Goal: Task Accomplishment & Management: Use online tool/utility

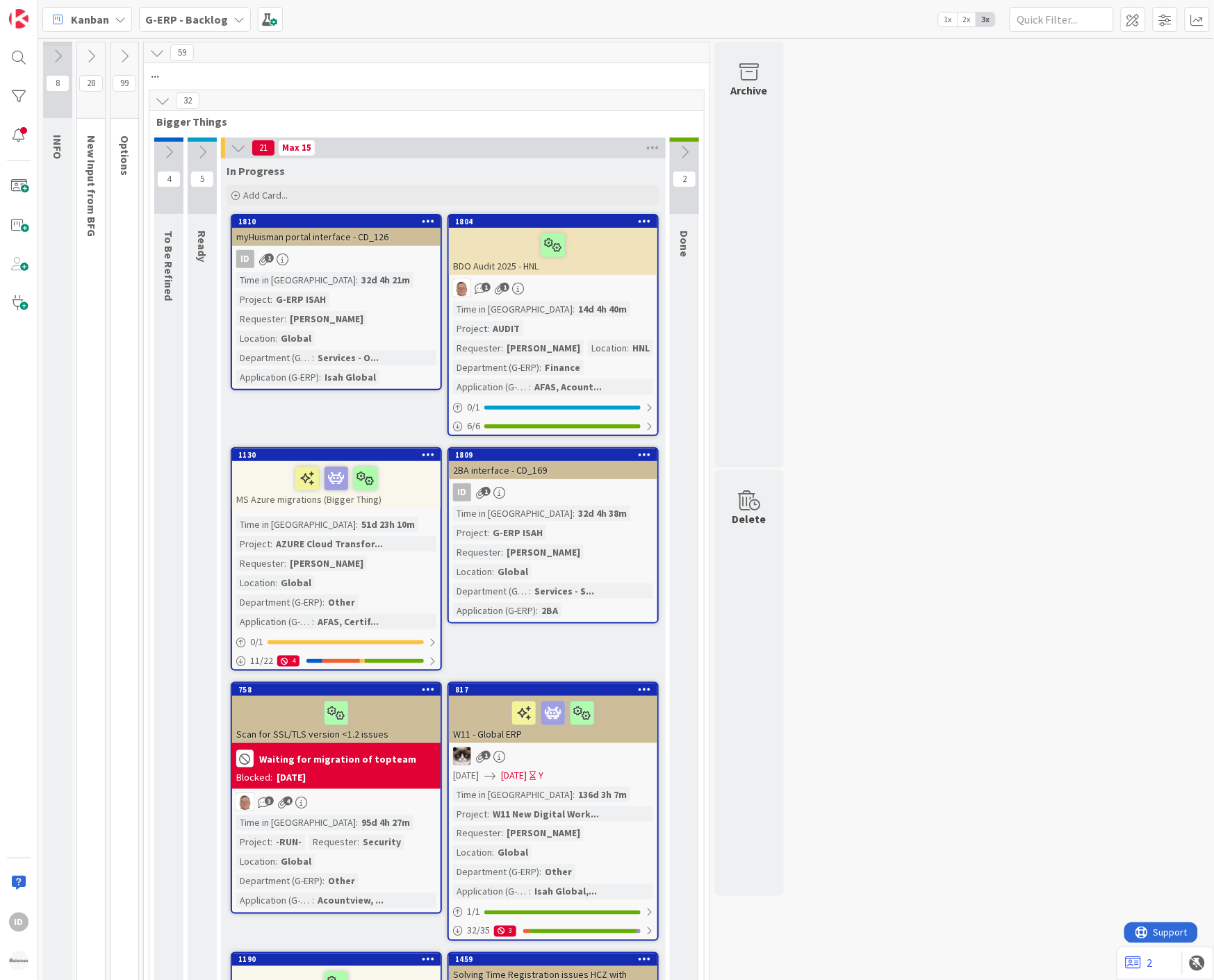
scroll to position [515, 0]
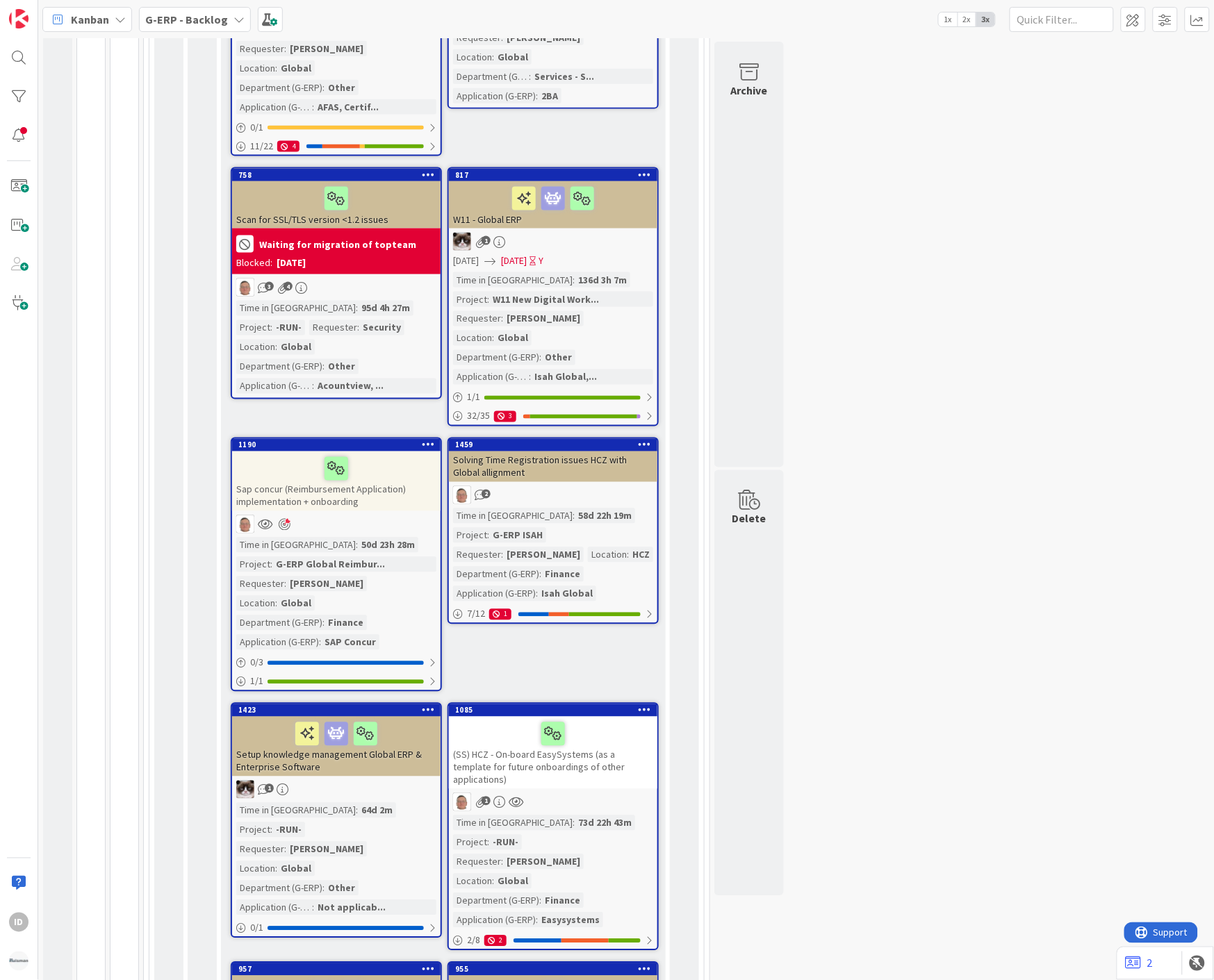
drag, startPoint x: 954, startPoint y: 214, endPoint x: 946, endPoint y: 213, distance: 8.1
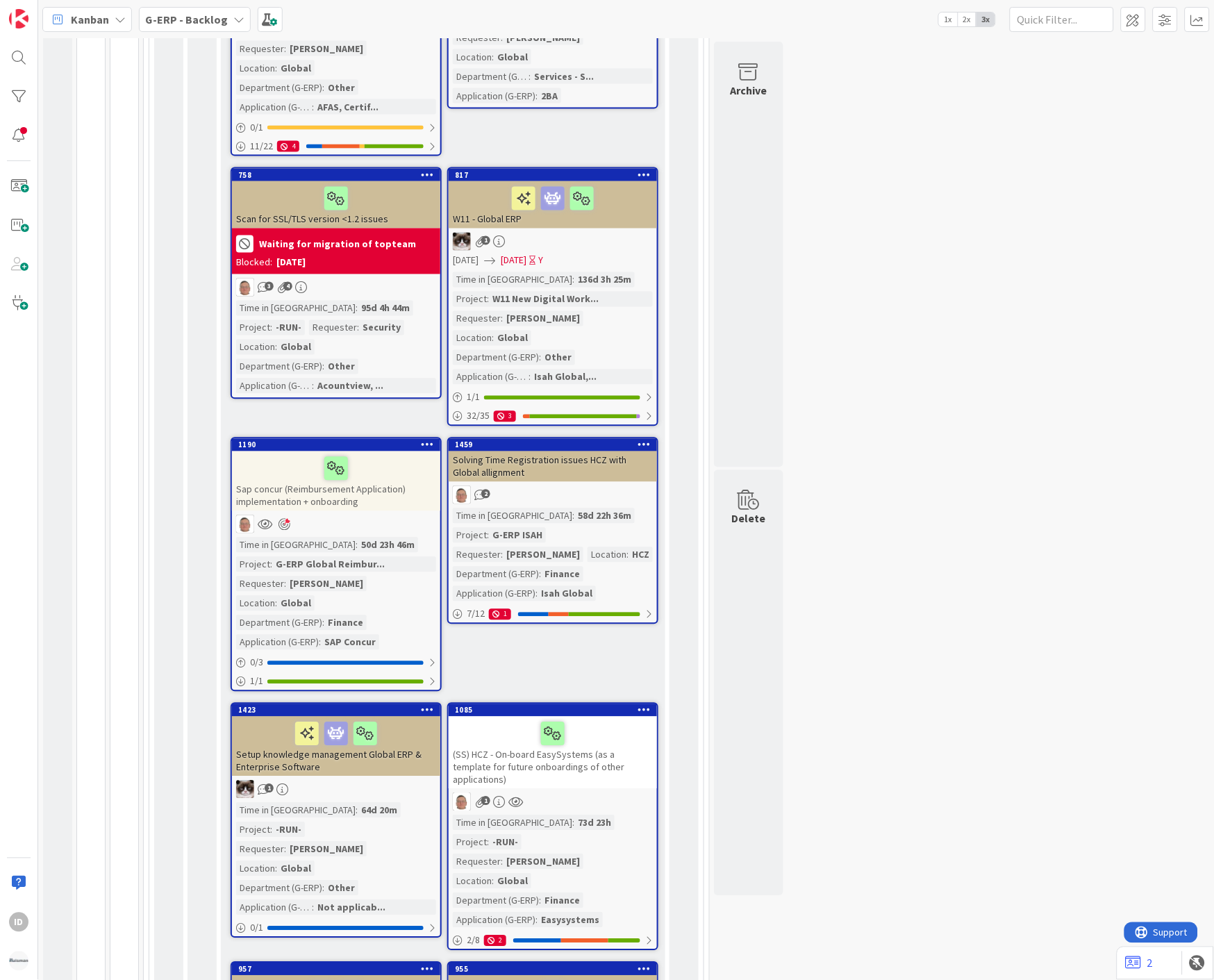
scroll to position [0, 0]
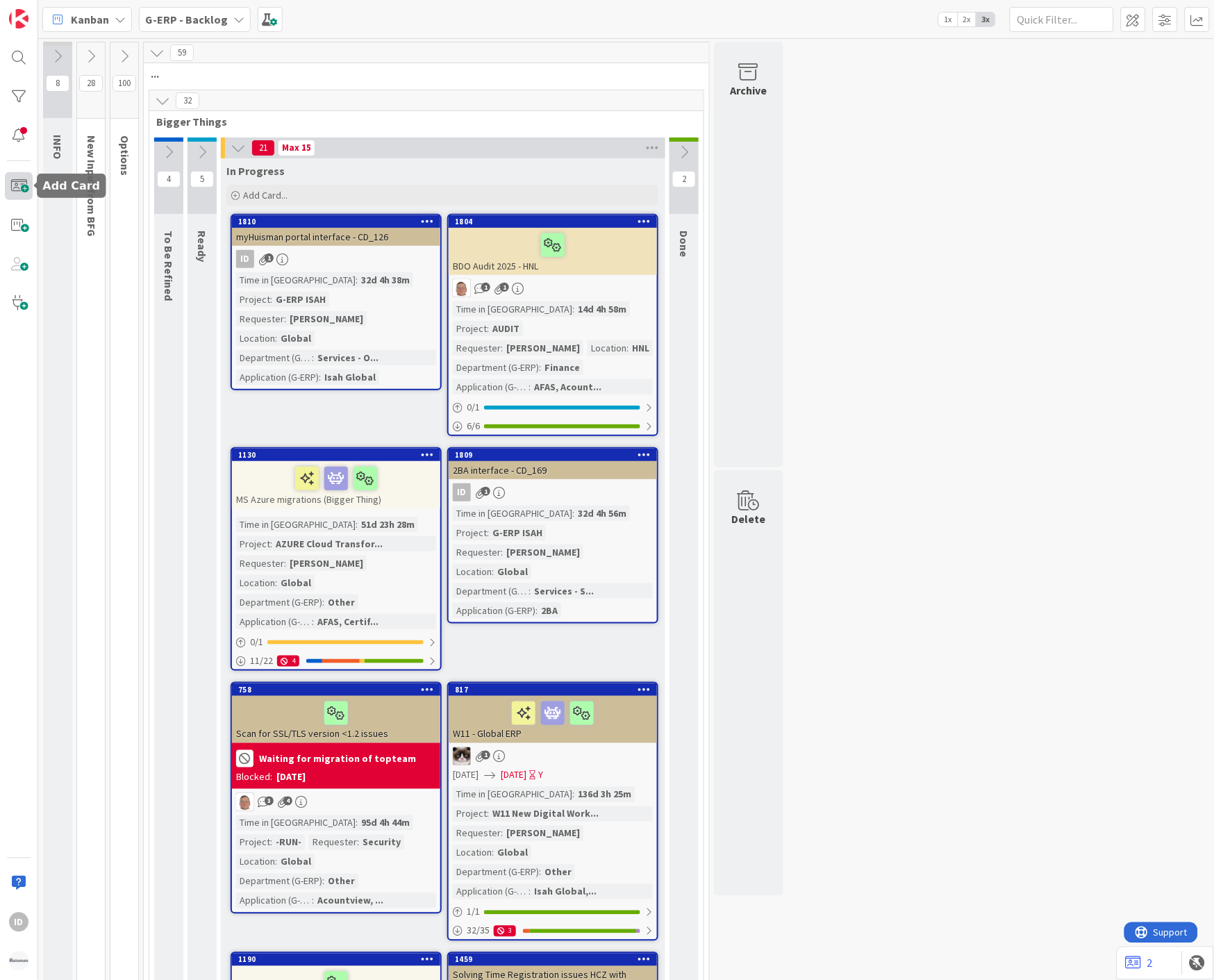
drag, startPoint x: 24, startPoint y: 190, endPoint x: 24, endPoint y: 179, distance: 11.0
click at [24, 188] on span at bounding box center [19, 186] width 28 height 28
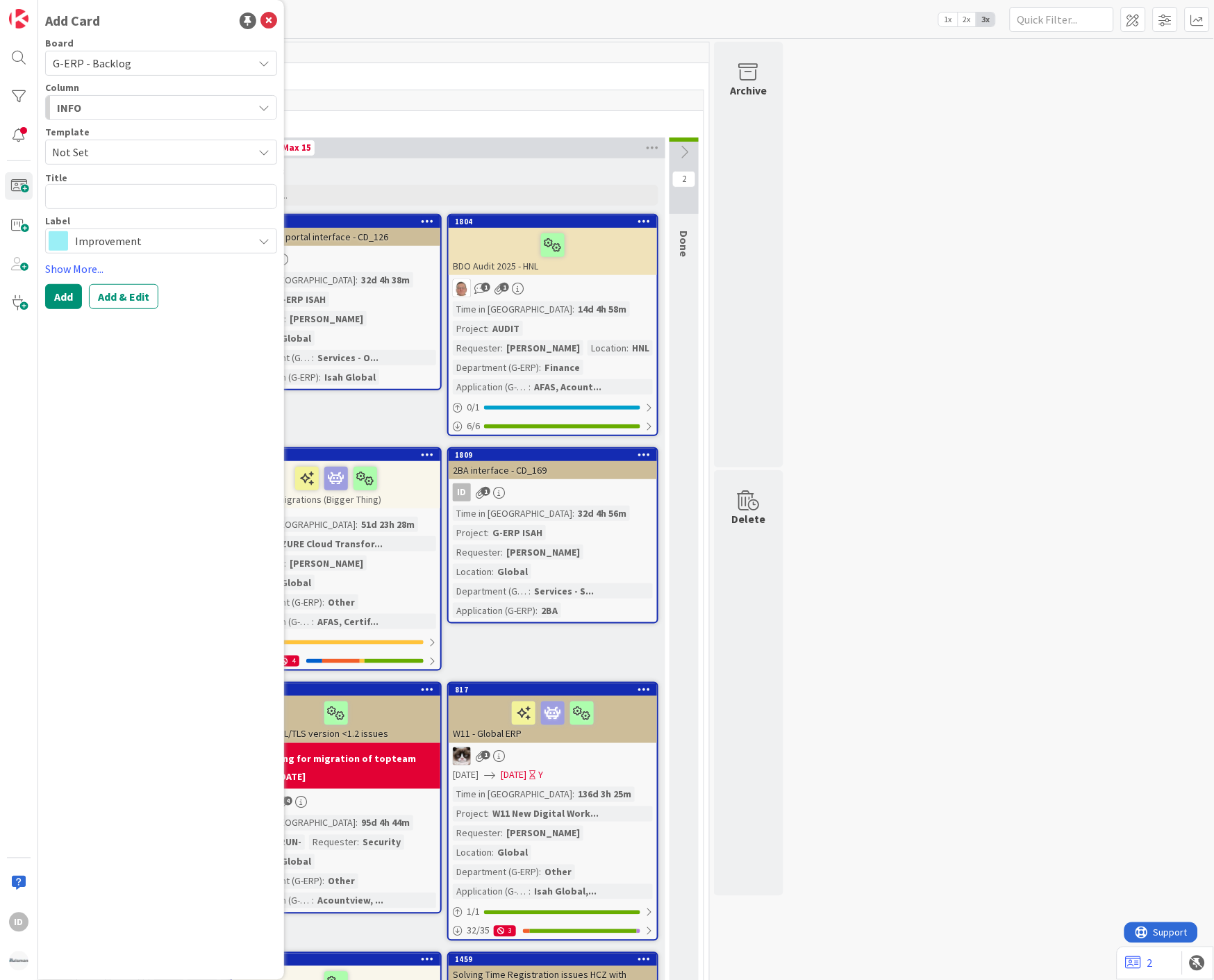
click at [114, 107] on div "INFO" at bounding box center [154, 108] width 200 height 22
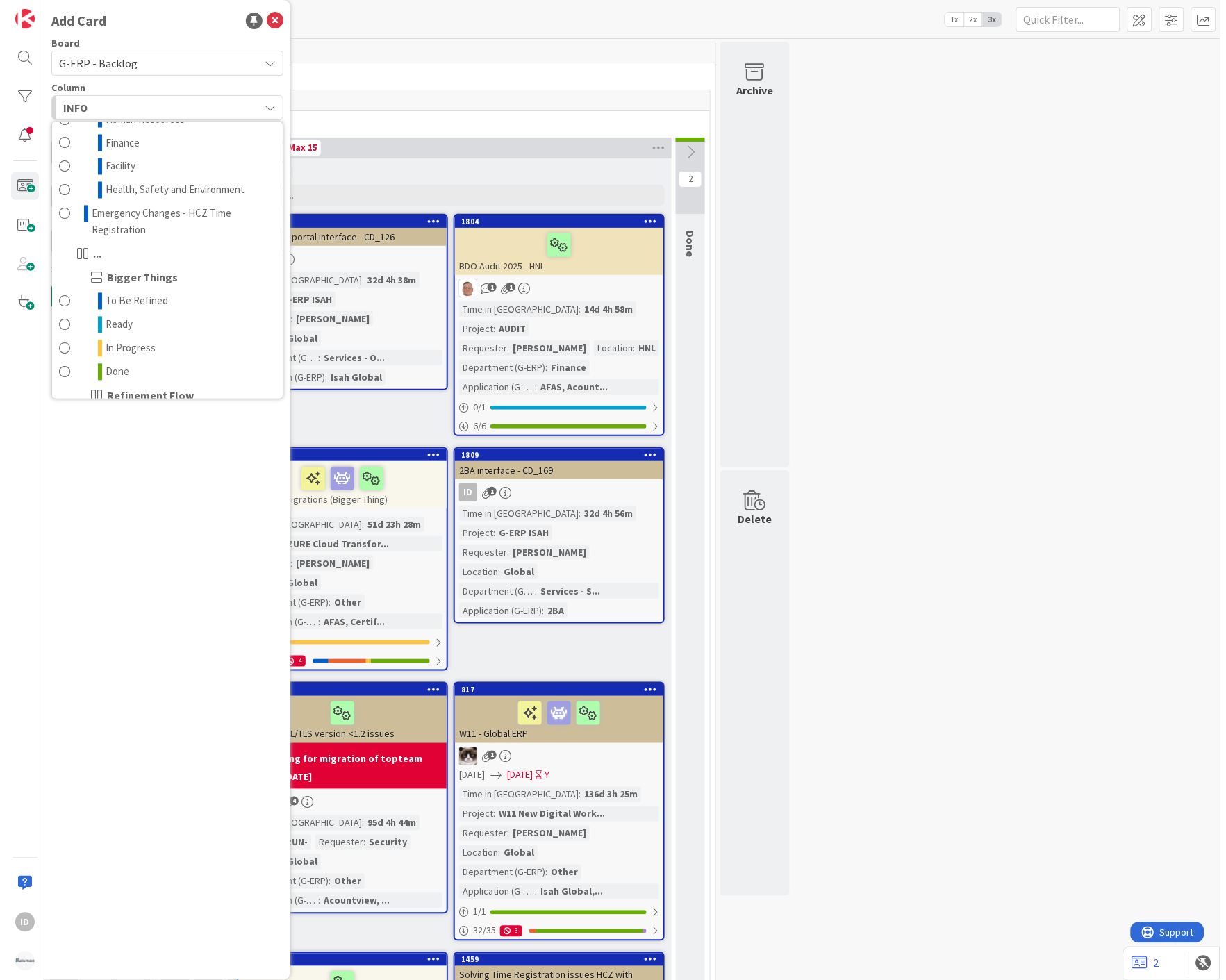
scroll to position [703, 0]
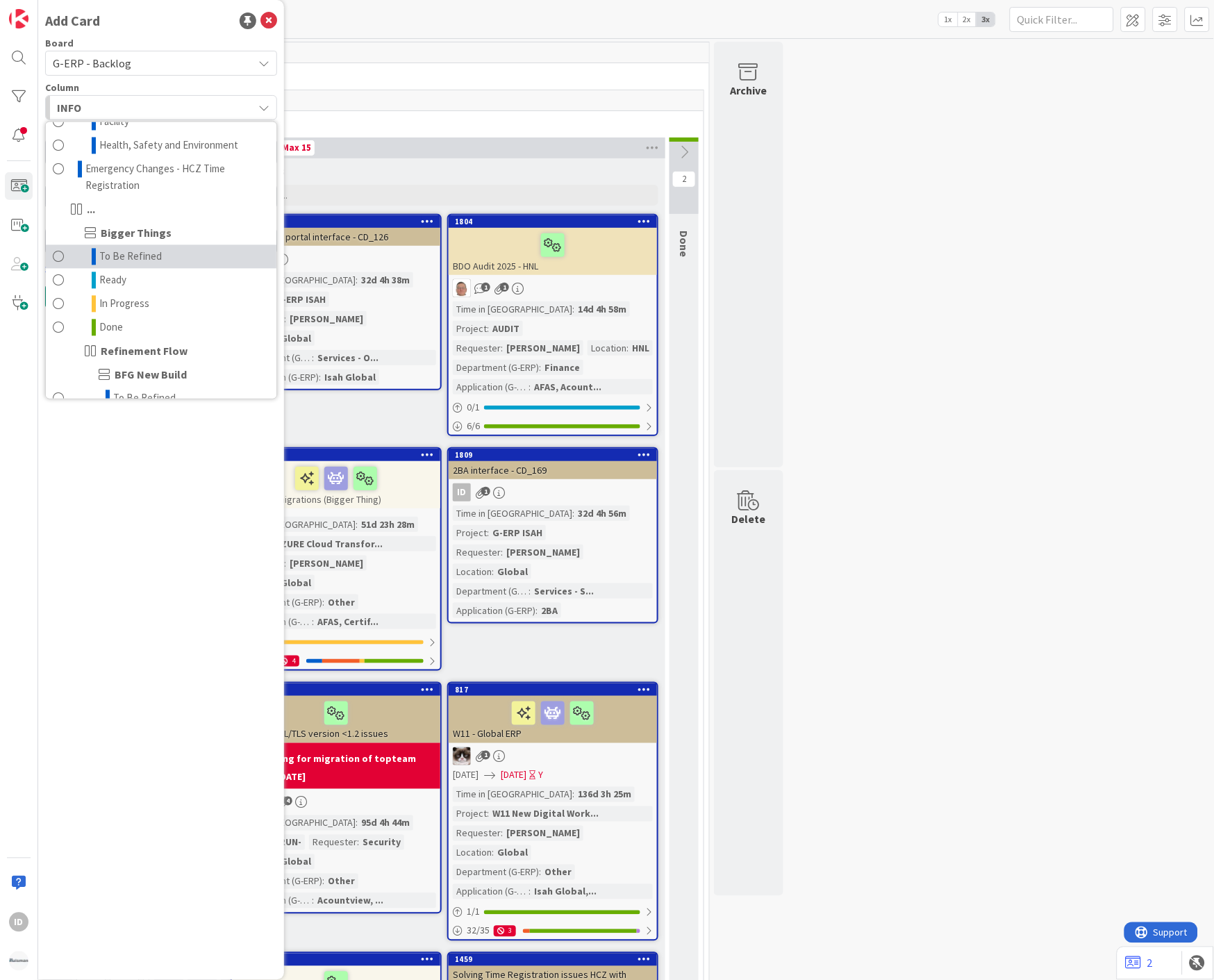
click at [192, 257] on link "To Be Refined" at bounding box center [161, 257] width 231 height 24
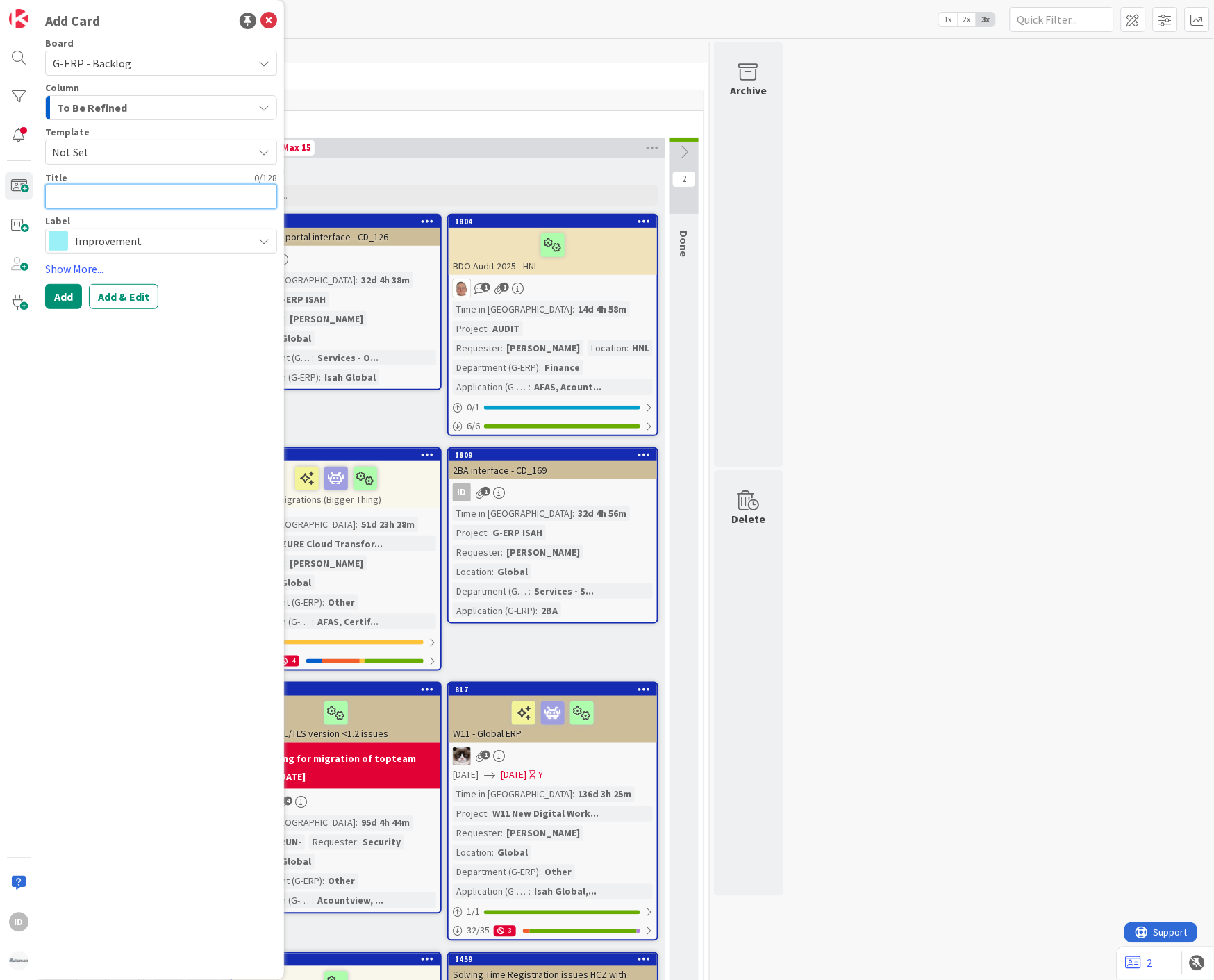
click at [166, 196] on textarea at bounding box center [161, 196] width 232 height 25
click at [174, 155] on span "Not Set" at bounding box center [147, 152] width 190 height 18
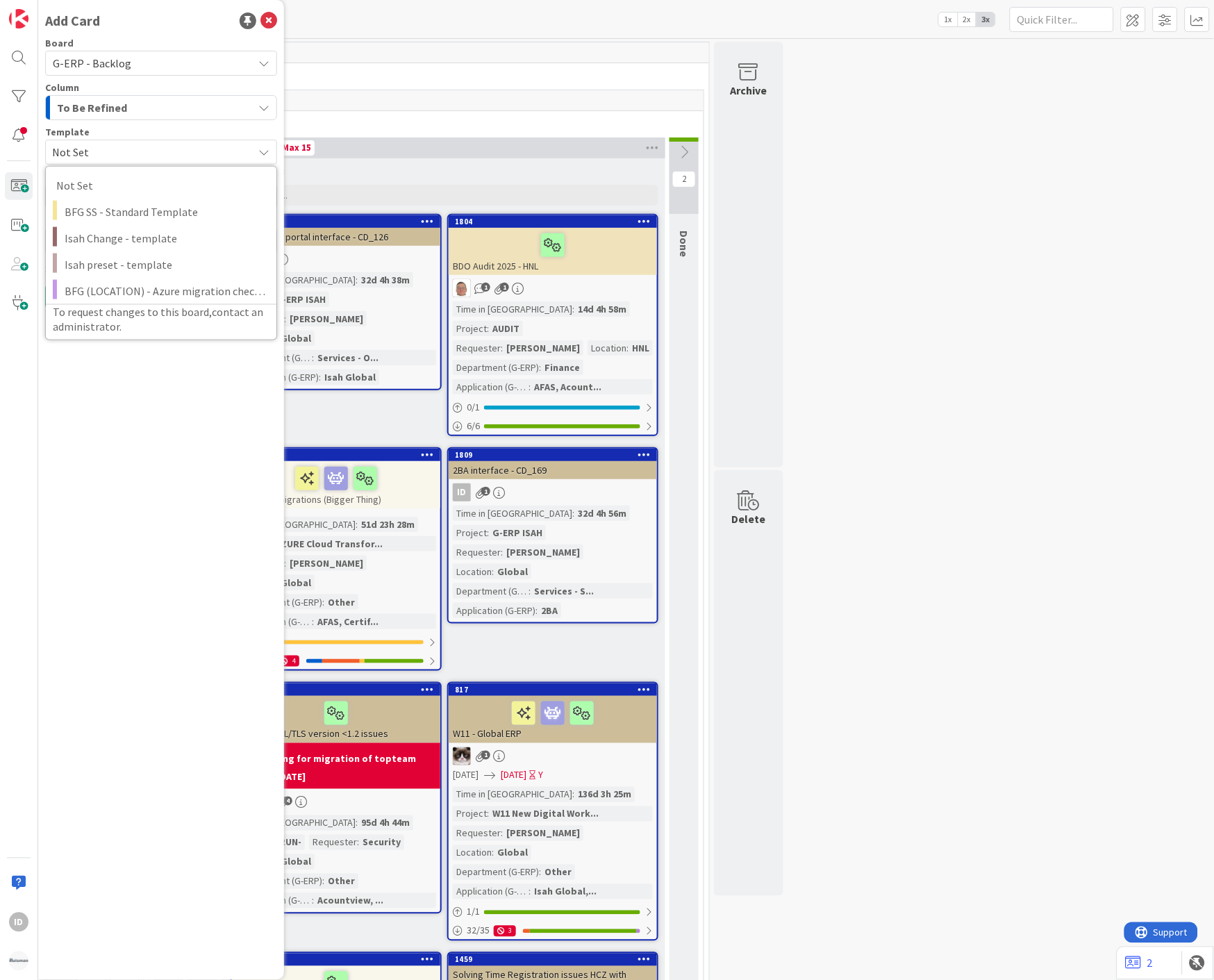
click at [174, 155] on span "Not Set" at bounding box center [147, 152] width 190 height 18
click at [143, 245] on span "Improvement" at bounding box center [161, 241] width 171 height 20
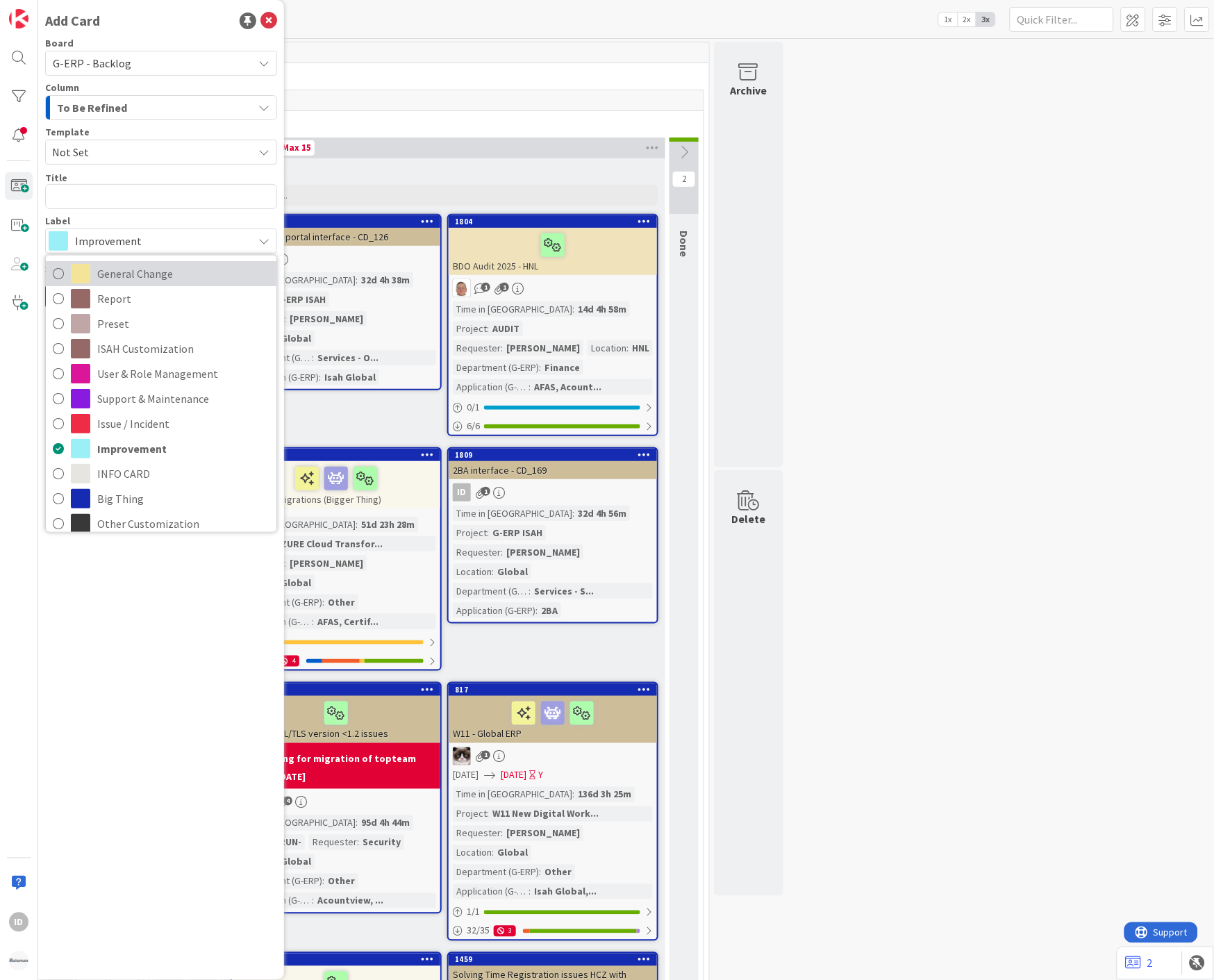
click at [139, 271] on span "General Change" at bounding box center [184, 273] width 172 height 20
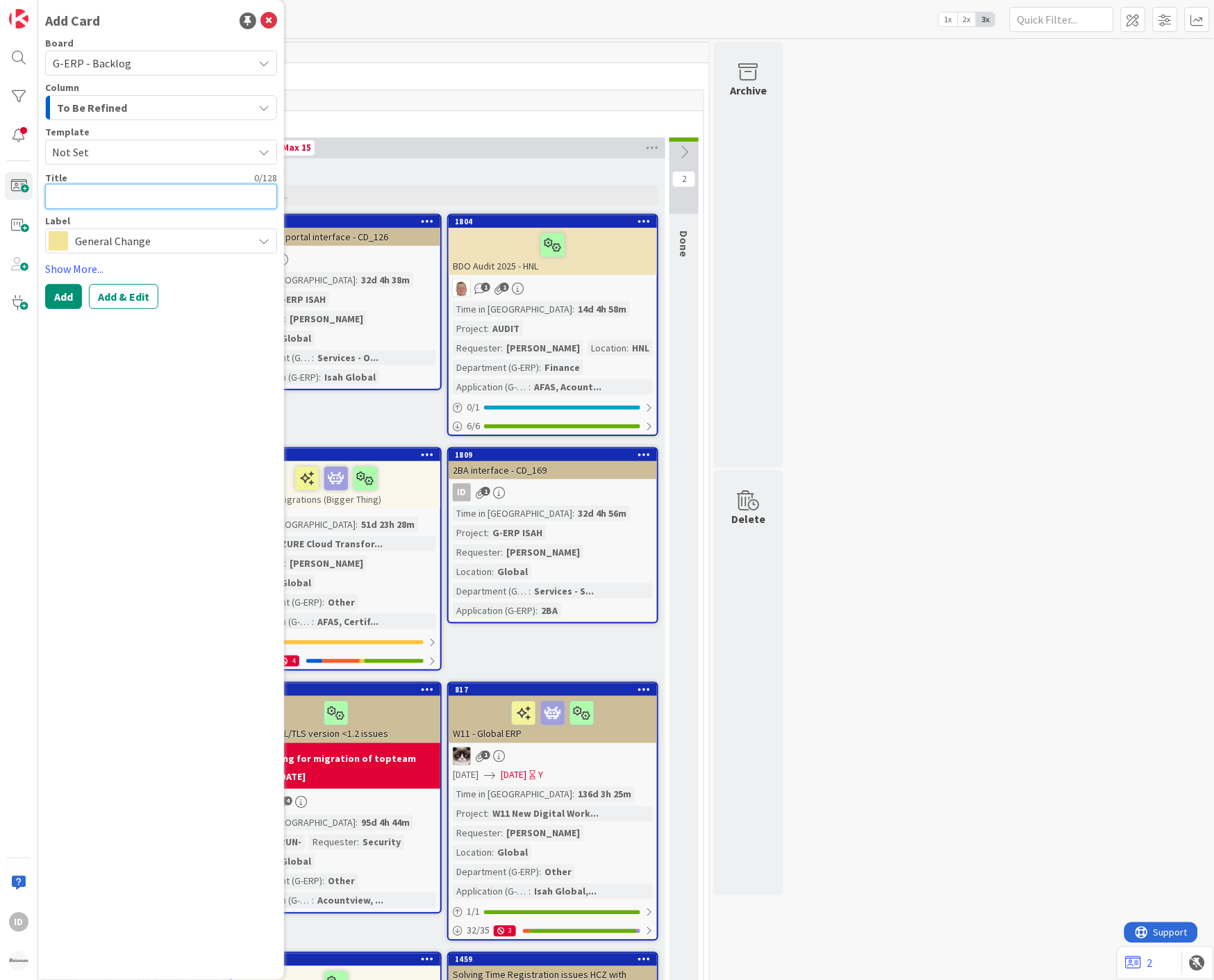
click at [134, 204] on textarea at bounding box center [161, 196] width 232 height 25
type textarea "x"
type textarea "E"
type textarea "x"
type textarea "EA"
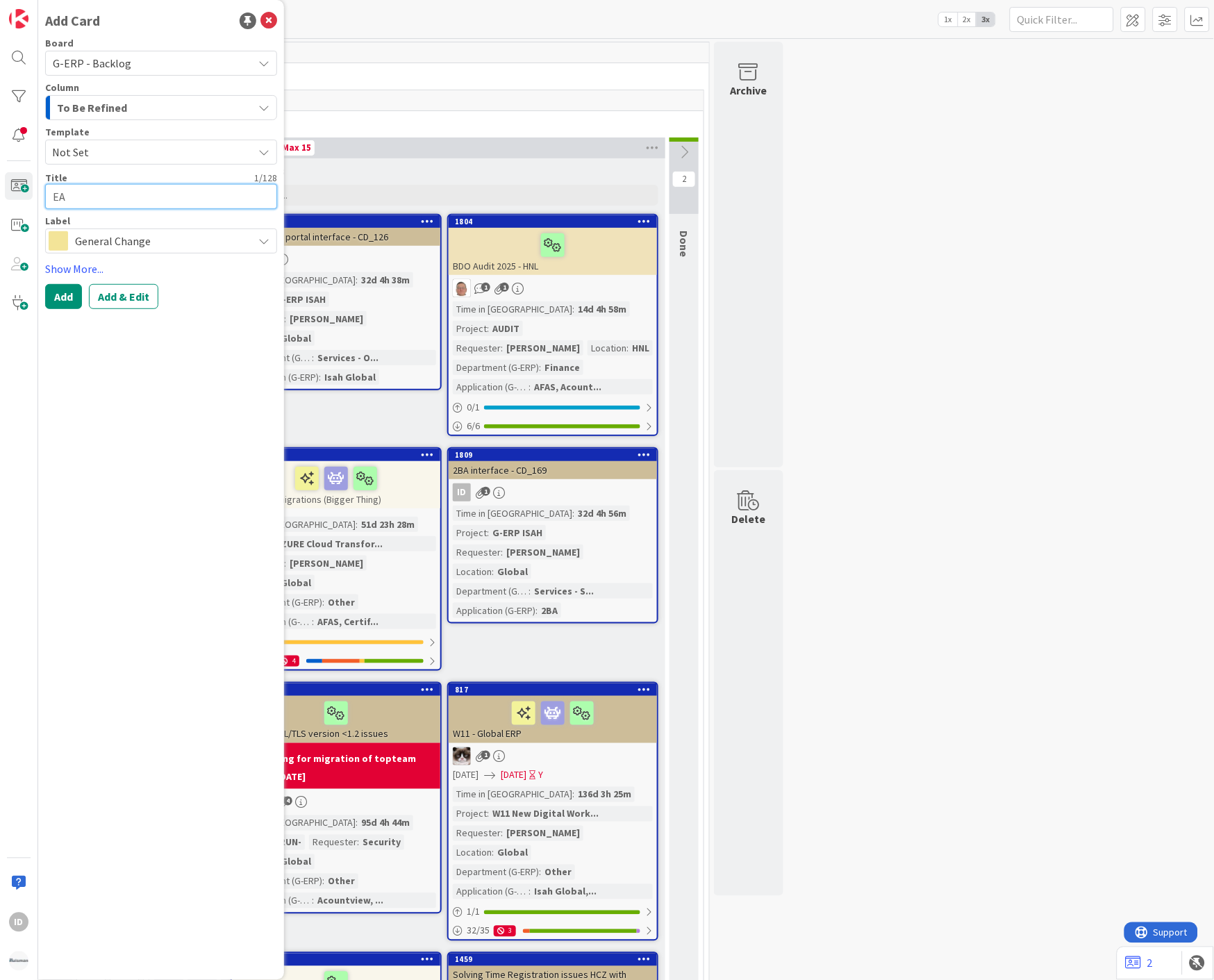
type textarea "x"
type textarea "EAS"
type textarea "x"
type textarea "EASY"
type textarea "x"
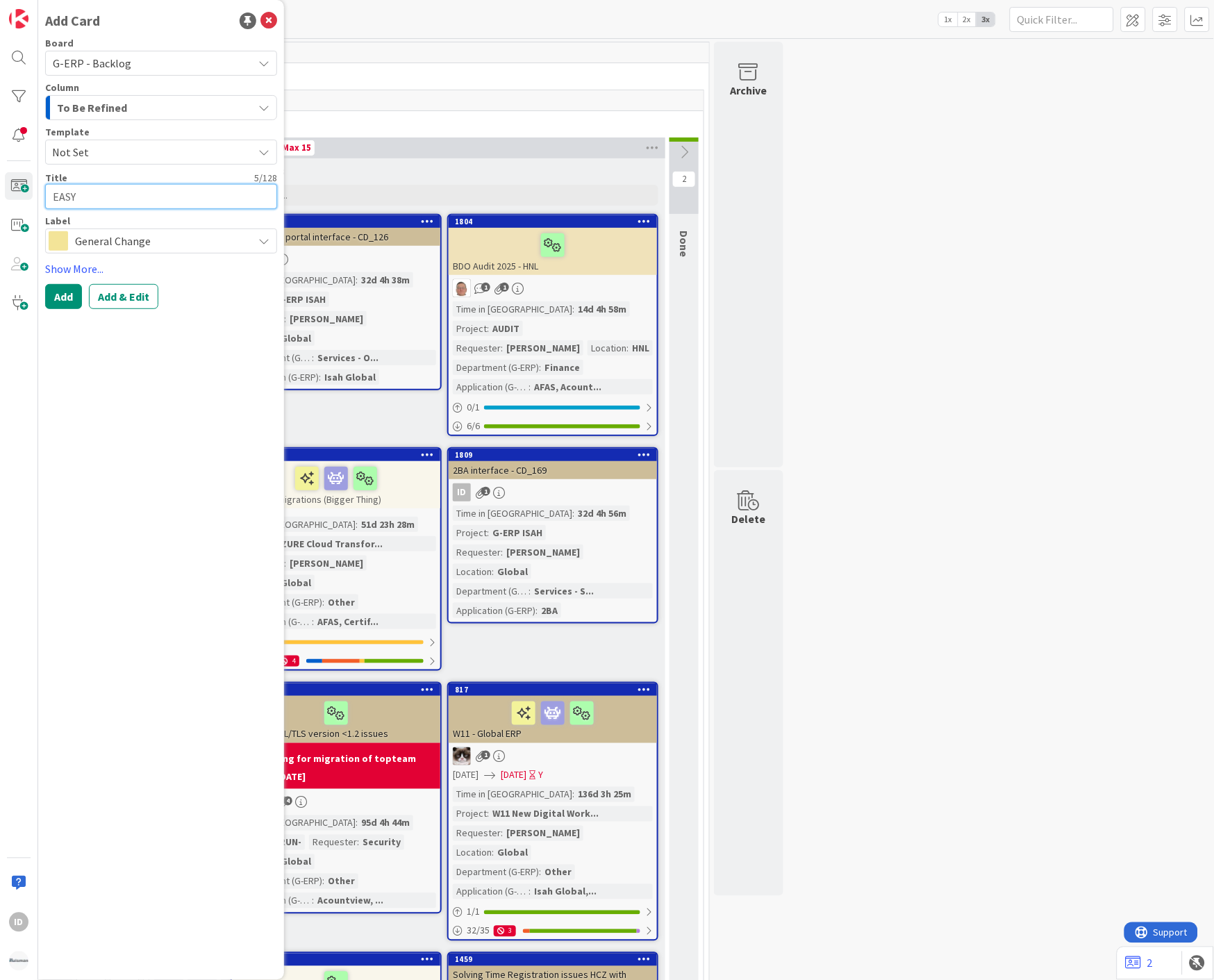
type textarea "EASY S"
type textarea "x"
type textarea "EASY SYS"
type textarea "x"
type textarea "EASY SY"
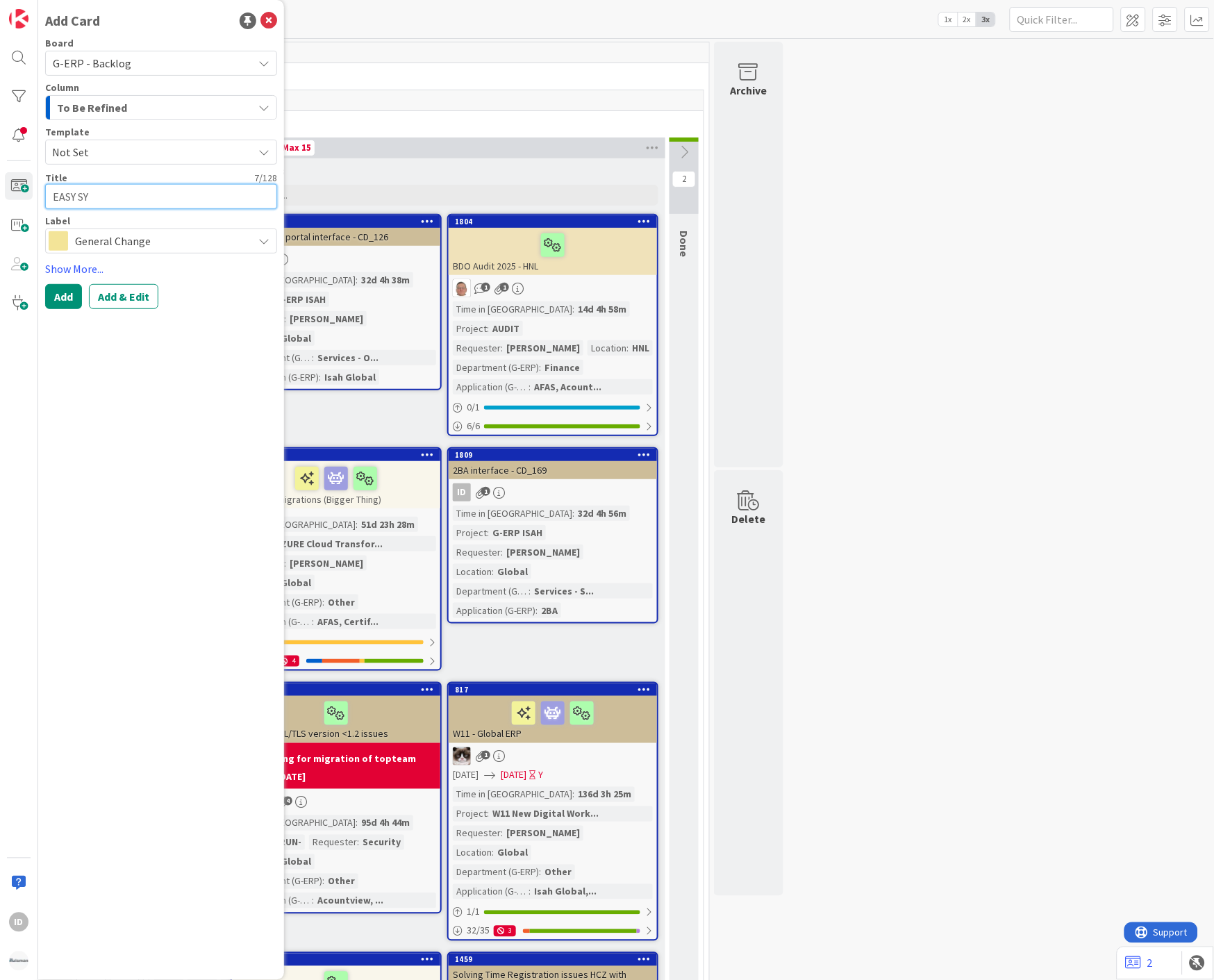
type textarea "x"
type textarea "EASY S"
type textarea "x"
type textarea "EASY"
type textarea "x"
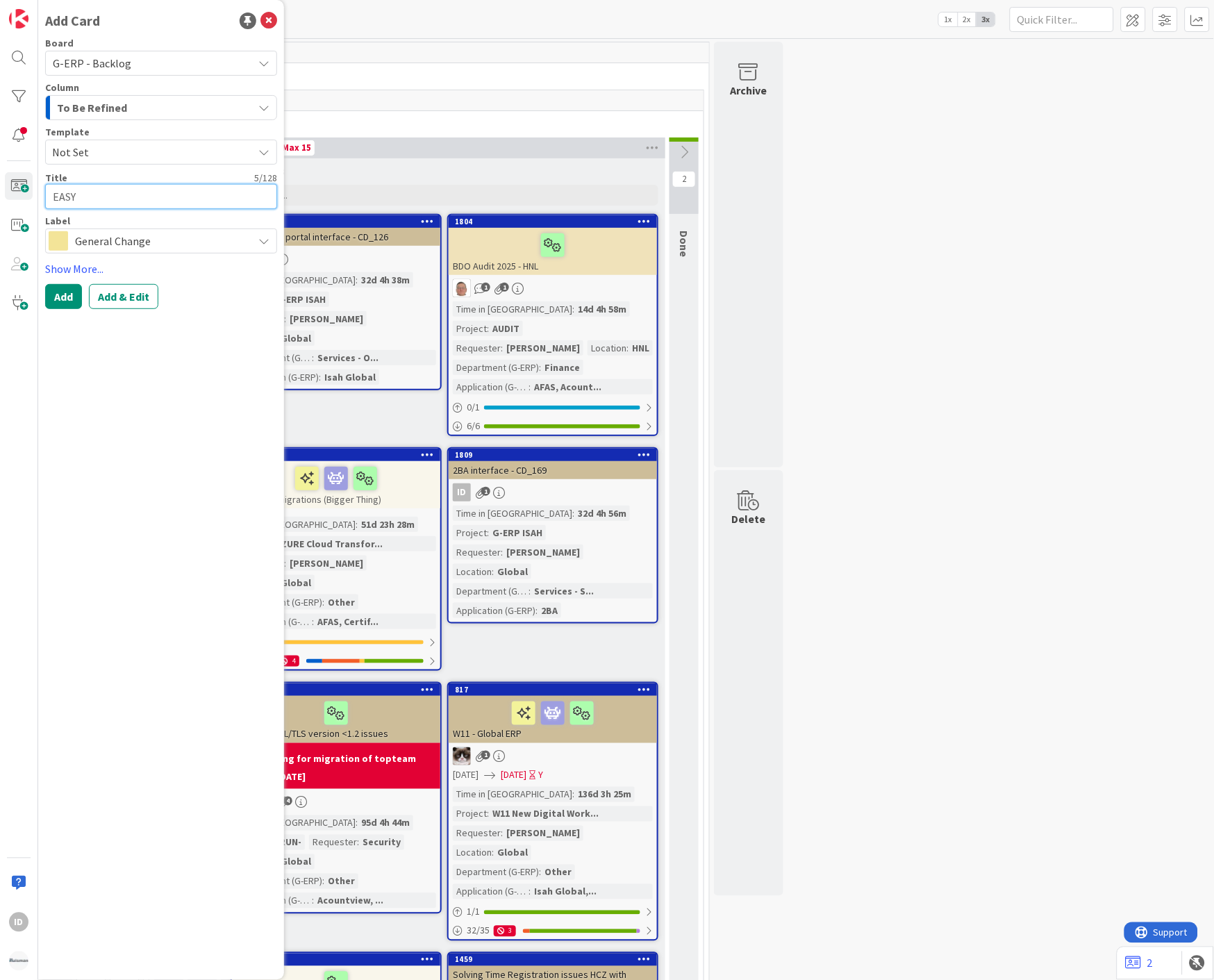
type textarea "EASY"
type textarea "x"
type textarea "EAS"
type textarea "x"
type textarea "EA"
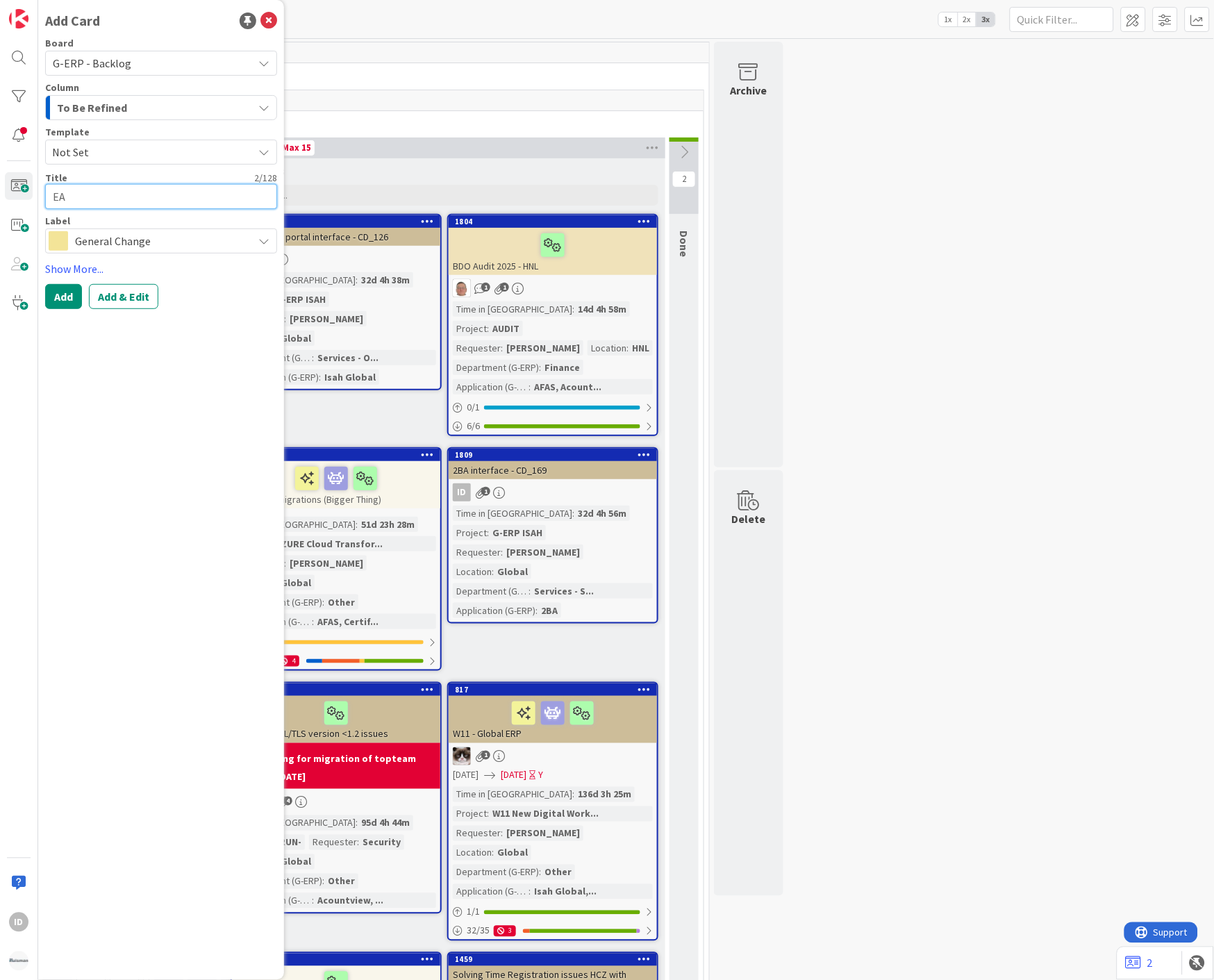
type textarea "x"
type textarea "E"
type textarea "x"
type textarea "e"
type textarea "x"
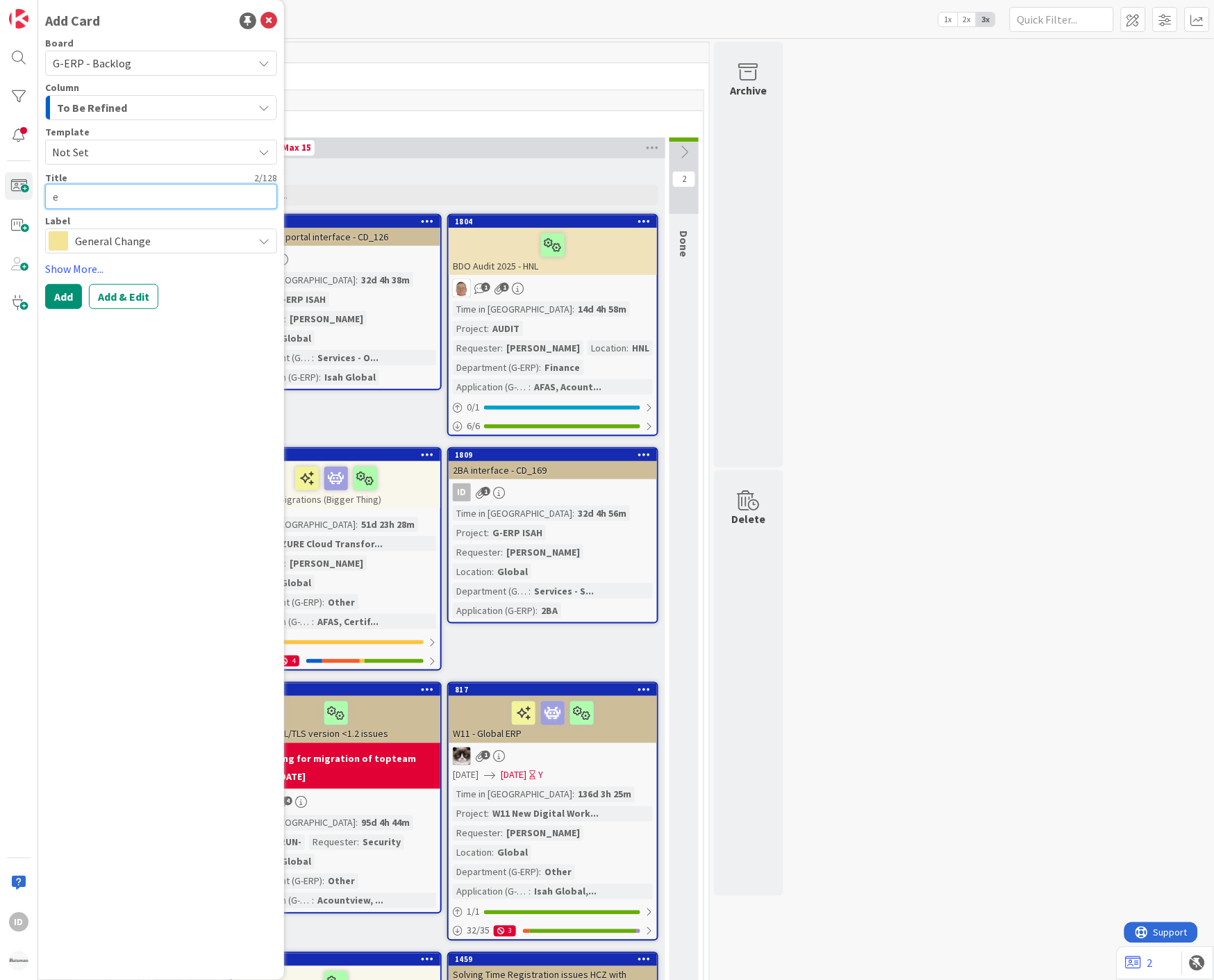
type textarea "ea"
type textarea "x"
type textarea "eas"
type textarea "x"
type textarea "easy"
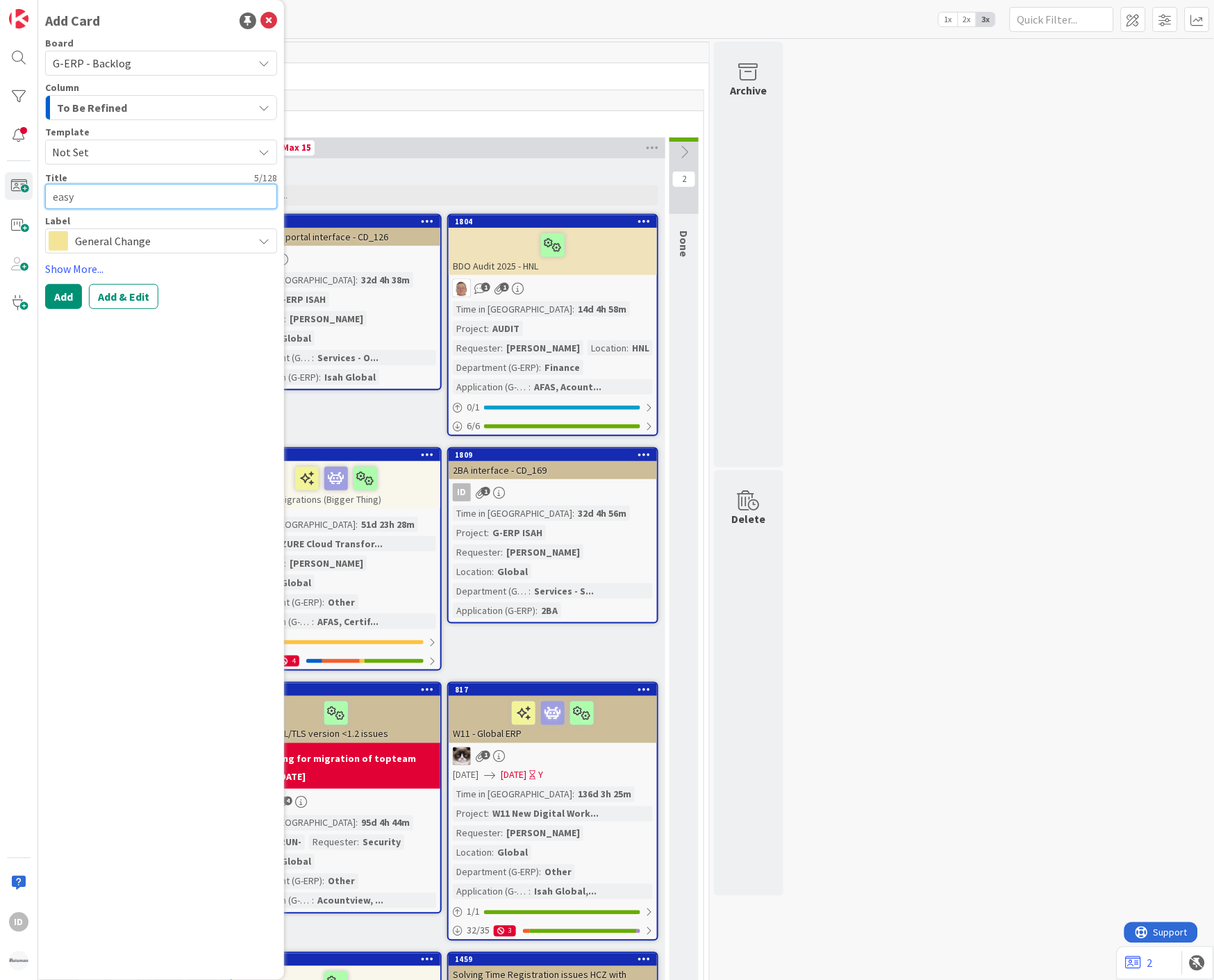
type textarea "x"
type textarea "easy s"
type textarea "x"
type textarea "easy sy"
type textarea "x"
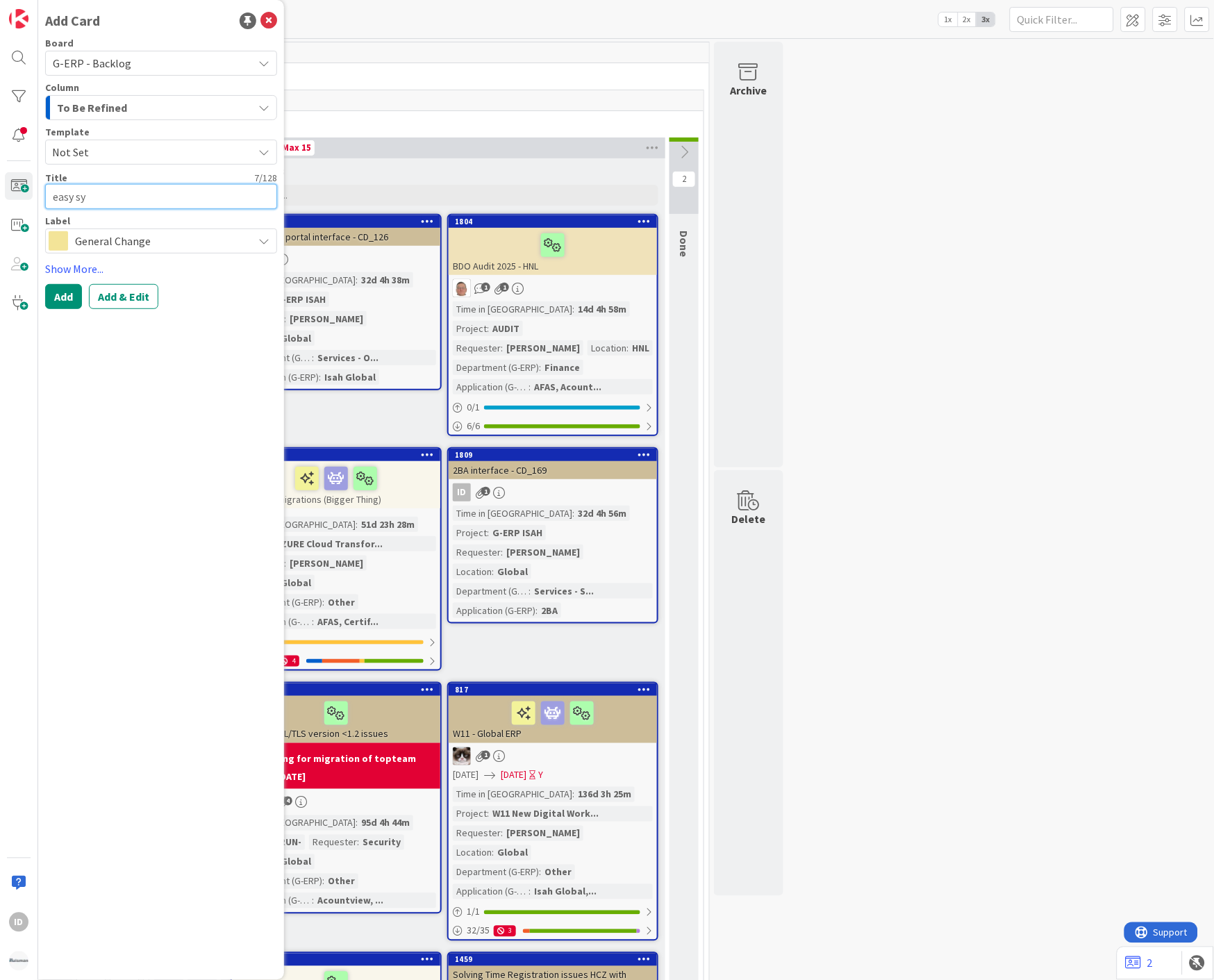
type textarea "easy sys"
type textarea "x"
type textarea "easy syst"
type textarea "x"
type textarea "easy syste"
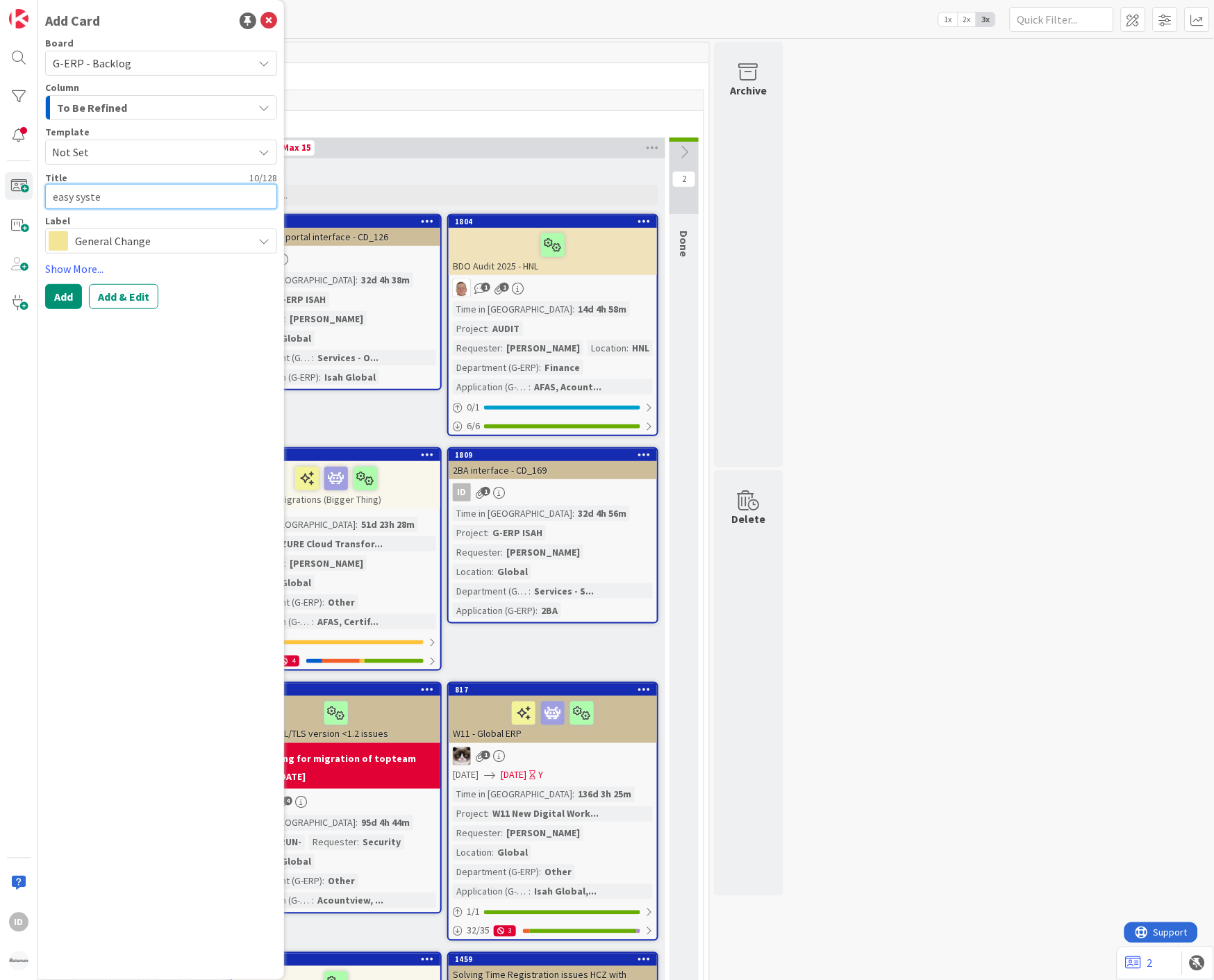
type textarea "x"
type textarea "easy systems"
type textarea "x"
type textarea "easy systems"
type textarea "x"
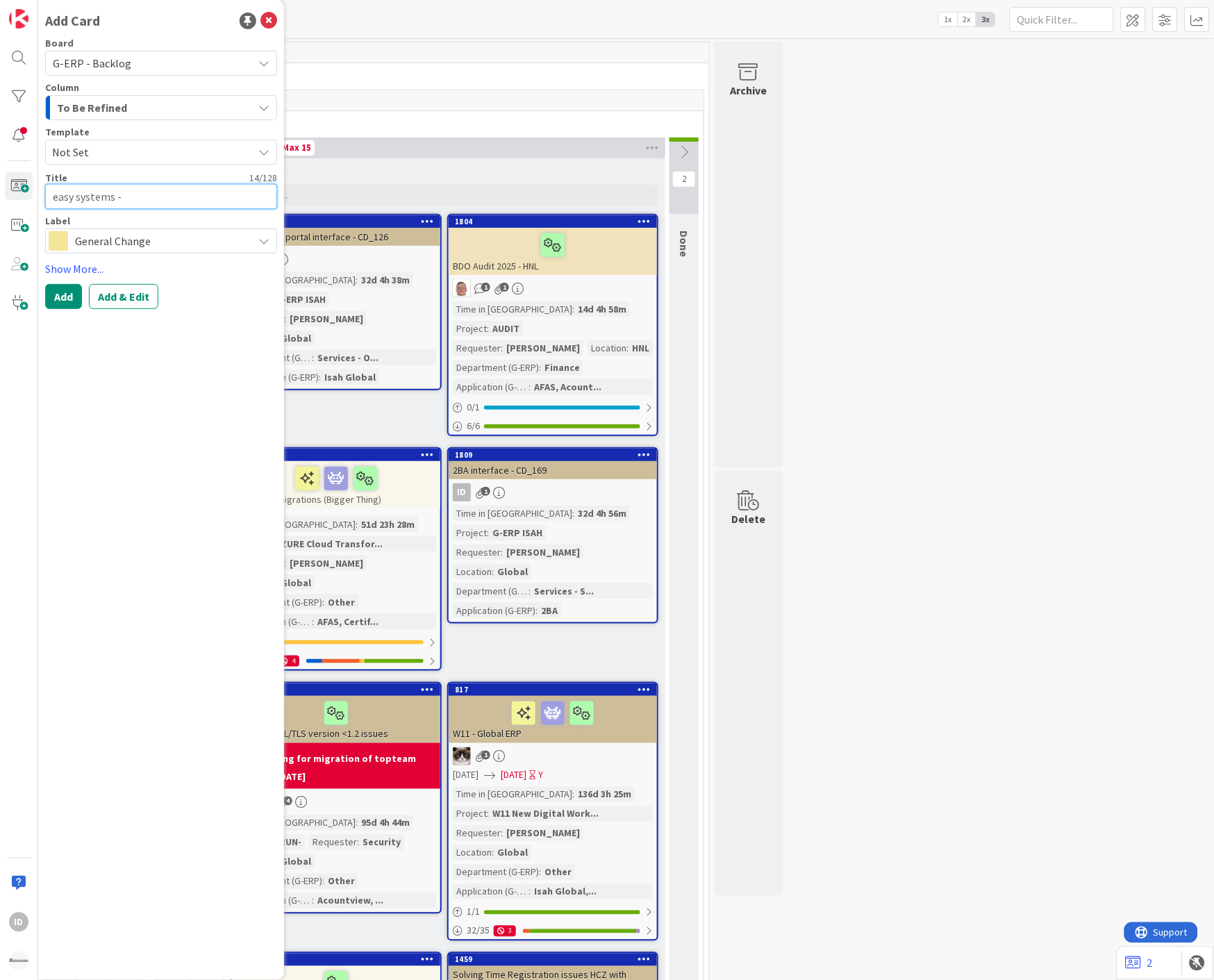
type textarea "easy systems -"
type textarea "x"
type textarea "easy systems - c"
type textarea "x"
type textarea "easy systems - cre"
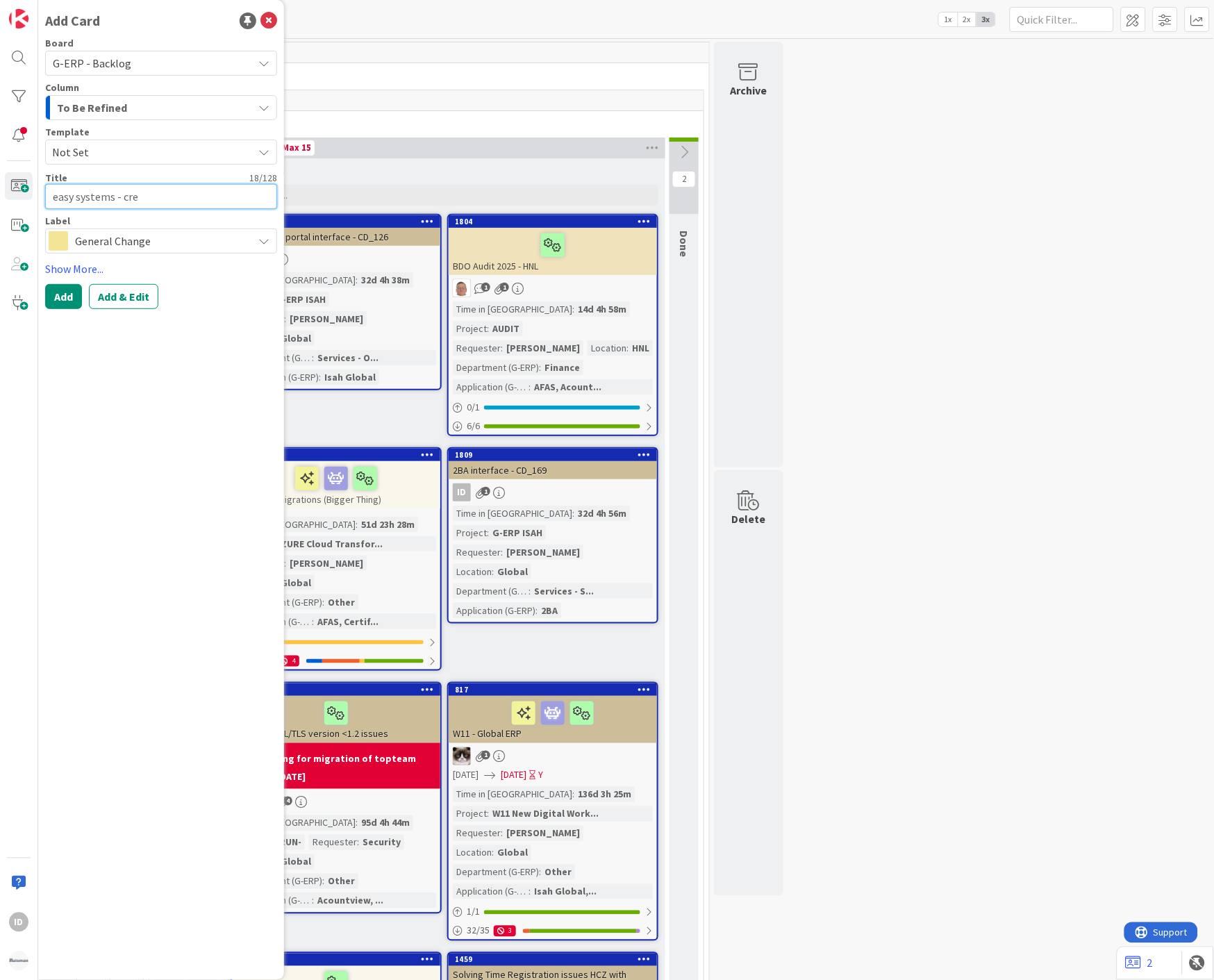
type textarea "x"
type textarea "easy systems - crea"
type textarea "x"
type textarea "easy systems - creat"
type textarea "x"
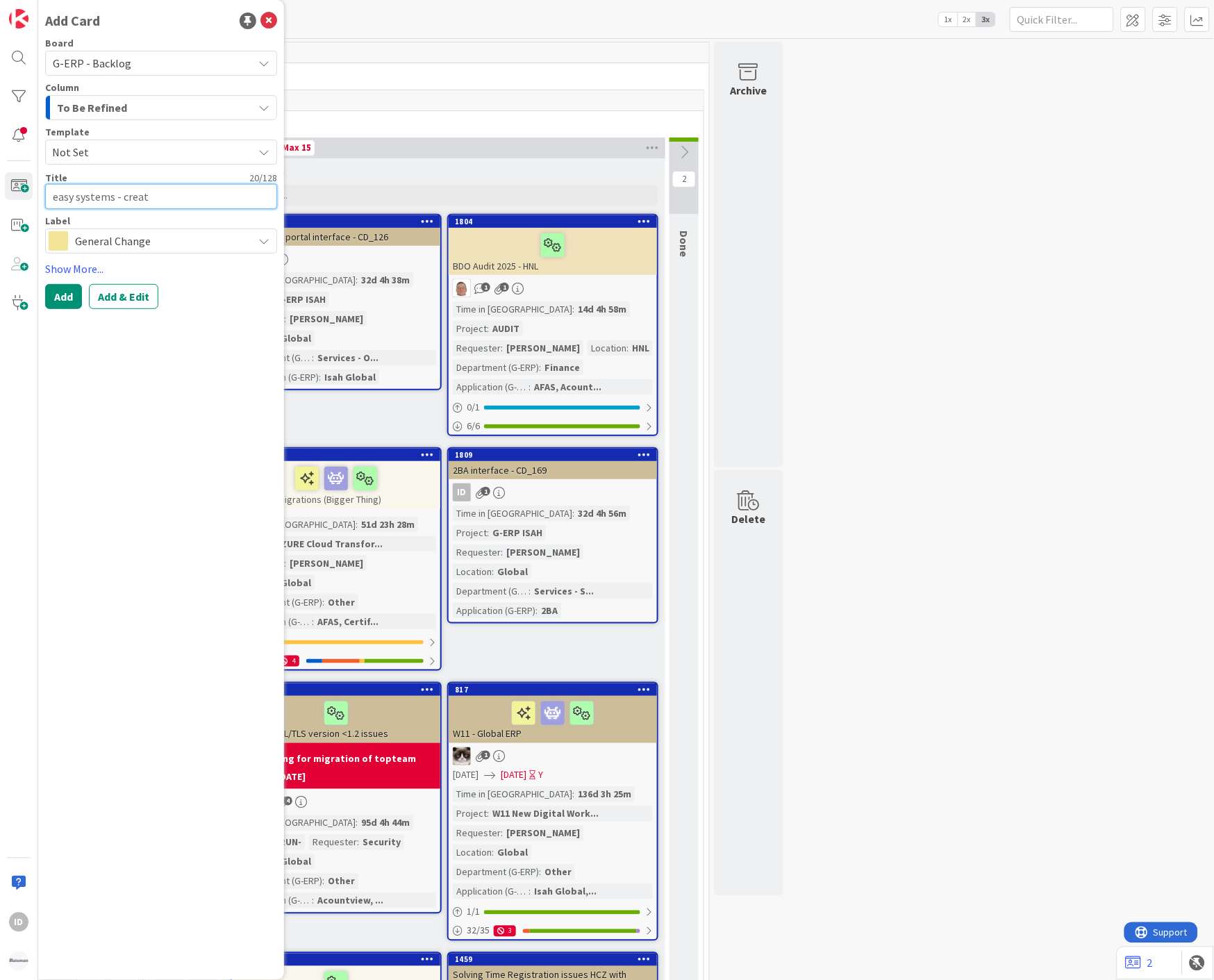
type textarea "easy systems - creat"
type textarea "x"
type textarea "easy systems - create"
type textarea "x"
type textarea "easy systems - create"
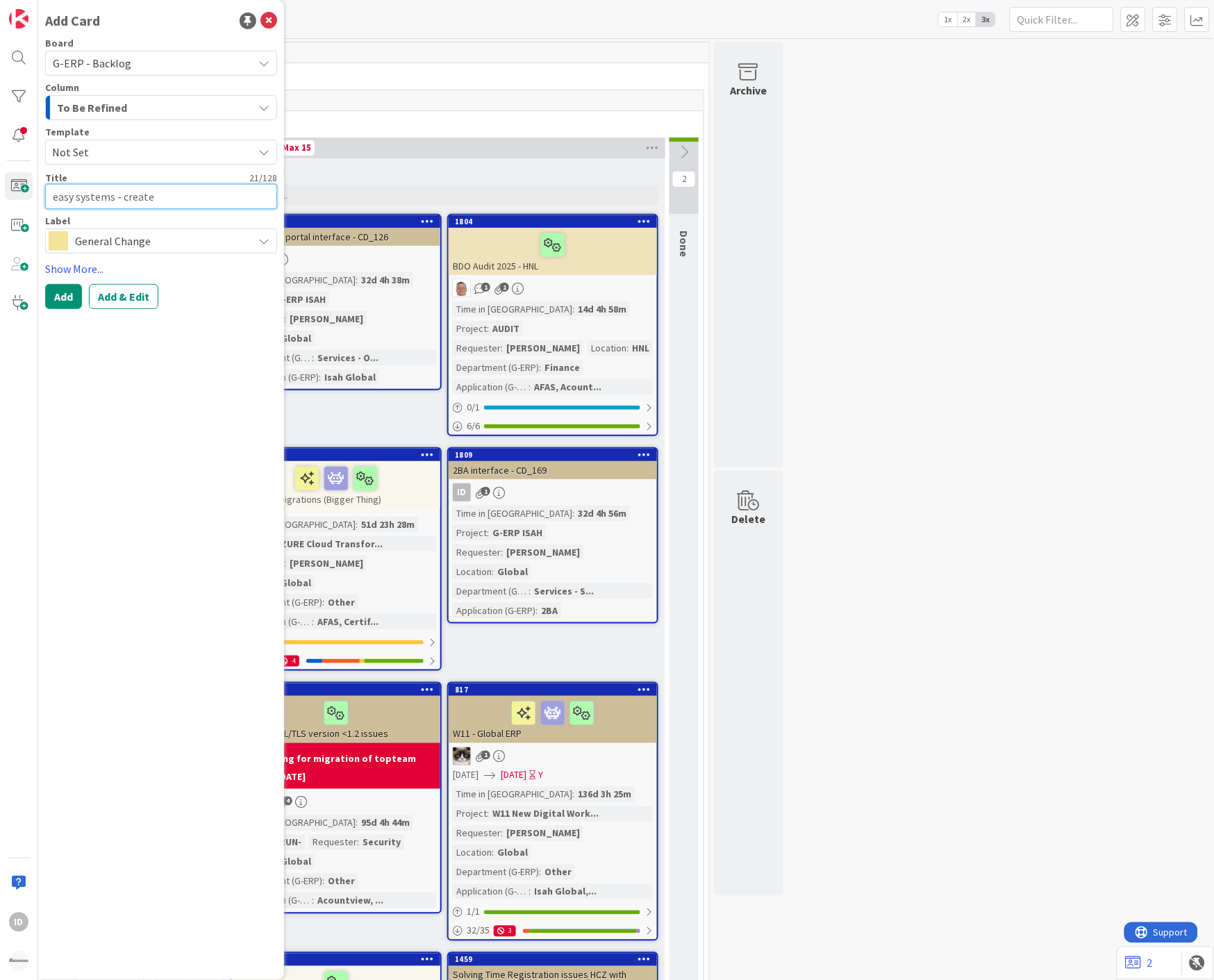
type textarea "x"
type textarea "easy systems - create t"
type textarea "x"
type textarea "easy systems - create to"
type textarea "x"
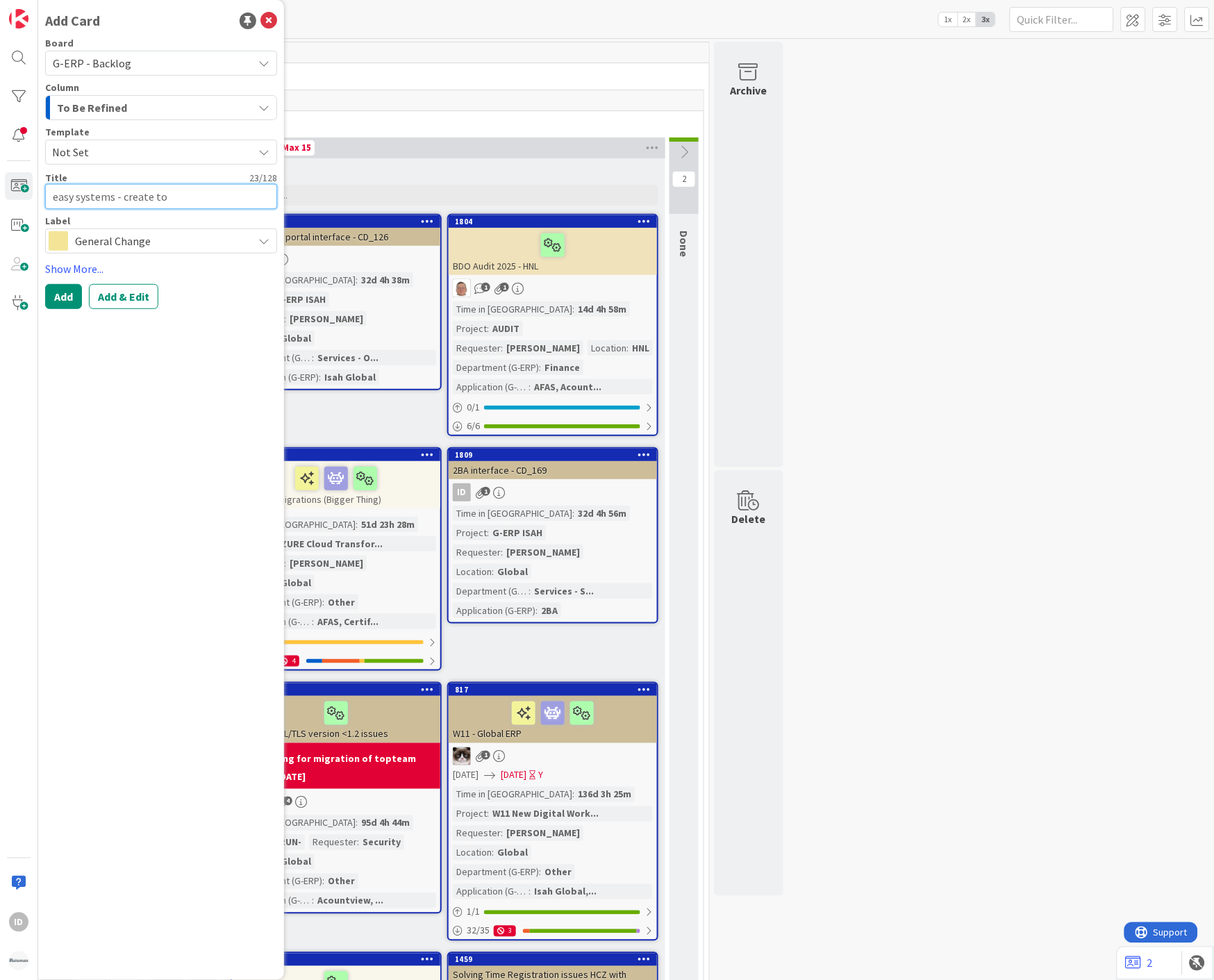
type textarea "easy systems - create tok"
type textarea "x"
type textarea "easy systems - create toke"
type textarea "x"
type textarea "easy systems - create token"
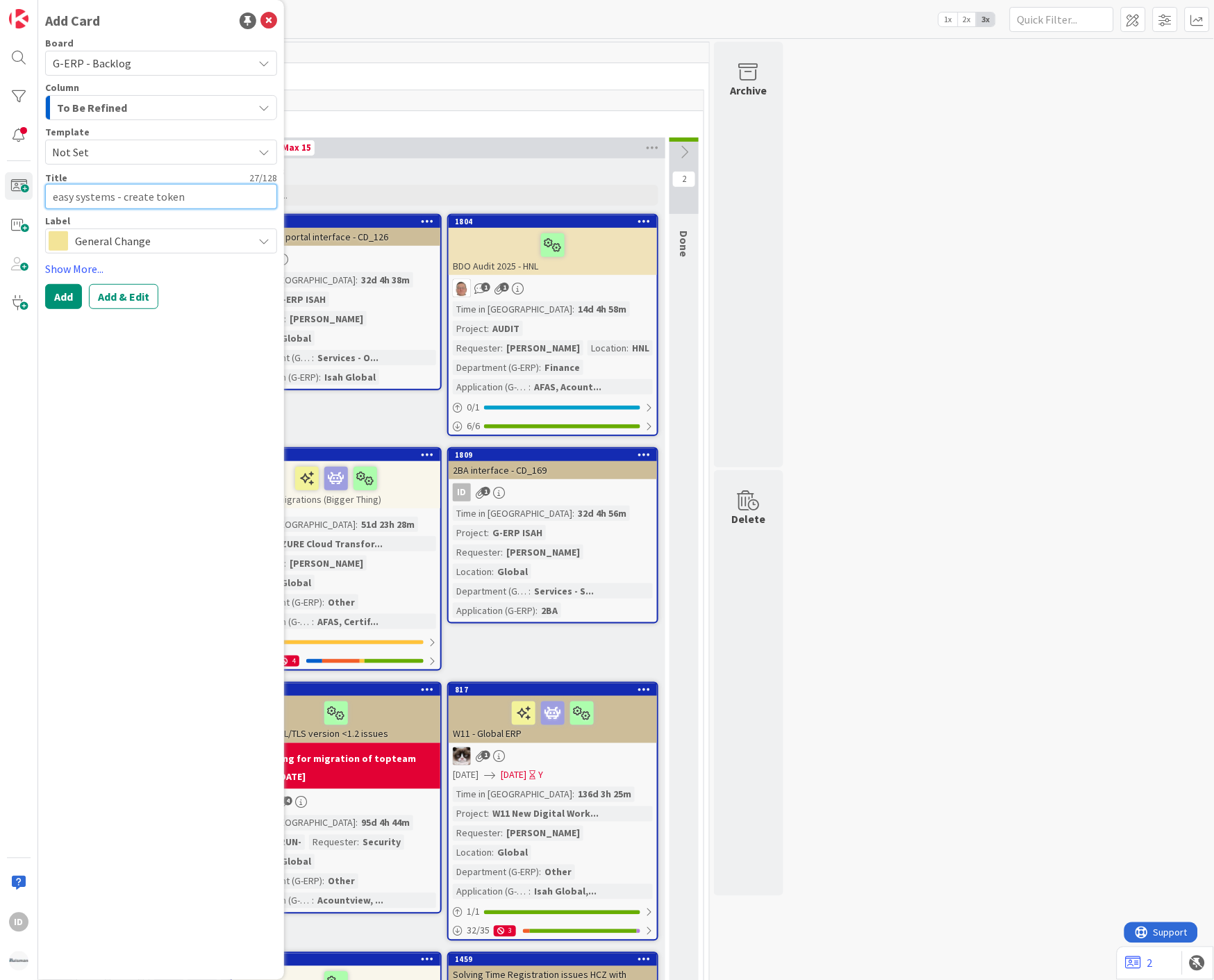
type textarea "x"
type textarea "easy systems - create token"
type textarea "x"
type textarea "easy systems - create token"
type textarea "x"
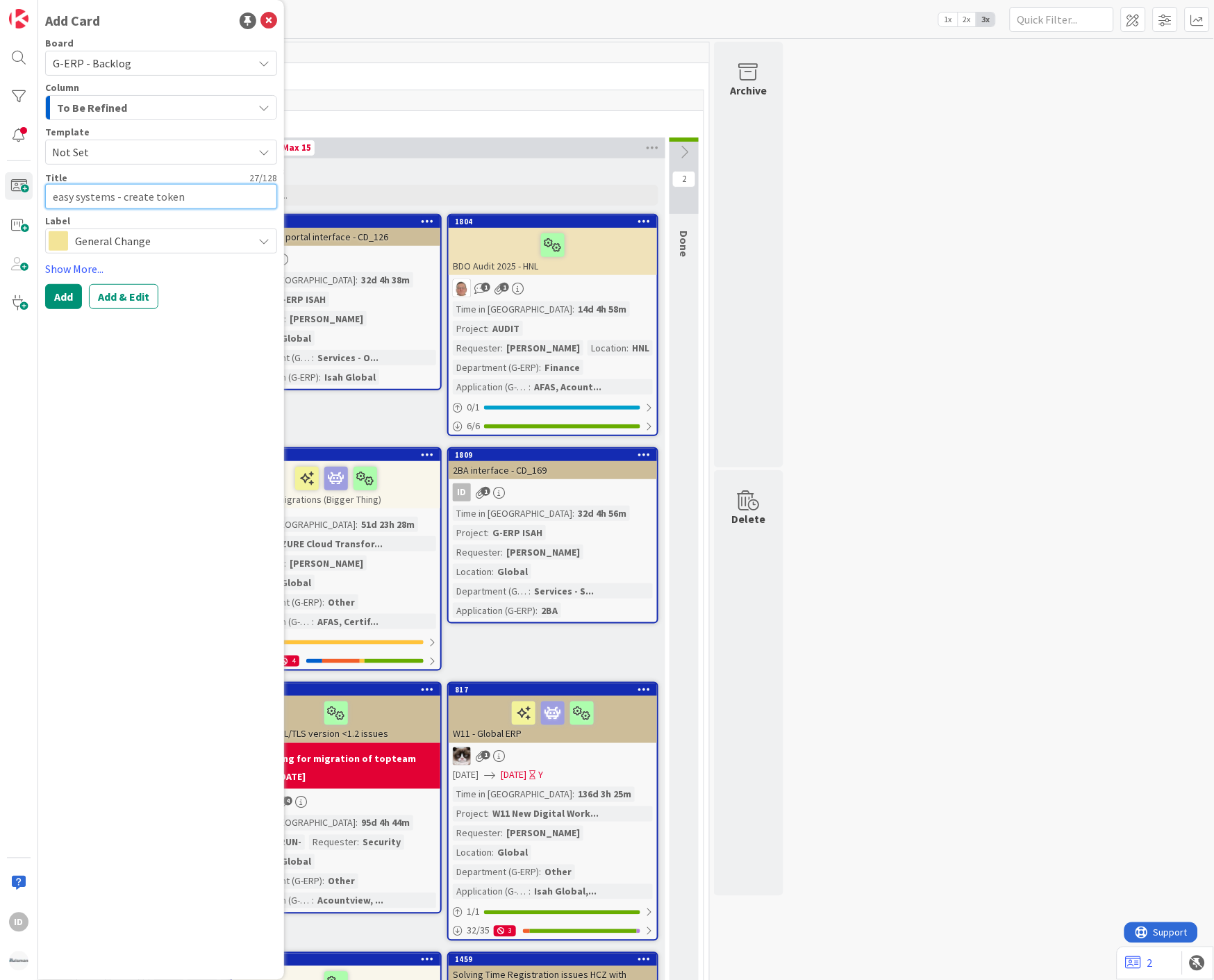
type textarea "easy systems - create toke"
type textarea "x"
type textarea "easy systems - create tok"
type textarea "x"
type textarea "easy systems - create to"
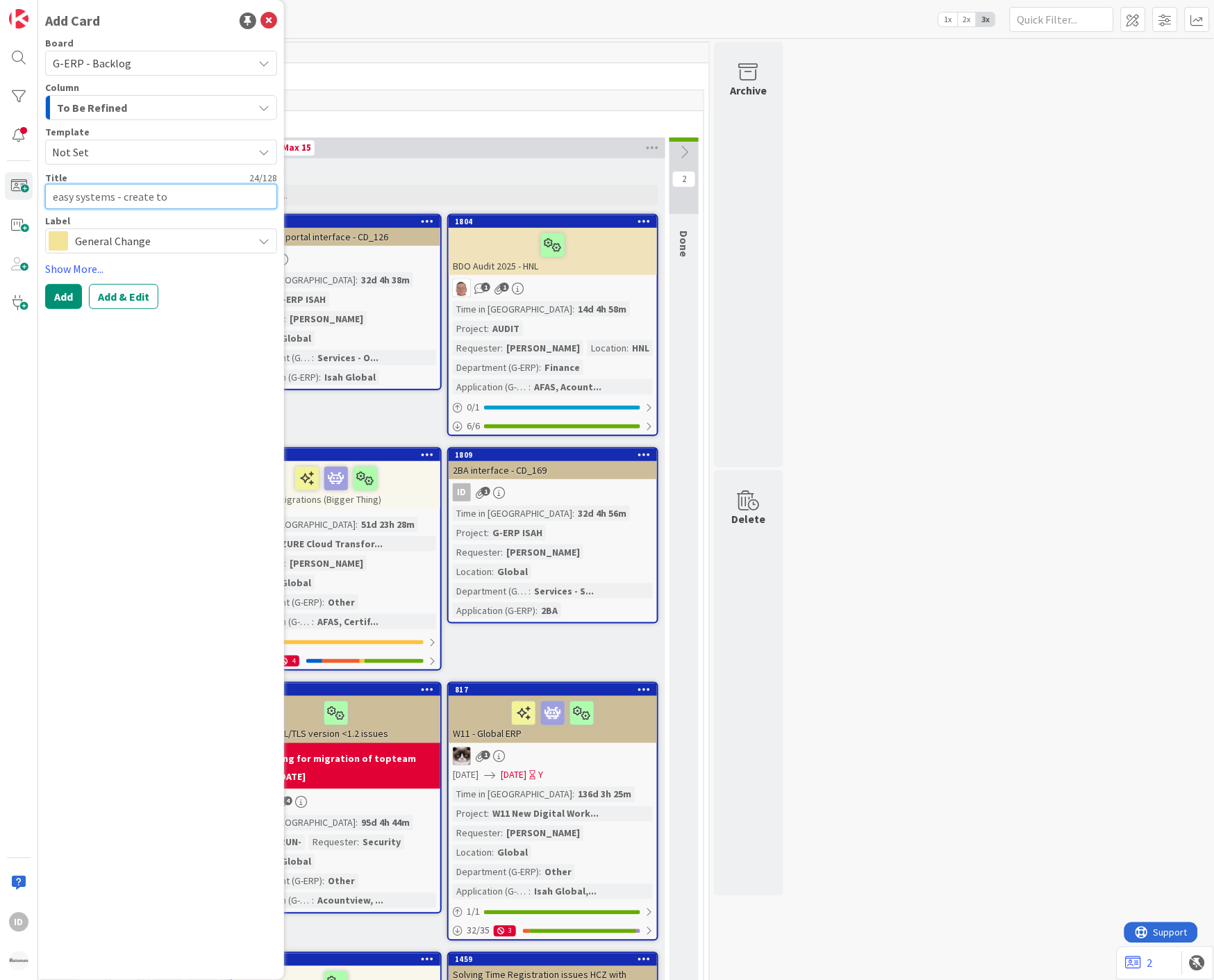
type textarea "x"
type textarea "easy systems - create t"
type textarea "x"
type textarea "easy systems - create P{"
type textarea "x"
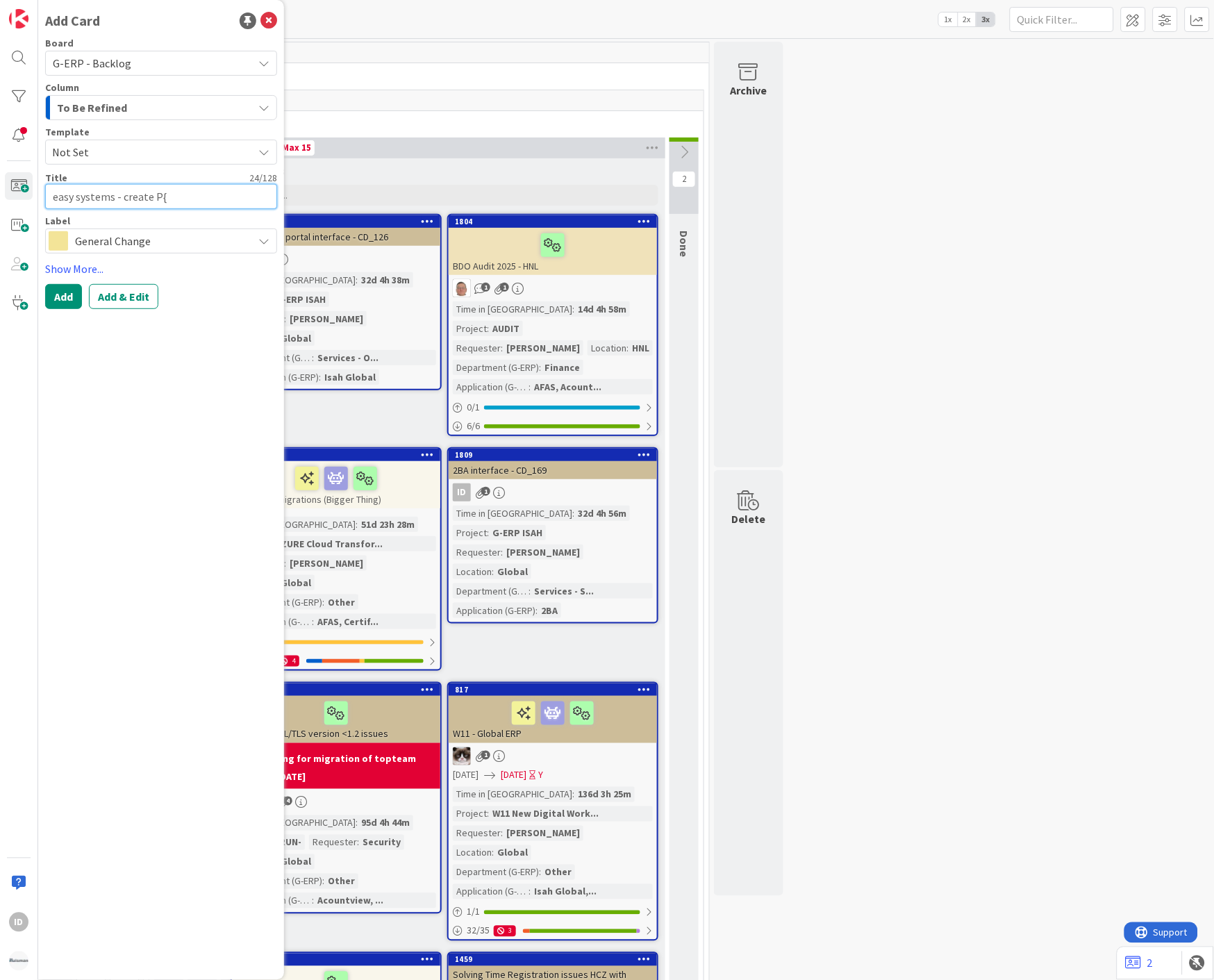
type textarea "easy systems - create P"
type textarea "x"
type textarea "easy systems - create PA"
type textarea "x"
type textarea "easy systems - create PAP"
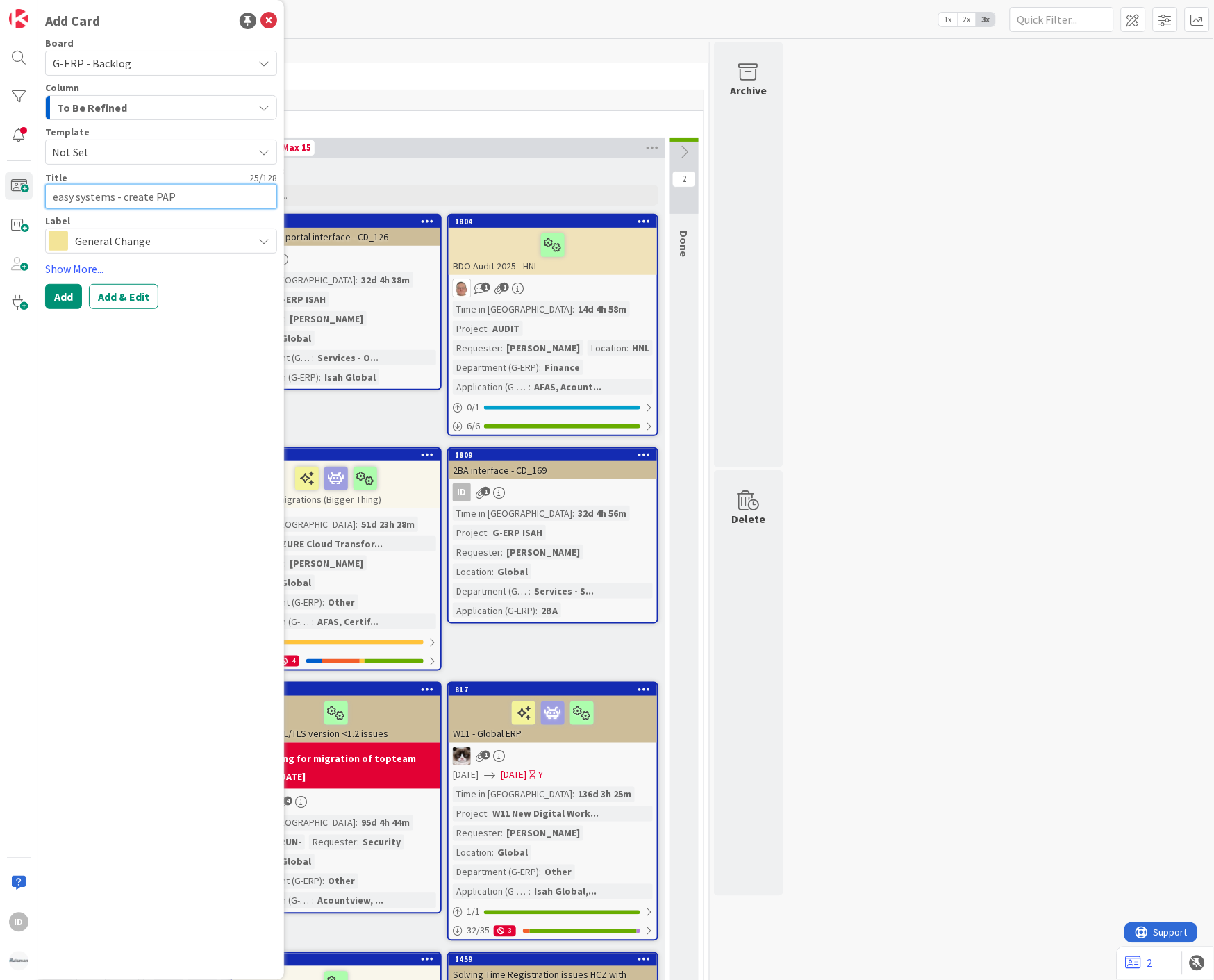
type textarea "x"
type textarea "easy systems - create PA"
type textarea "x"
type textarea "easy systems - create P"
type textarea "x"
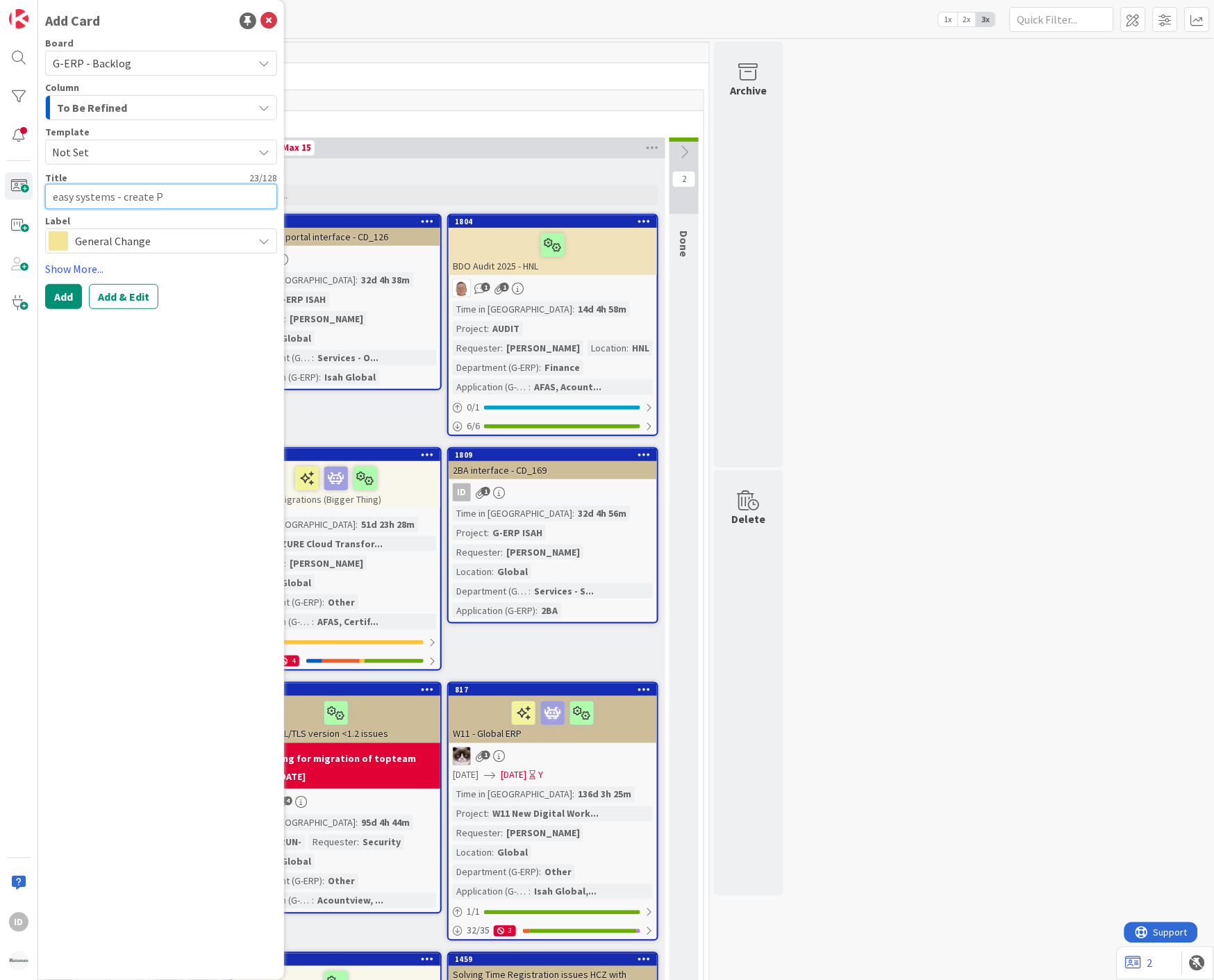
type textarea "easy systems - create"
type textarea "x"
type textarea "easy systems - create A"
type textarea "x"
type textarea "easy systems - create AP"
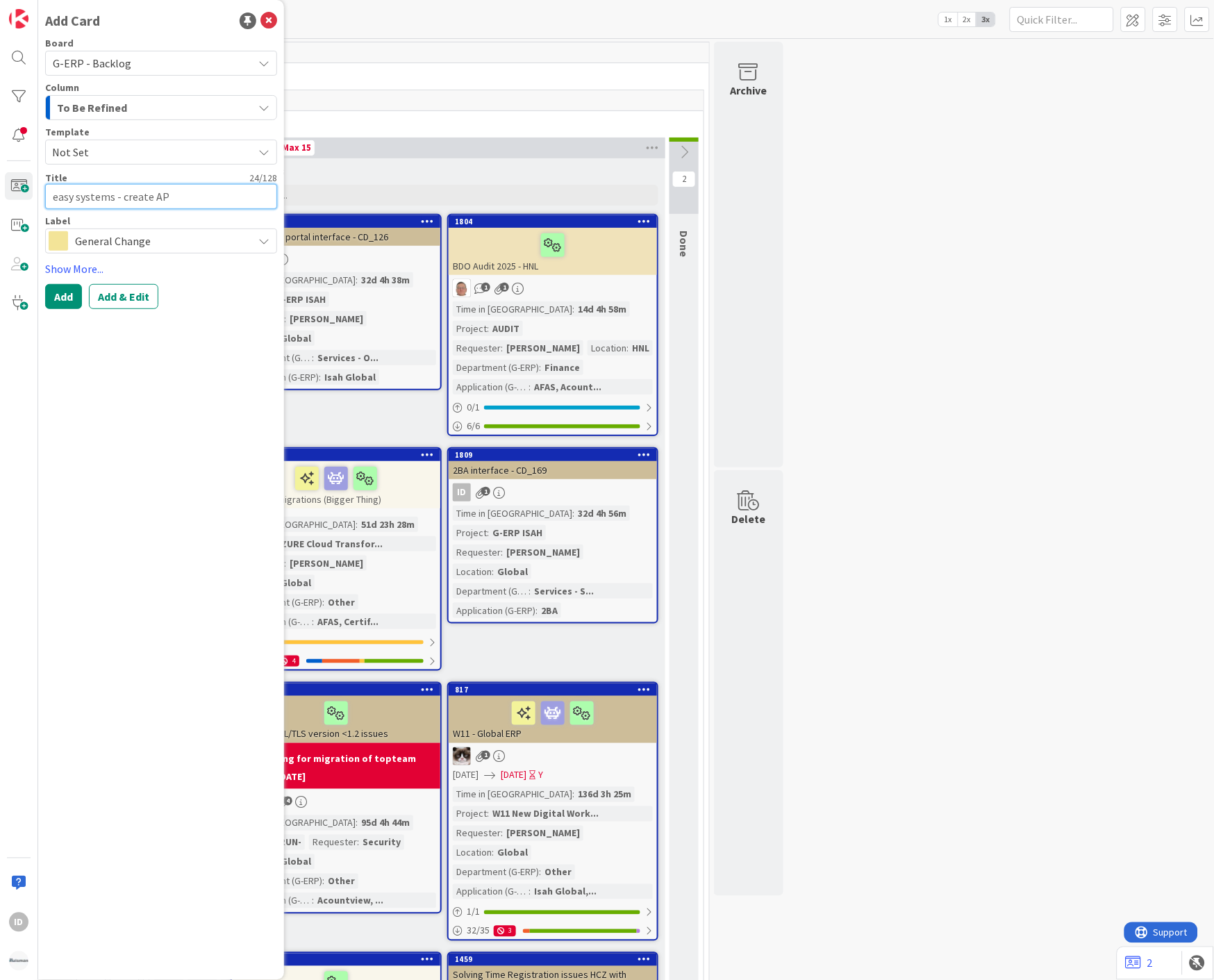
type textarea "x"
type textarea "easy systems - create API"
type textarea "x"
type textarea "easy systems - create API"
type textarea "x"
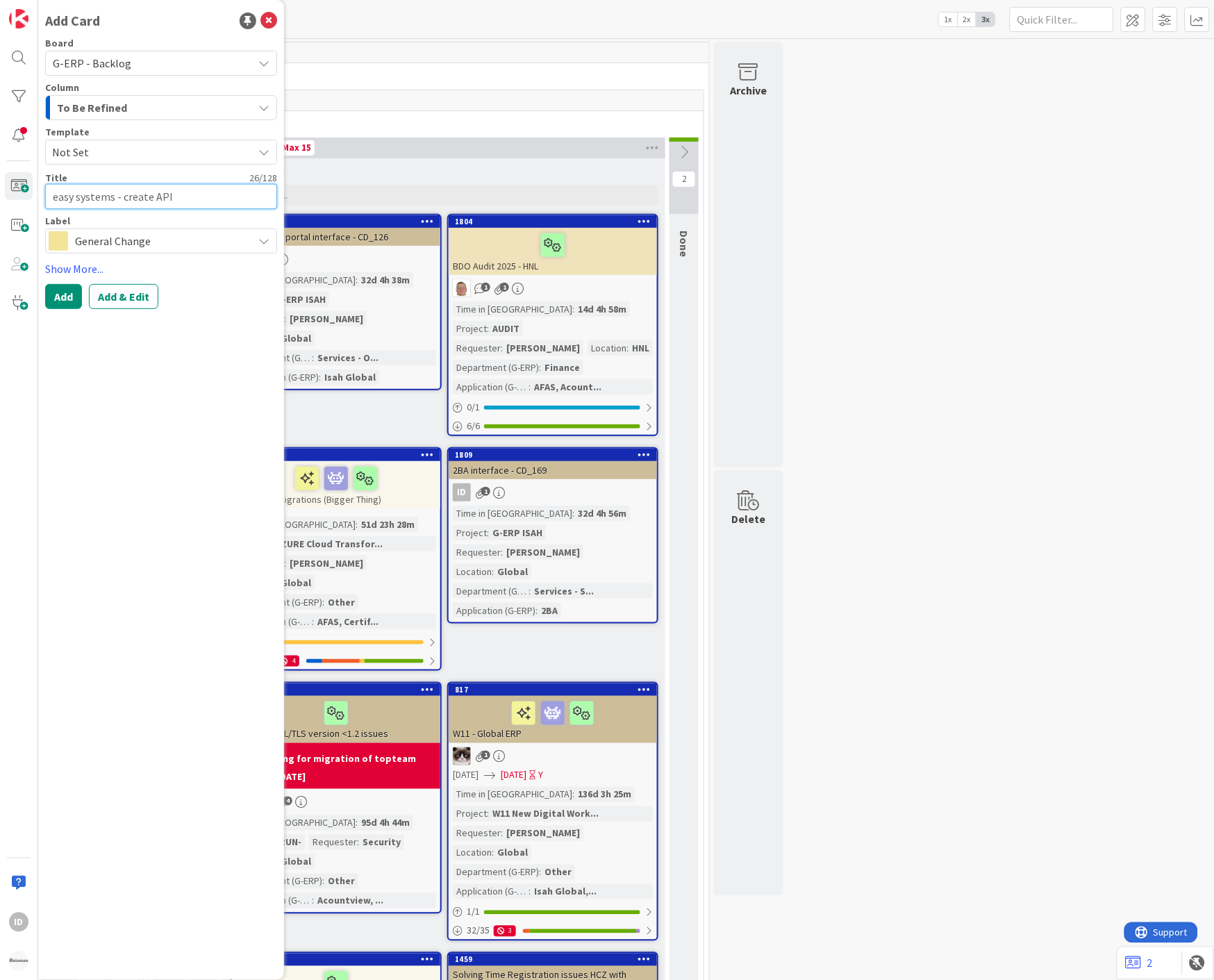
type textarea "easy systems - create API t"
type textarea "x"
type textarea "easy systems - create API to"
type textarea "x"
type textarea "easy systems - create API tok"
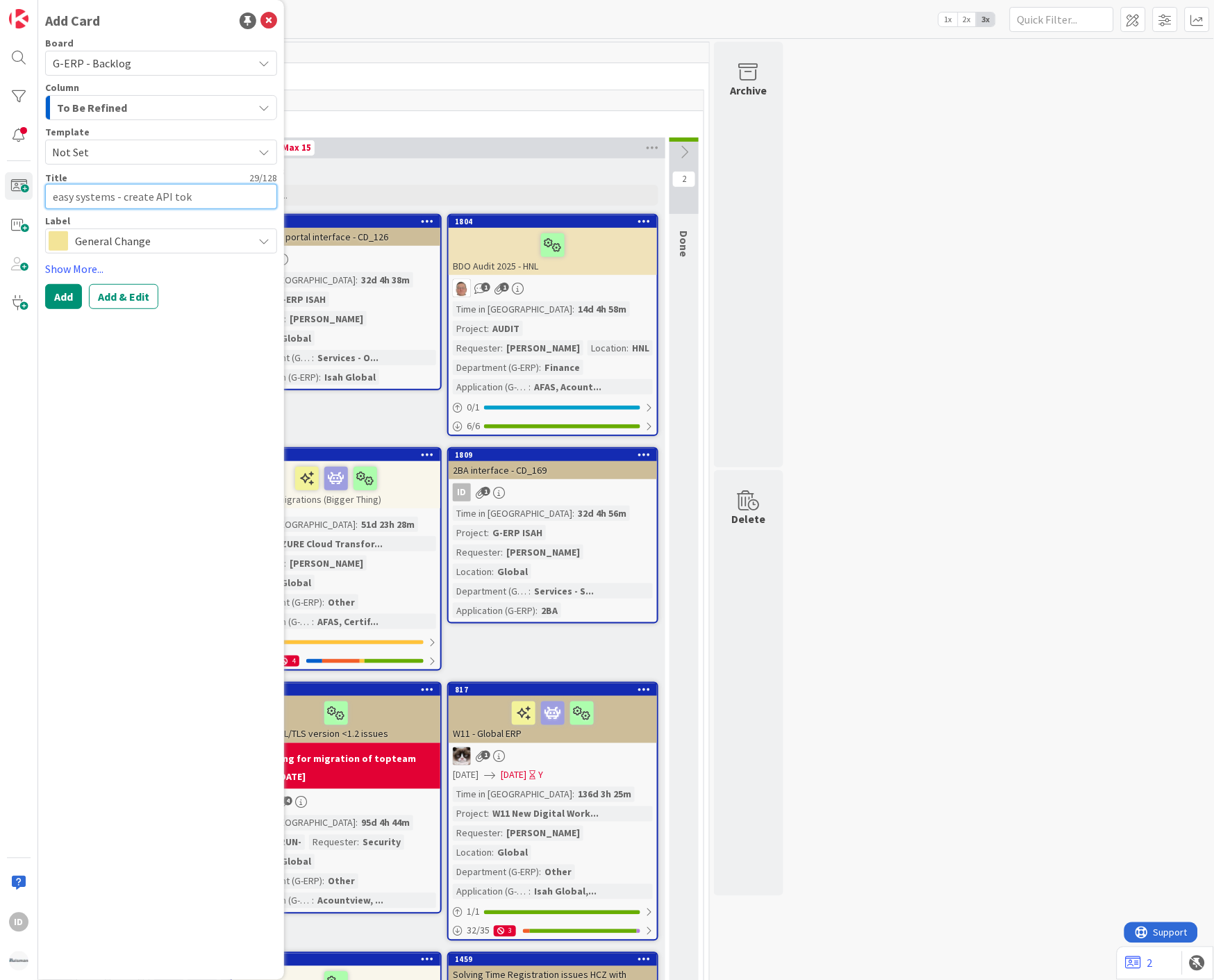
type textarea "x"
type textarea "easy systems - create API token"
type textarea "x"
type textarea "easy systems - create API token"
type textarea "x"
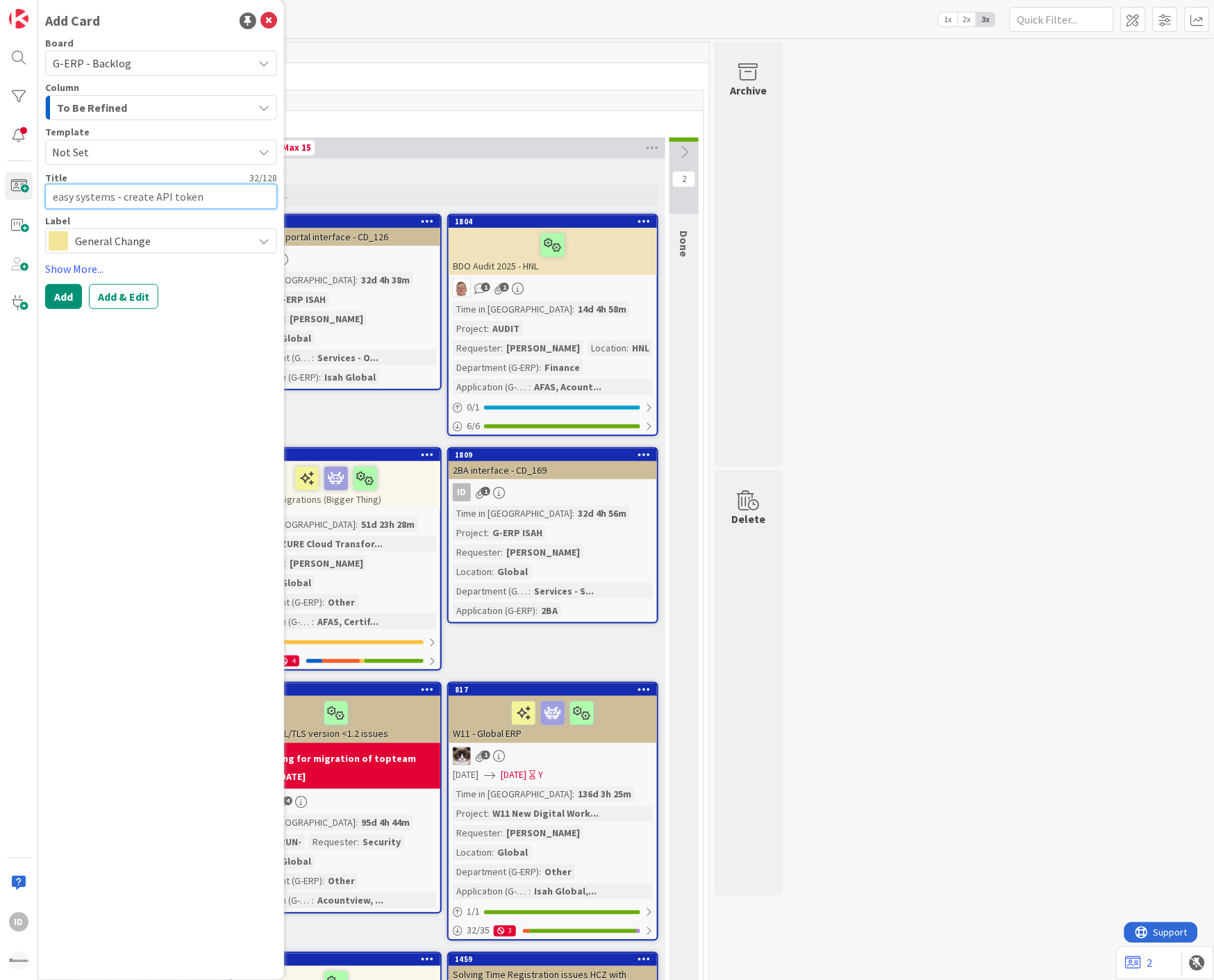
type textarea "easy systems - create API token a"
type textarea "x"
type textarea "easy systems - create API token and"
type textarea "x"
type textarea "easy systems - create API token and"
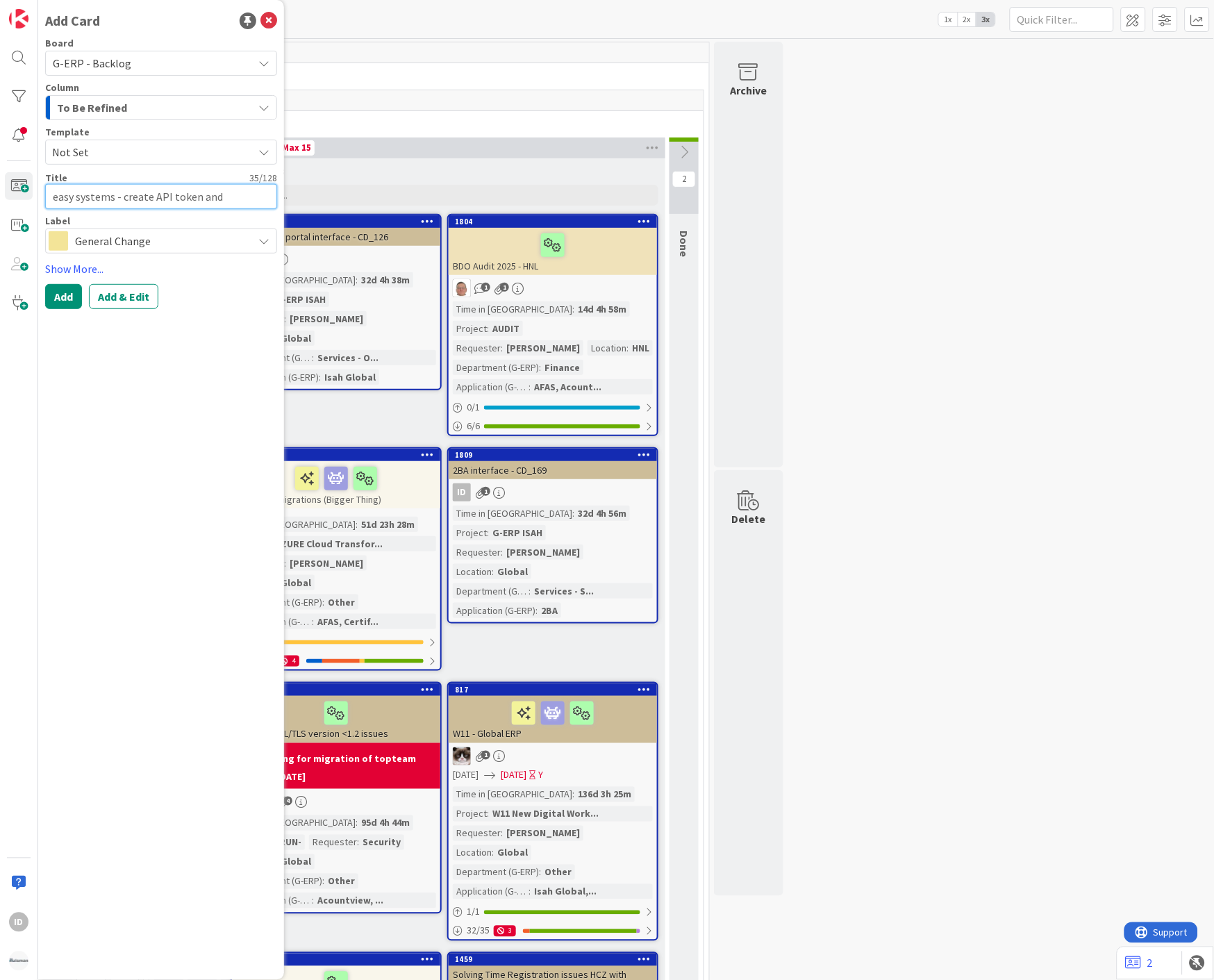
type textarea "x"
type textarea "easy systems - create API token and p"
type textarea "x"
type textarea "easy systems - create API token and pa"
type textarea "x"
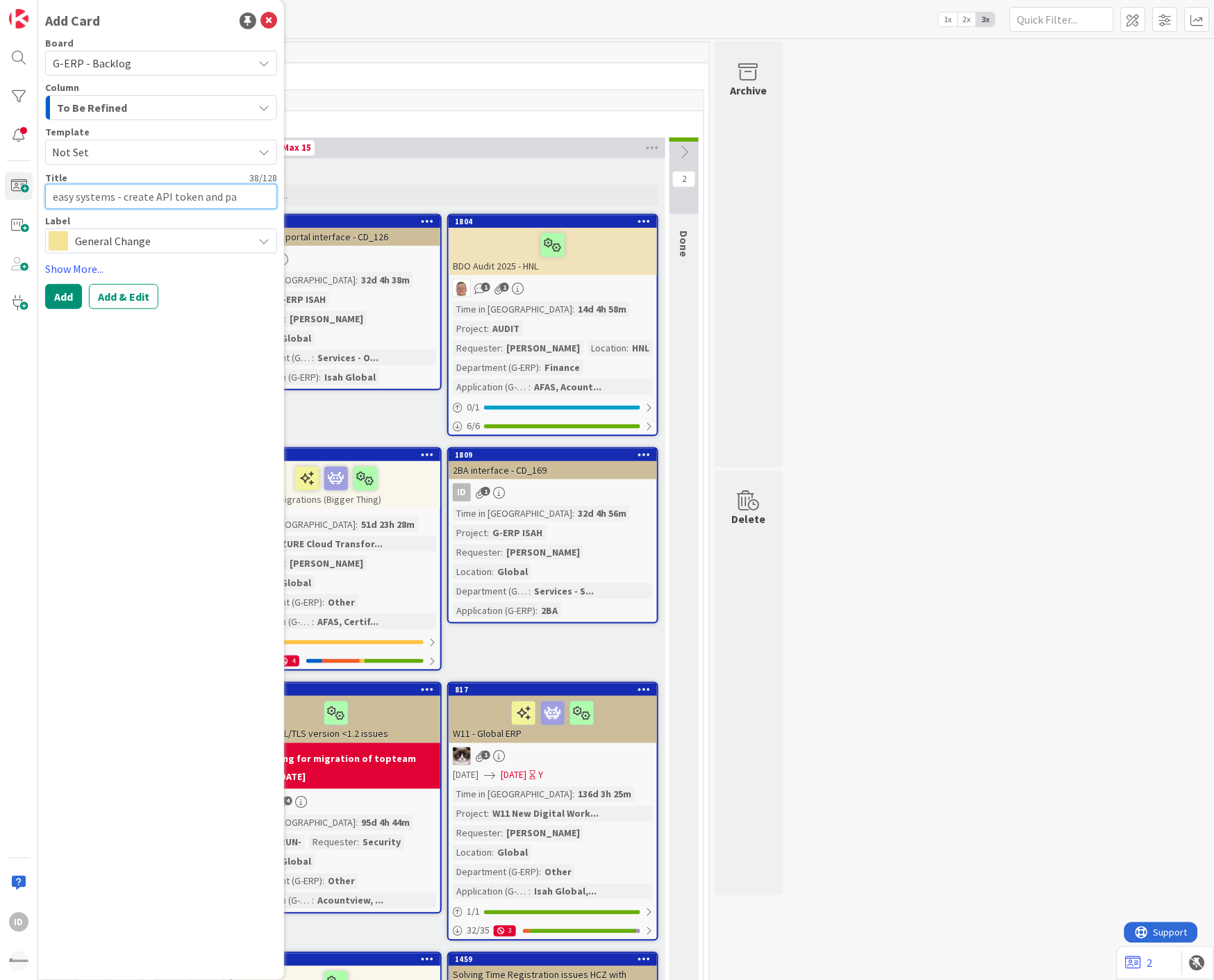
type textarea "easy systems - create API token and pas"
type textarea "x"
type textarea "easy systems - create API token and pass"
type textarea "x"
type textarea "easy systems - create API token and passw"
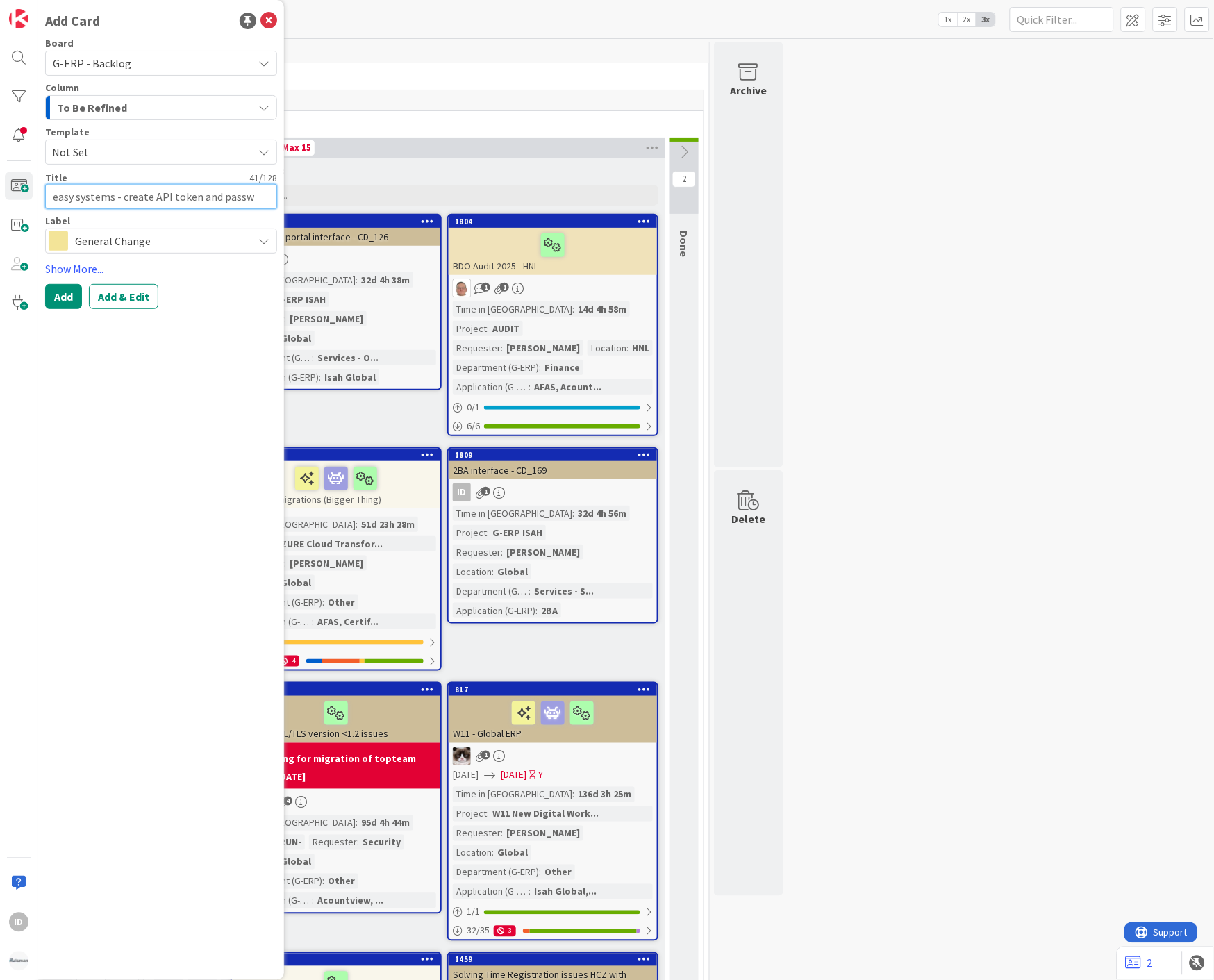
type textarea "x"
type textarea "easy systems - create API token and passwo"
type textarea "x"
type textarea "easy systems - create API token and passwor"
type textarea "x"
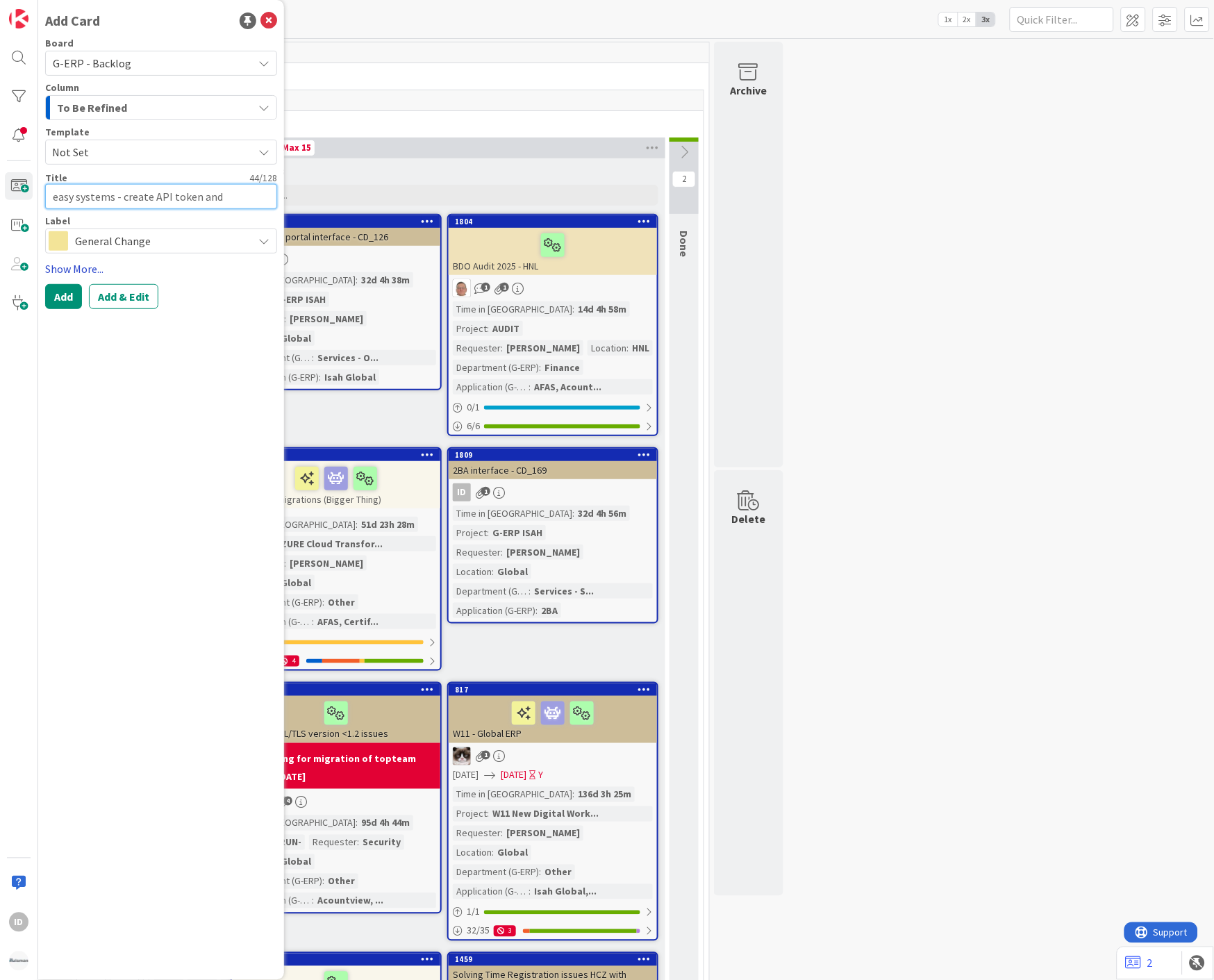
type textarea "easy systems - create API token and password"
click at [94, 267] on link "Show More..." at bounding box center [161, 269] width 232 height 17
type textarea "x"
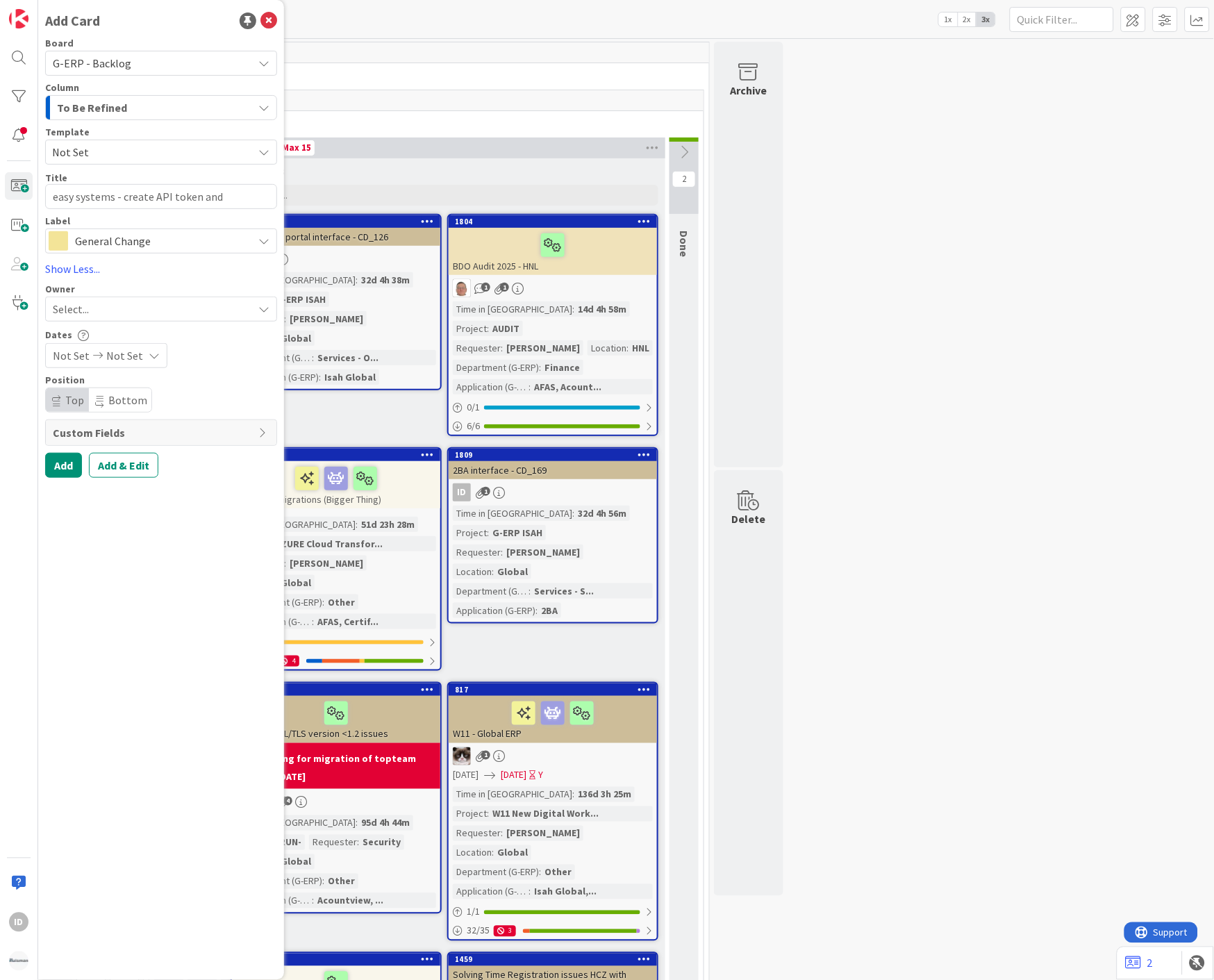
click at [118, 315] on div "Select..." at bounding box center [153, 309] width 200 height 17
type input "[PERSON_NAME]"
click at [117, 382] on span "[PERSON_NAME]" at bounding box center [132, 373] width 67 height 20
type textarea "x"
click at [106, 470] on button "Add & Edit" at bounding box center [123, 465] width 69 height 25
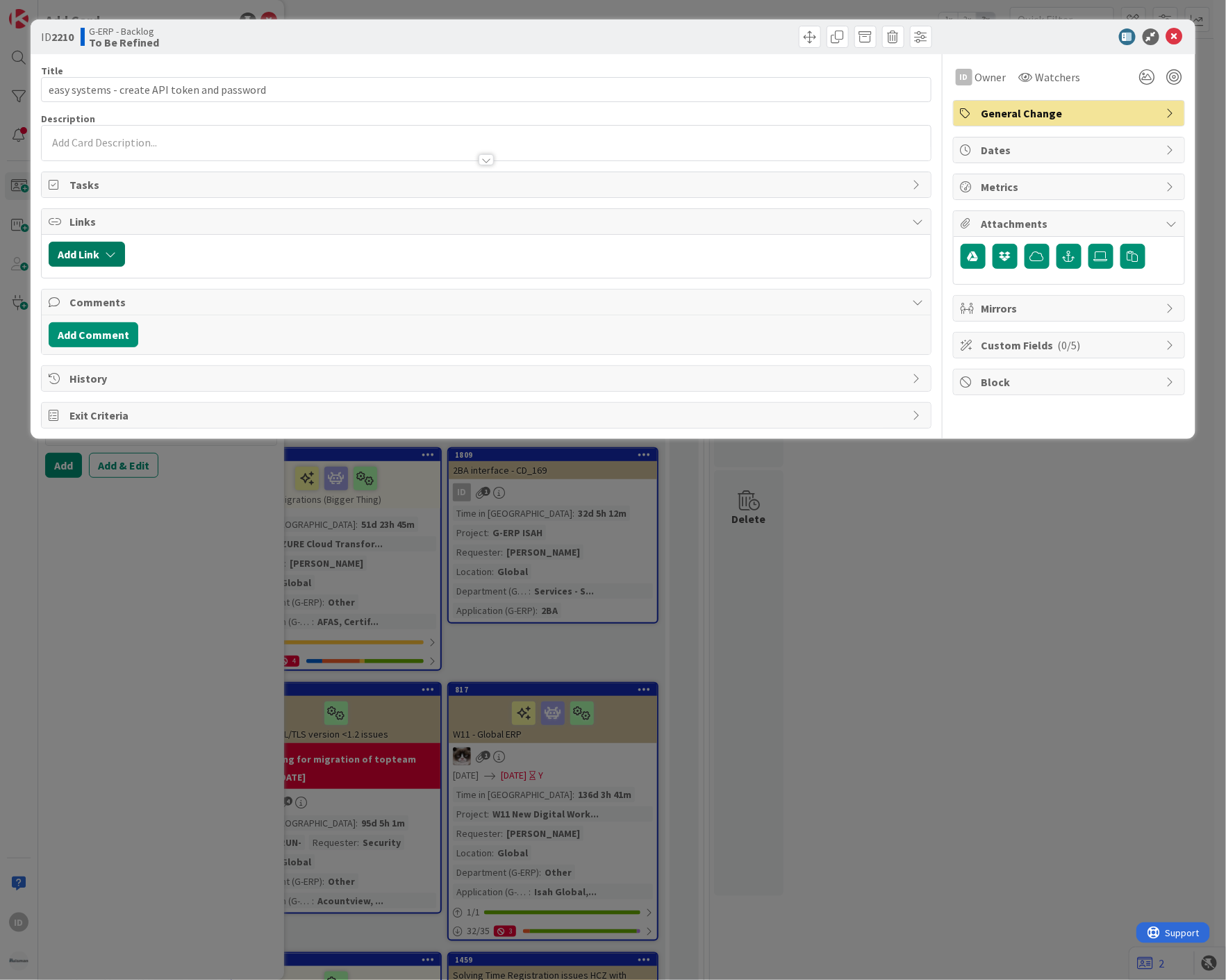
click at [102, 248] on button "Add Link" at bounding box center [87, 254] width 77 height 25
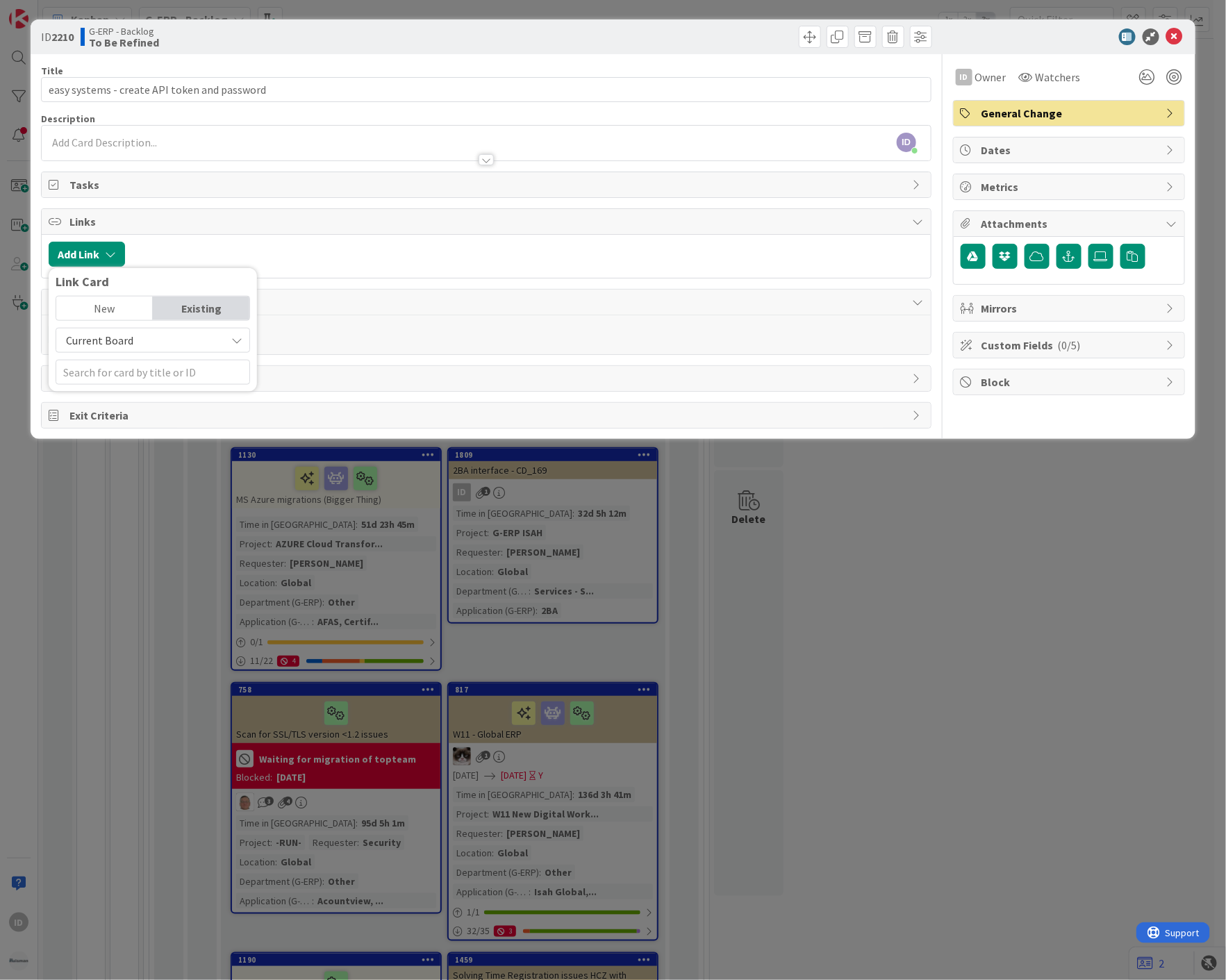
click at [155, 338] on span "Current Board" at bounding box center [141, 340] width 155 height 20
click at [155, 334] on span "Current Board" at bounding box center [141, 340] width 155 height 20
click at [126, 377] on input "text" at bounding box center [153, 372] width 195 height 25
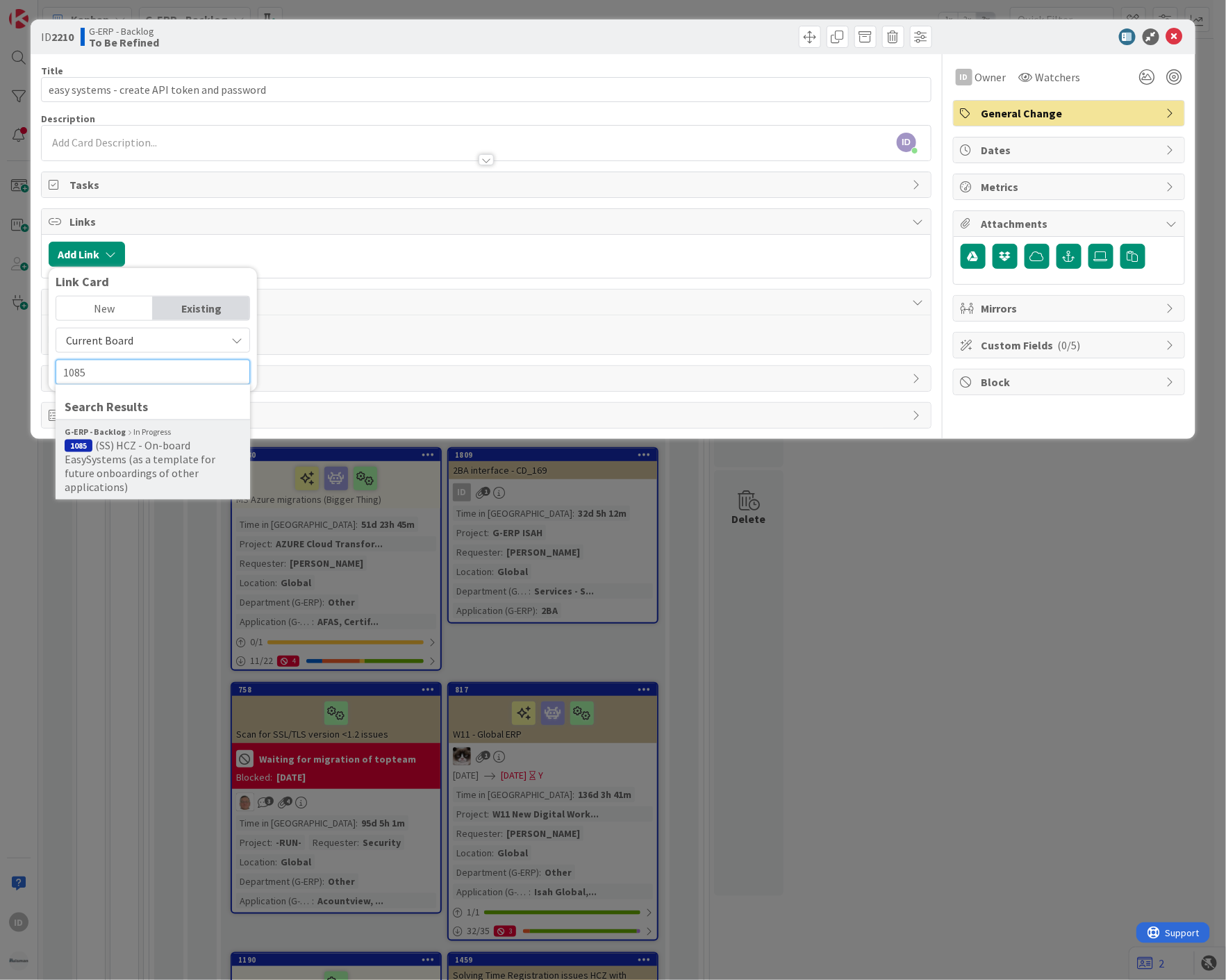
type input "1085"
click at [134, 455] on span "(SS) HCZ - On-board EasySystems (as a template for future onboardings of other …" at bounding box center [140, 465] width 151 height 55
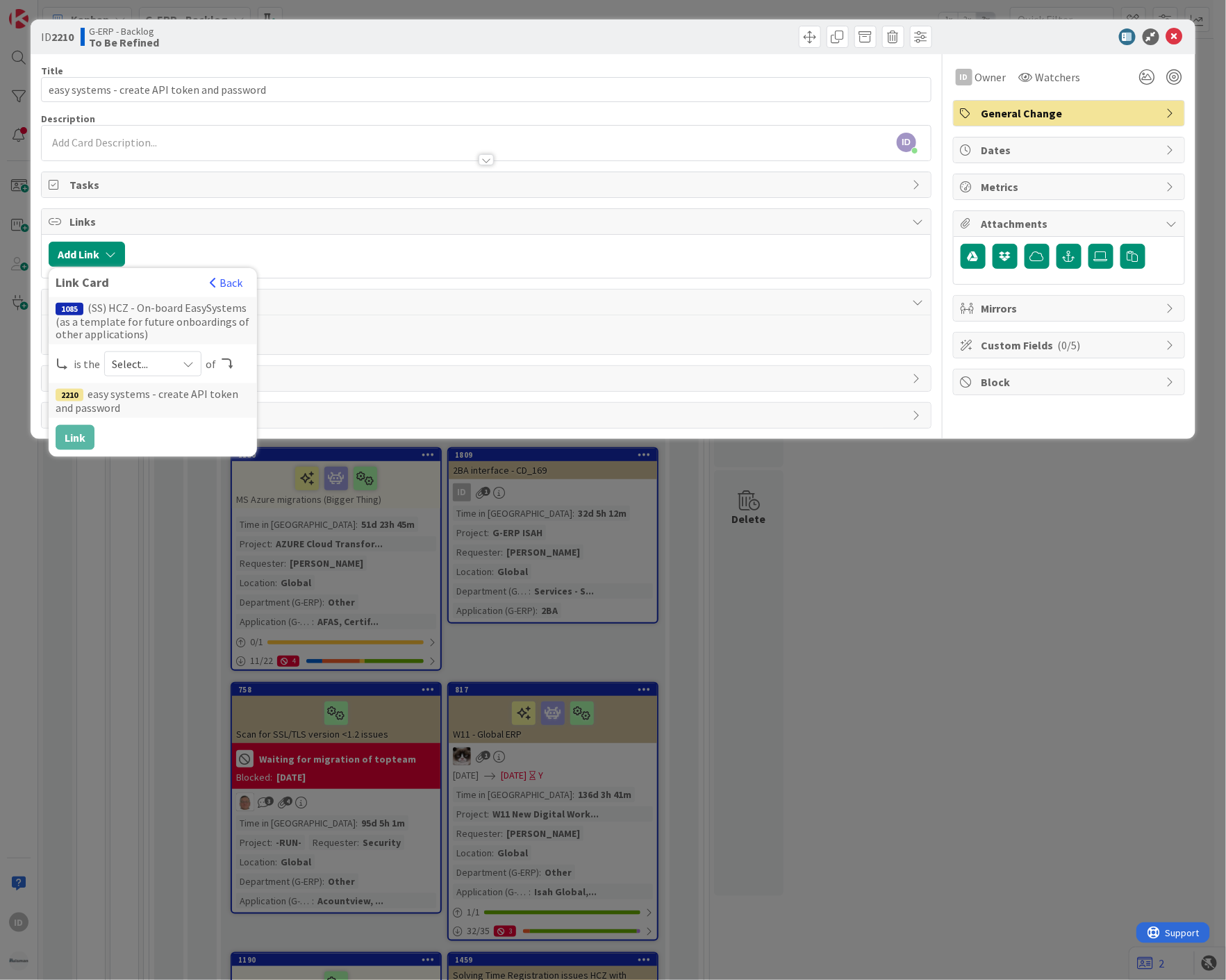
click at [159, 365] on span "Select..." at bounding box center [141, 364] width 58 height 20
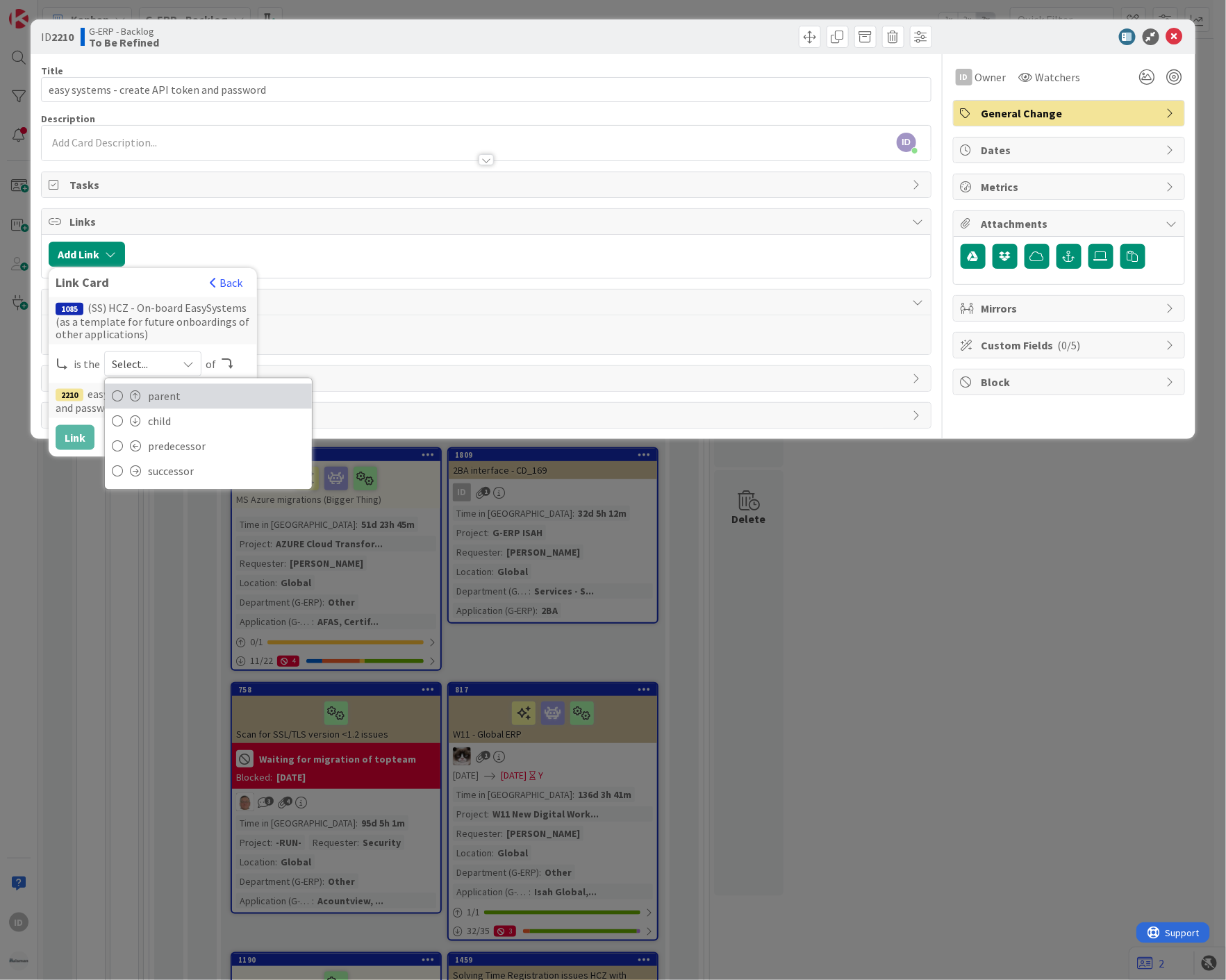
click at [178, 398] on span "parent" at bounding box center [226, 396] width 157 height 20
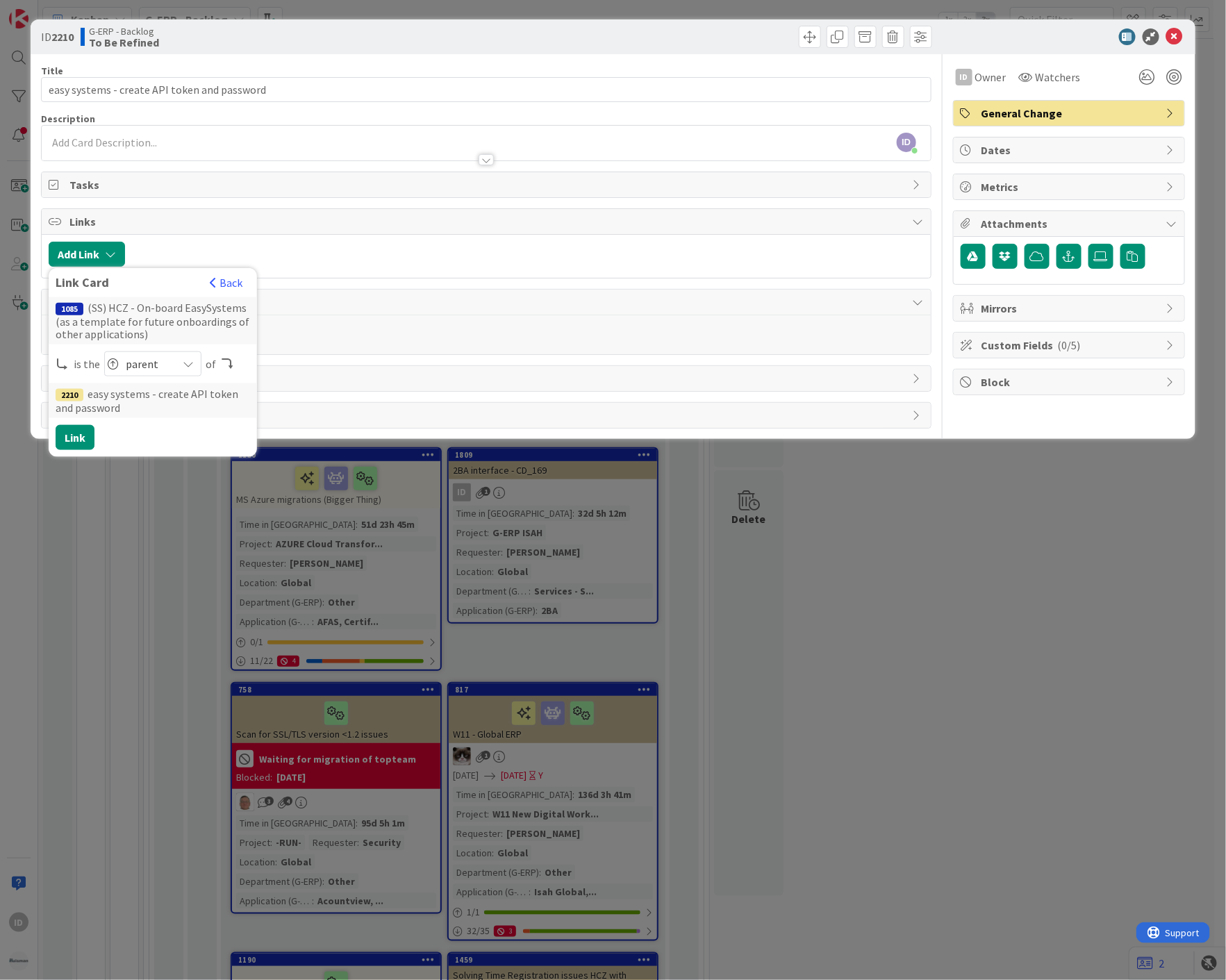
click at [216, 108] on div "Title 44 / 128 easy systems - create API token and password Description ID [PER…" at bounding box center [486, 241] width 890 height 375
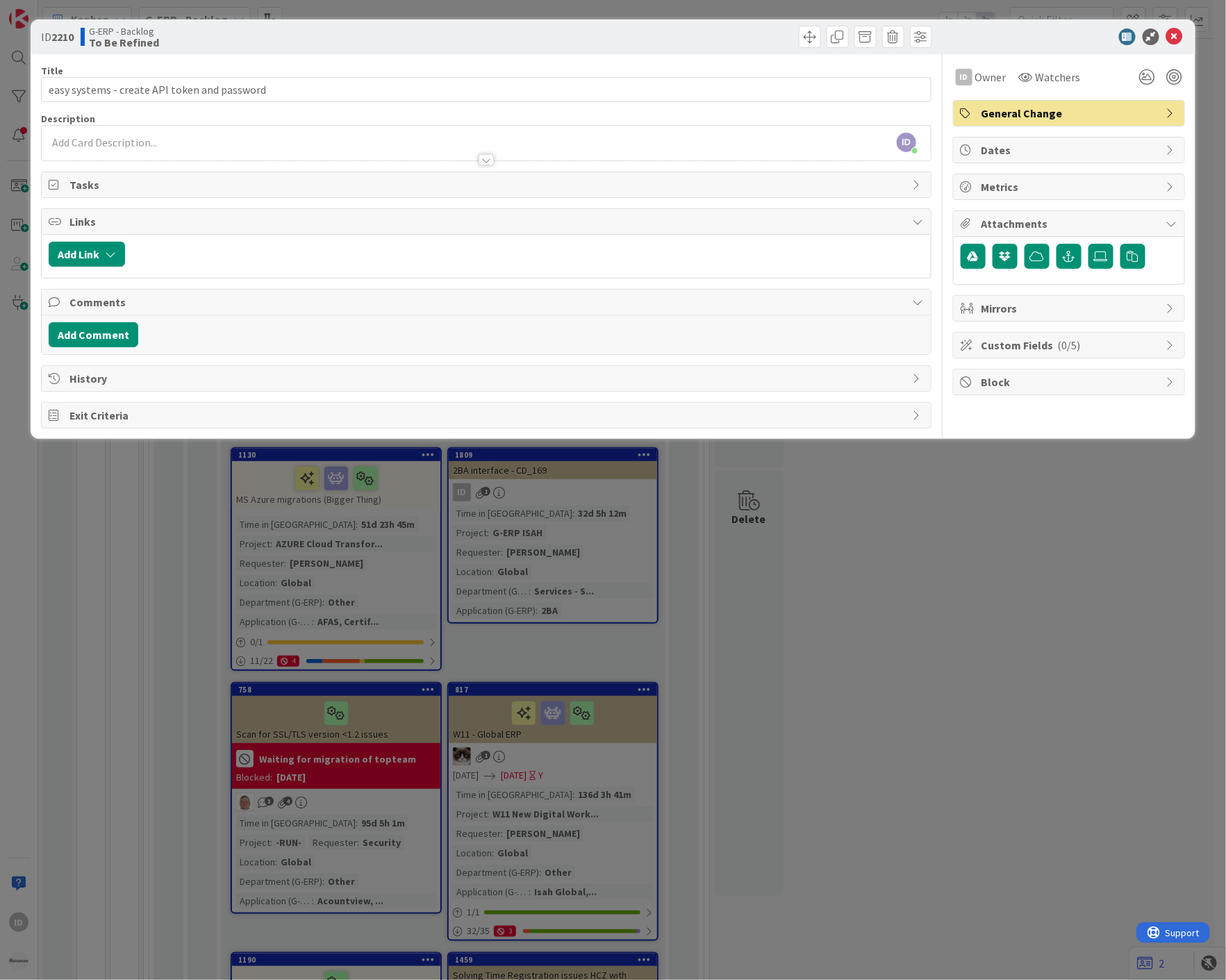
click at [204, 140] on div "ID [PERSON_NAME] just joined" at bounding box center [487, 143] width 890 height 35
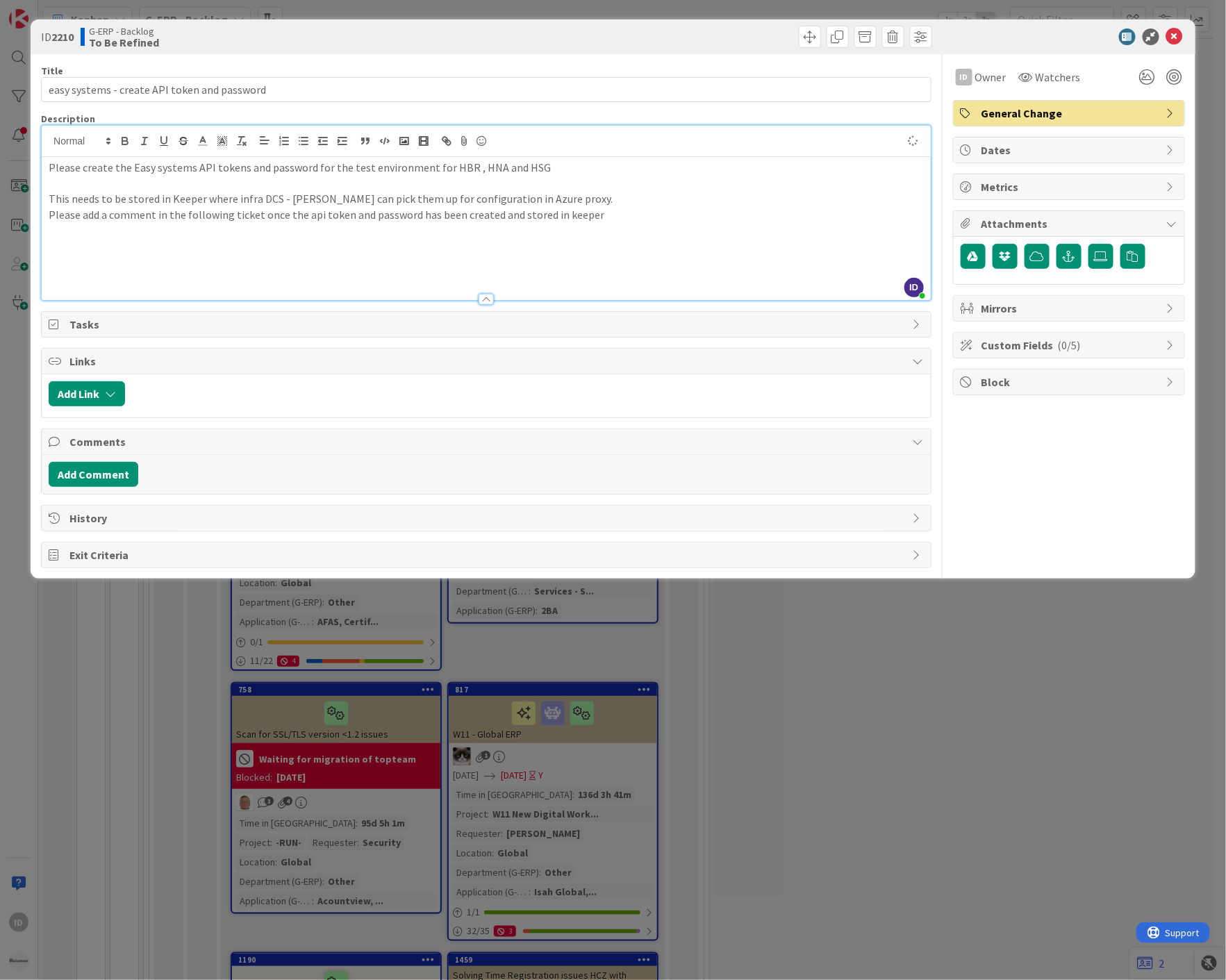
click at [148, 239] on p at bounding box center [486, 247] width 875 height 16
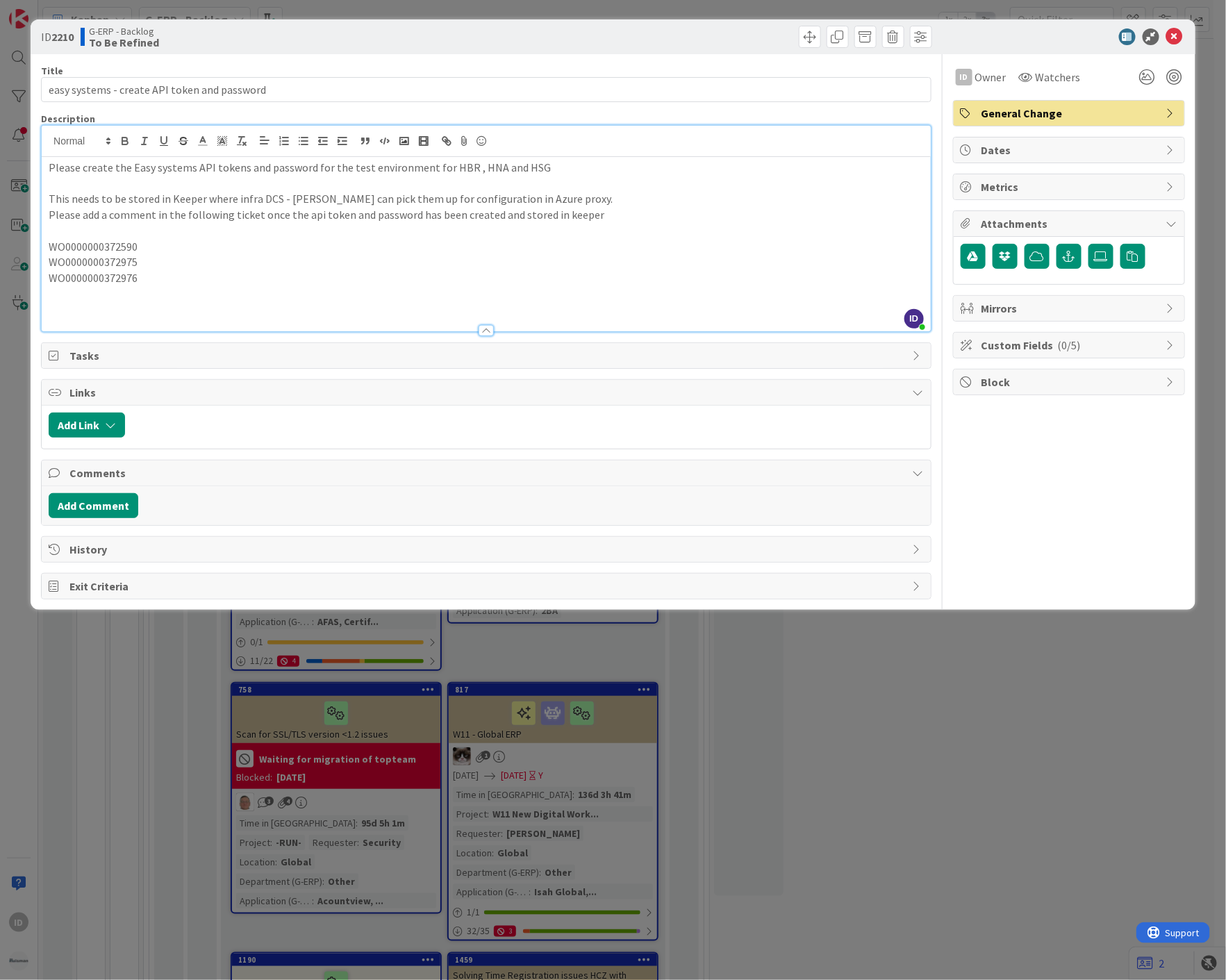
click at [85, 246] on p "WO0000000372590" at bounding box center [486, 247] width 875 height 16
copy p "WO0000000372590"
click at [238, 260] on p "WO0000000372975" at bounding box center [486, 262] width 875 height 16
drag, startPoint x: 209, startPoint y: 248, endPoint x: 189, endPoint y: 242, distance: 20.9
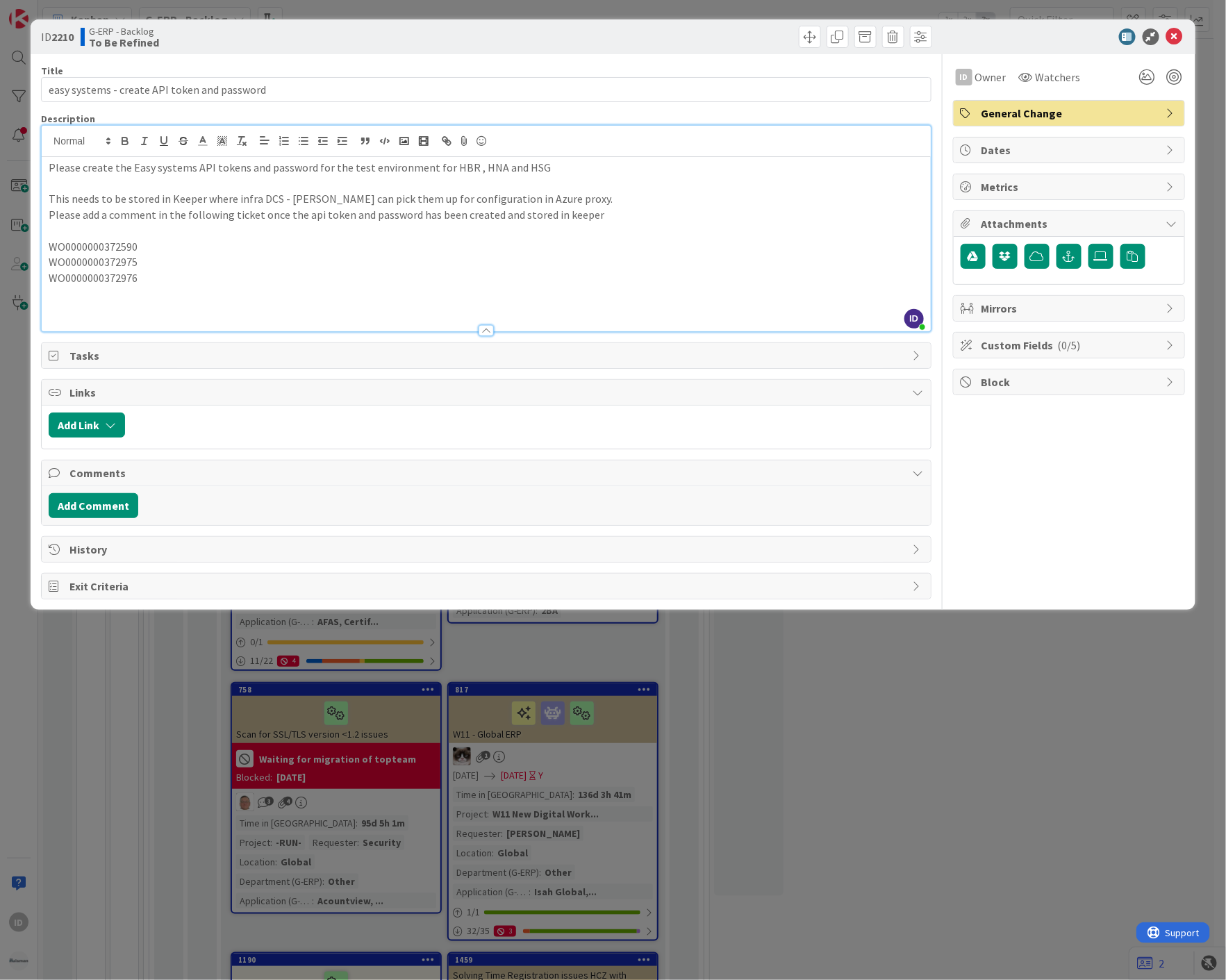
click at [209, 248] on p "WO0000000372590" at bounding box center [486, 247] width 875 height 16
click at [91, 255] on p "WO0000000372975" at bounding box center [486, 262] width 875 height 16
copy p "WO0000000372975"
click at [255, 271] on p "WO0000000372976" at bounding box center [486, 278] width 875 height 16
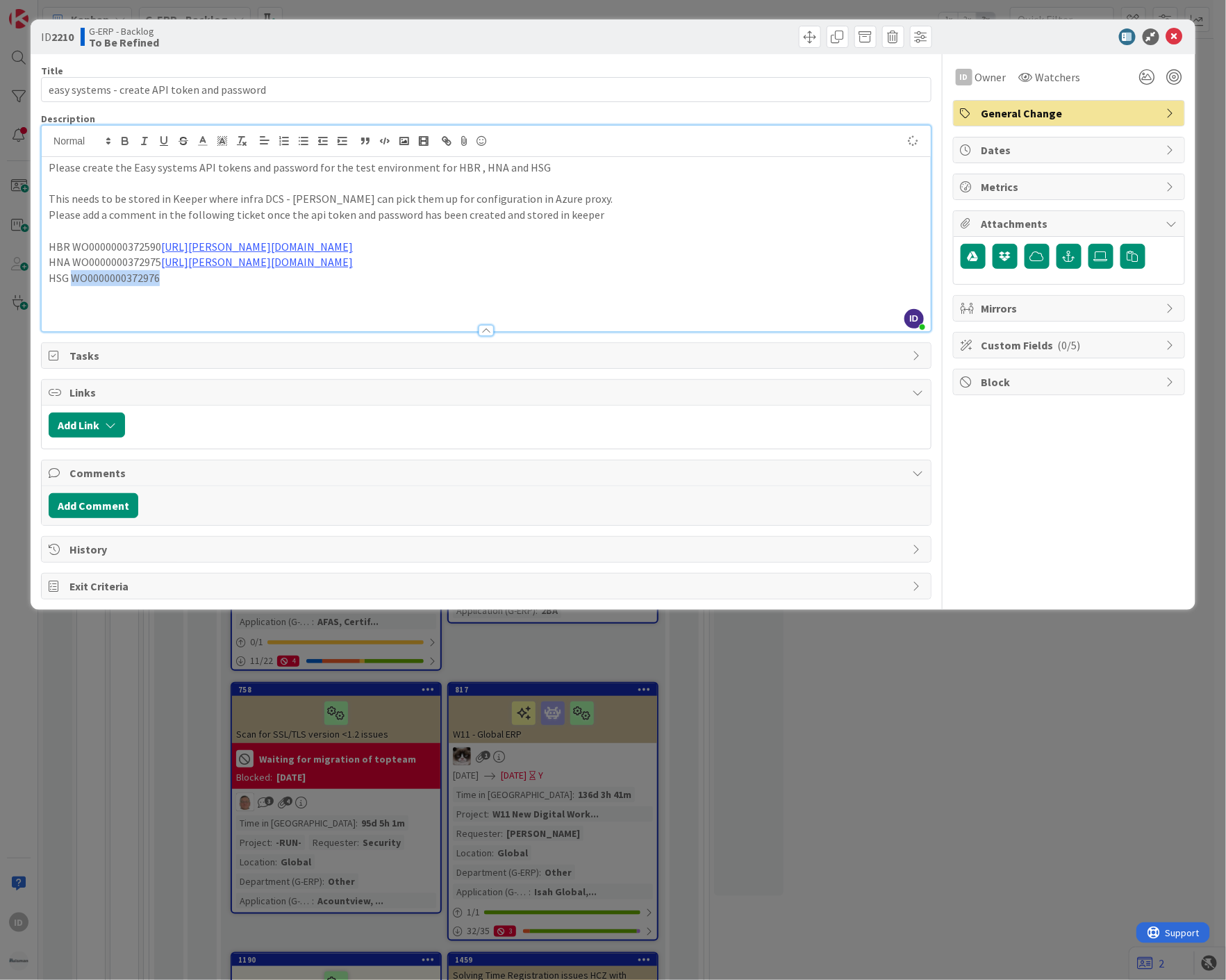
copy p "WO0000000372976"
click at [257, 278] on p "HSG WO0000000372976" at bounding box center [486, 278] width 875 height 16
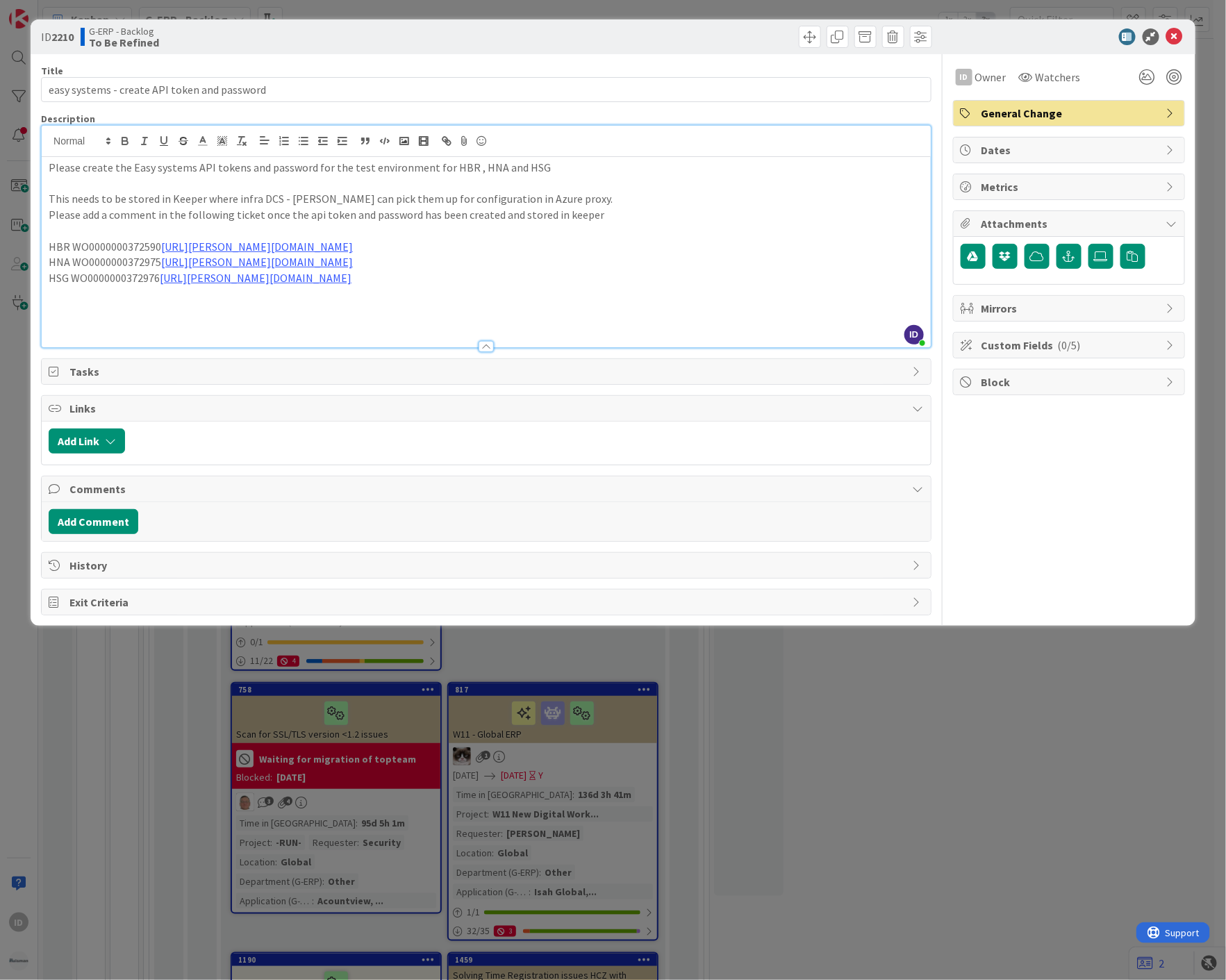
click at [1091, 477] on div "ID Owner Watchers General Change Dates Metrics Attachments Mirrors Custom Field…" at bounding box center [1069, 335] width 232 height 562
click at [1065, 487] on div "ID Owner Watchers General Change Dates Metrics Attachments Mirrors Custom Field…" at bounding box center [1069, 335] width 232 height 562
click at [90, 434] on button "Add Link" at bounding box center [87, 440] width 77 height 25
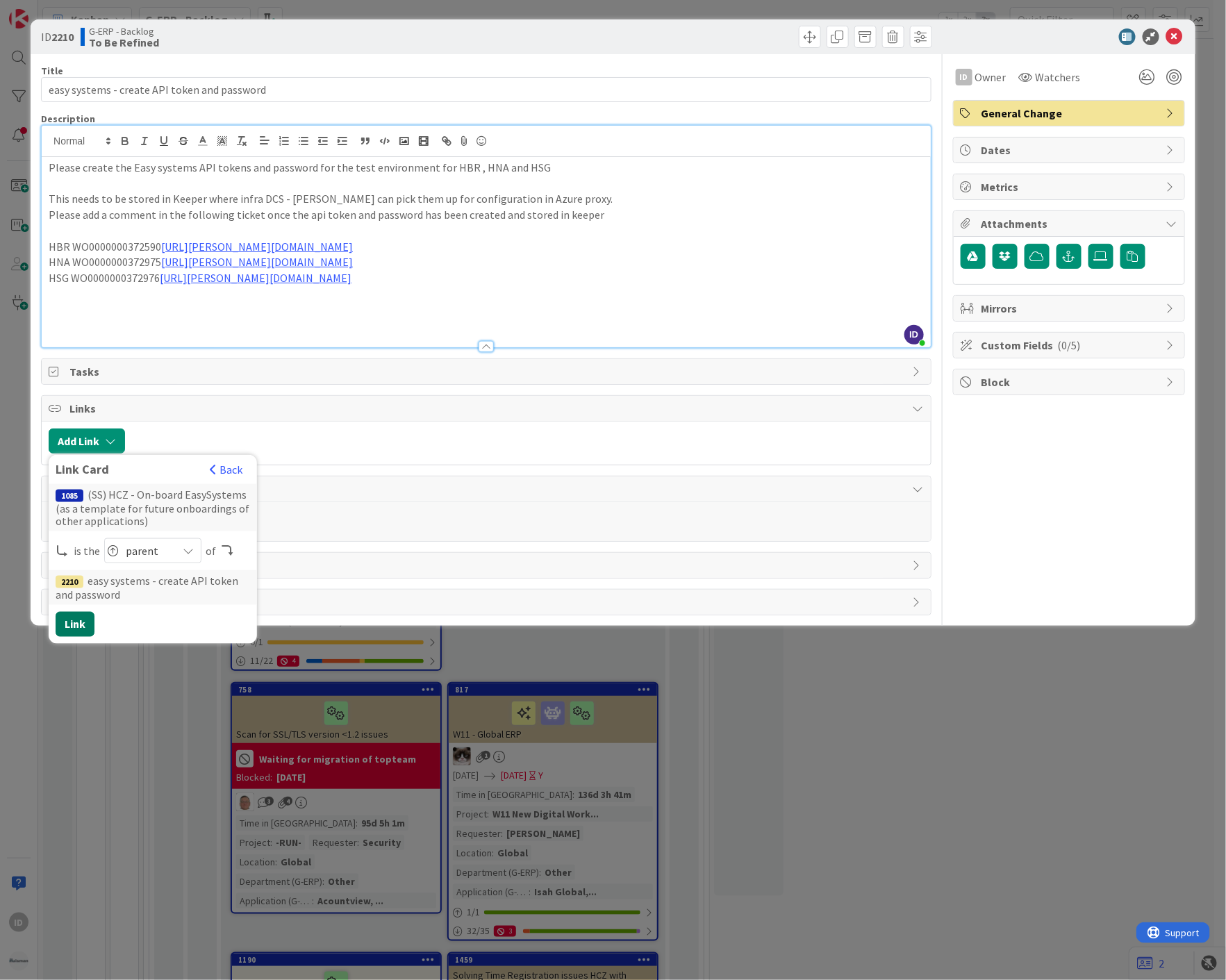
click at [86, 623] on button "Link" at bounding box center [75, 624] width 39 height 25
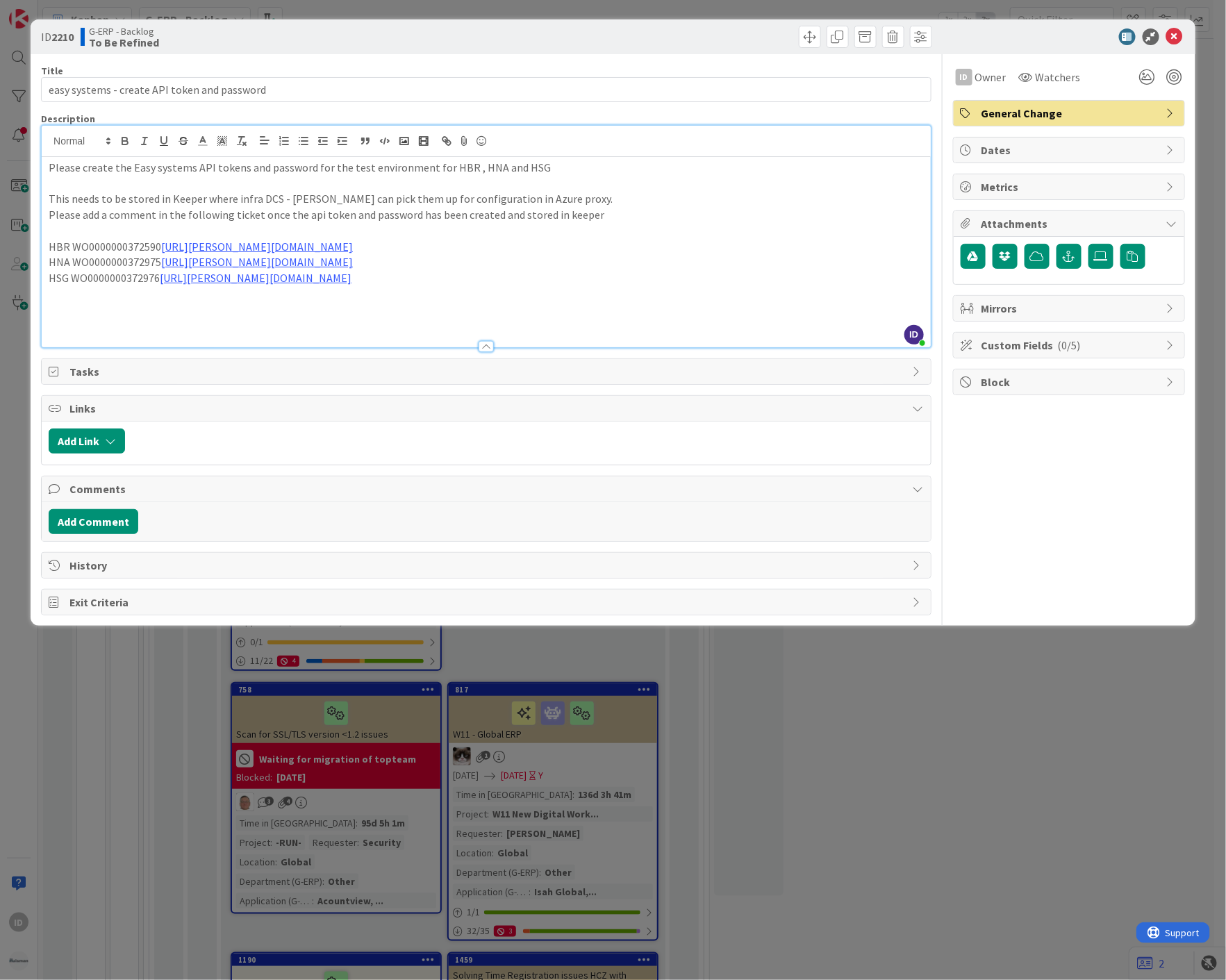
click at [306, 436] on div at bounding box center [528, 440] width 792 height 25
click at [1064, 146] on span "Dates" at bounding box center [1071, 150] width 178 height 17
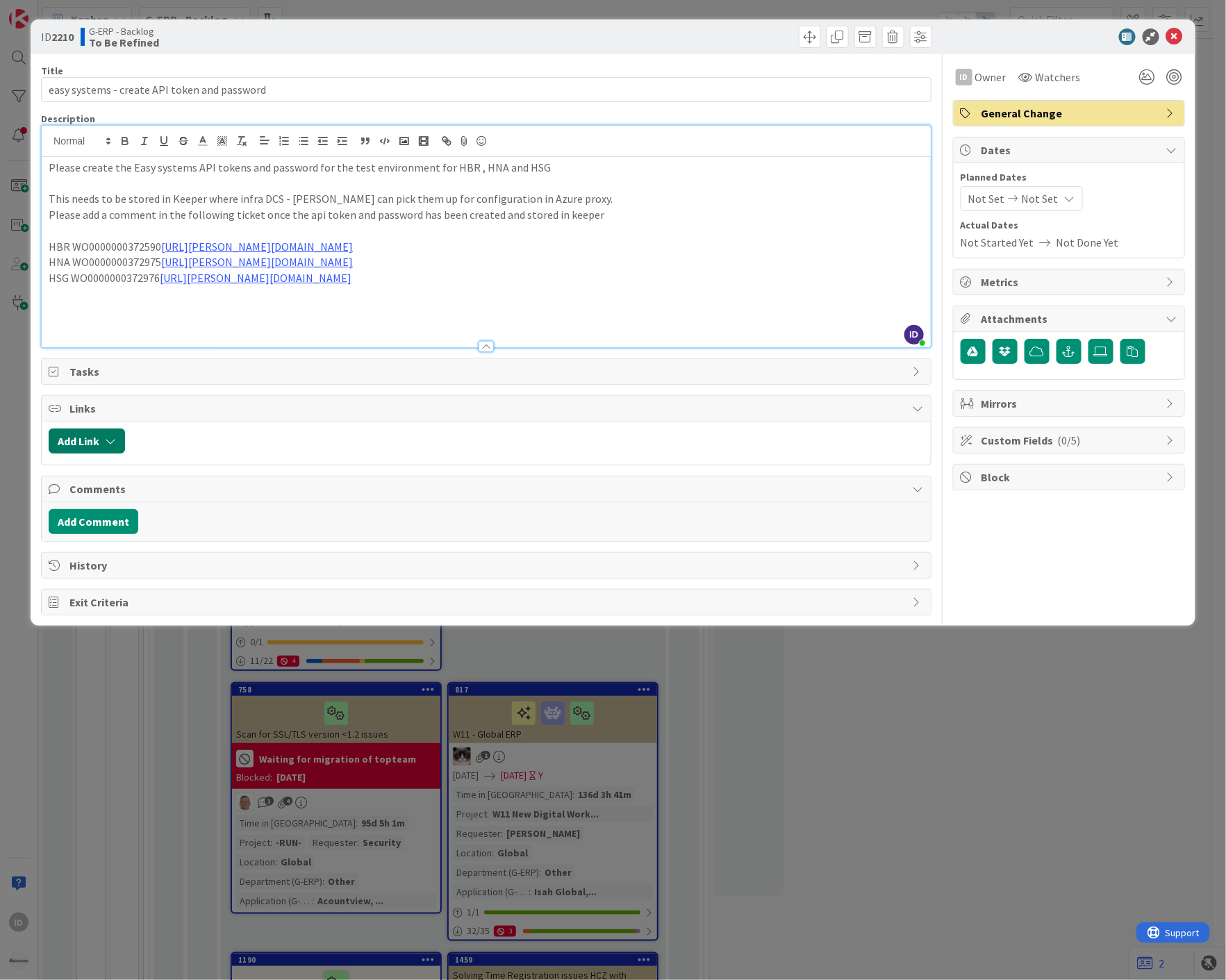
click at [109, 431] on button "Add Link" at bounding box center [87, 440] width 77 height 25
click at [386, 442] on div at bounding box center [528, 440] width 792 height 25
click at [926, 407] on div "Links" at bounding box center [487, 409] width 890 height 26
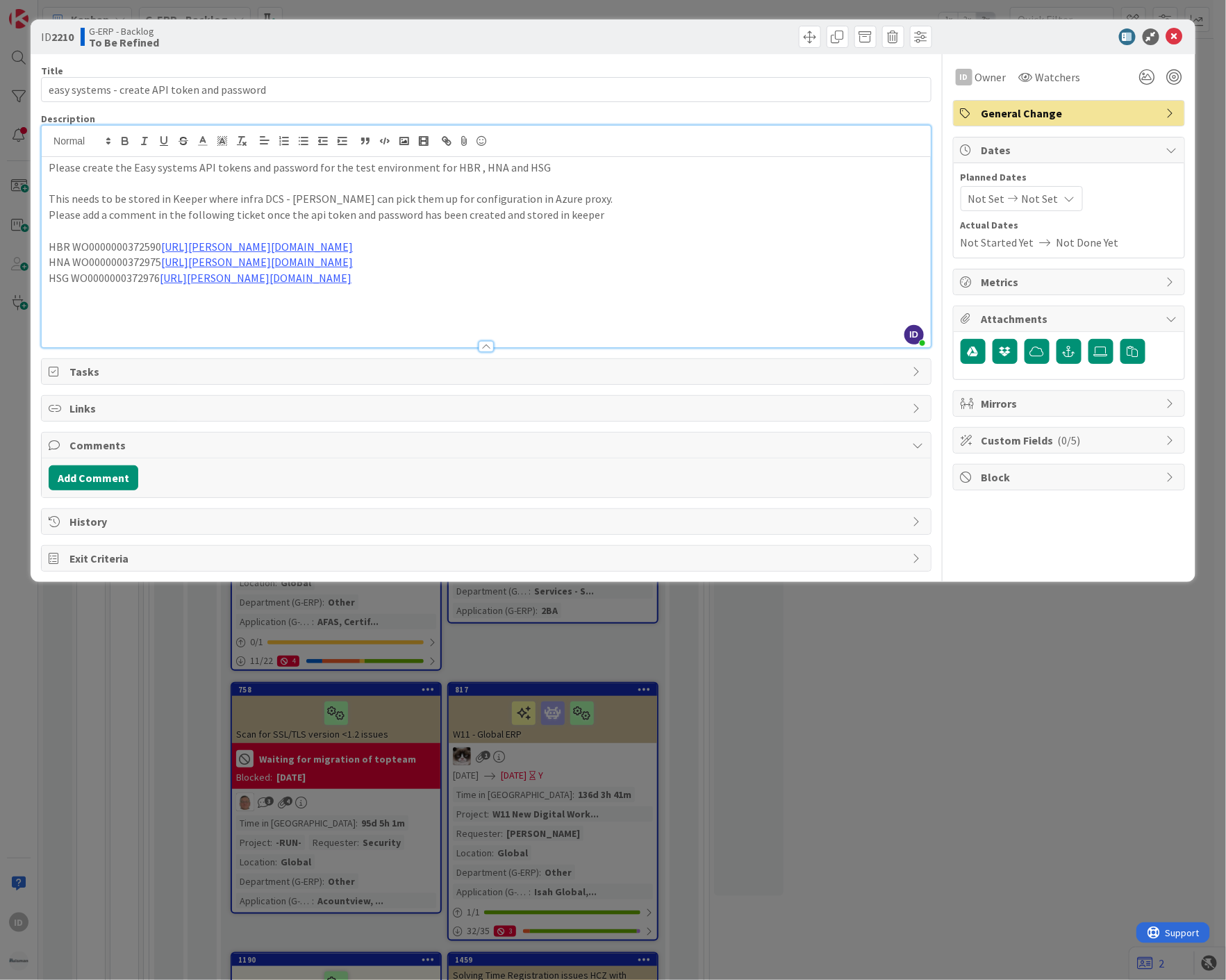
click at [920, 405] on icon at bounding box center [918, 408] width 11 height 11
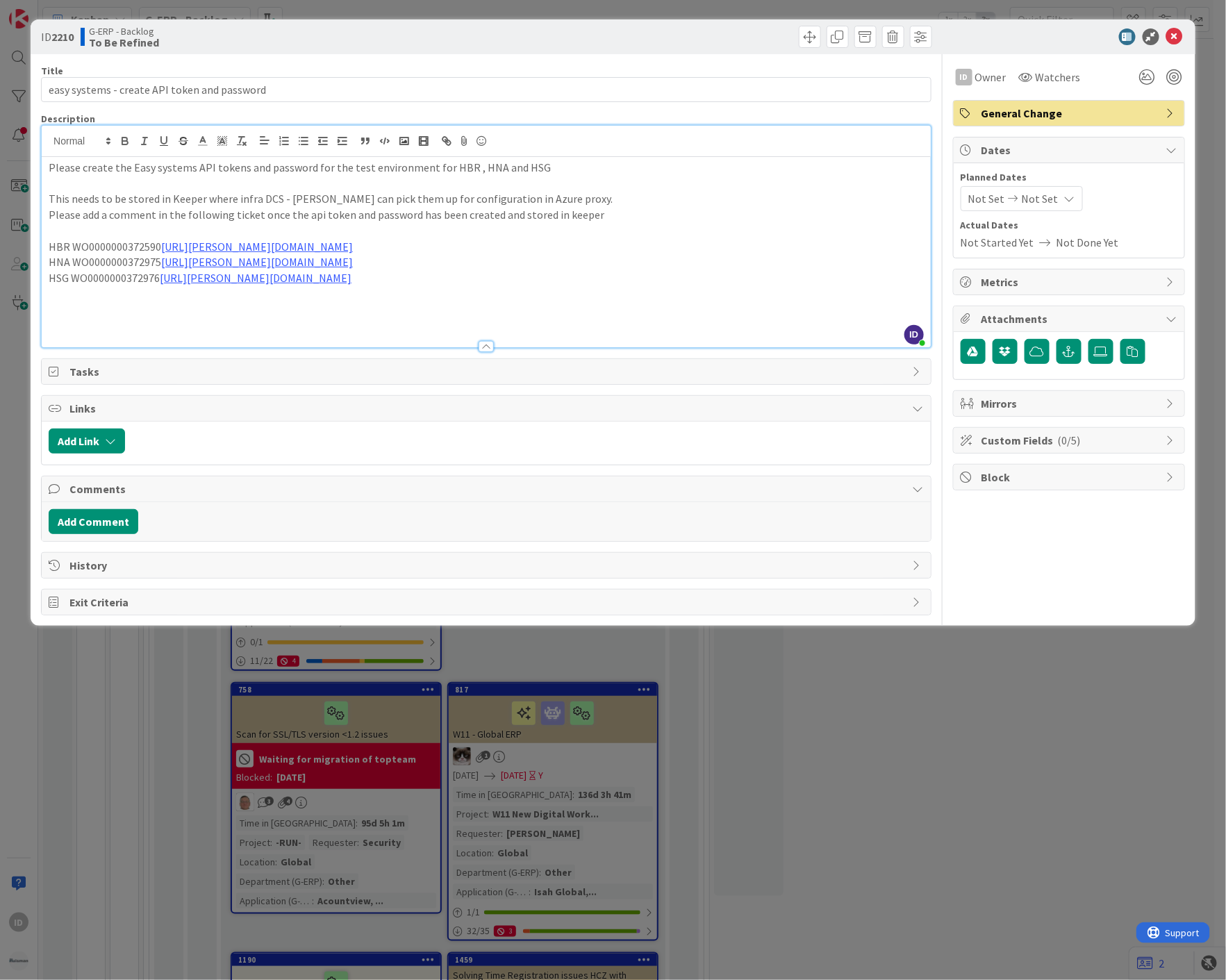
click at [127, 442] on div "Add Link" at bounding box center [486, 440] width 875 height 25
click at [102, 445] on button "Add Link" at bounding box center [87, 440] width 77 height 25
drag, startPoint x: 120, startPoint y: 499, endPoint x: 127, endPoint y: 497, distance: 7.3
click at [120, 498] on div "New" at bounding box center [104, 495] width 96 height 24
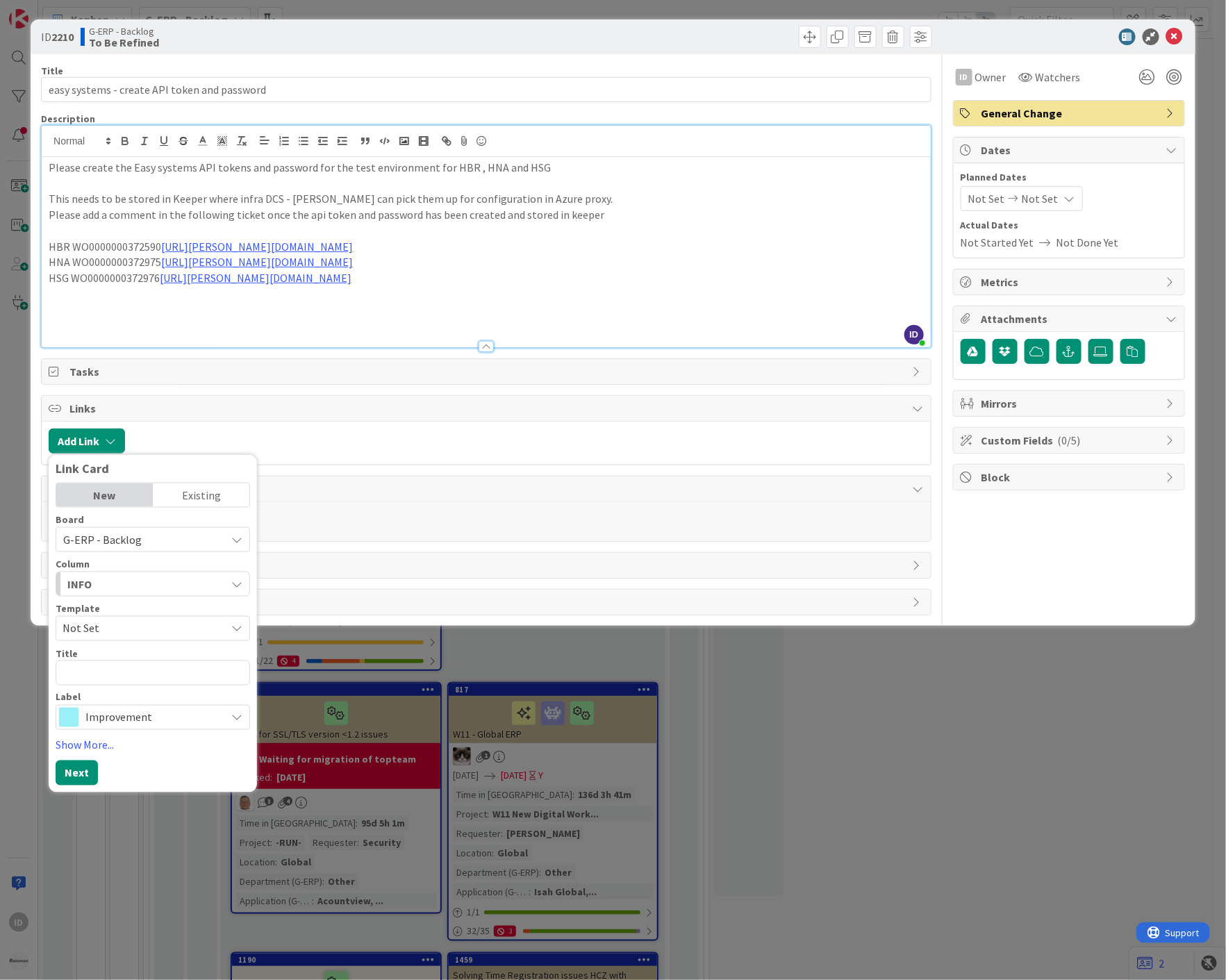
click at [221, 498] on div "Existing" at bounding box center [201, 495] width 96 height 24
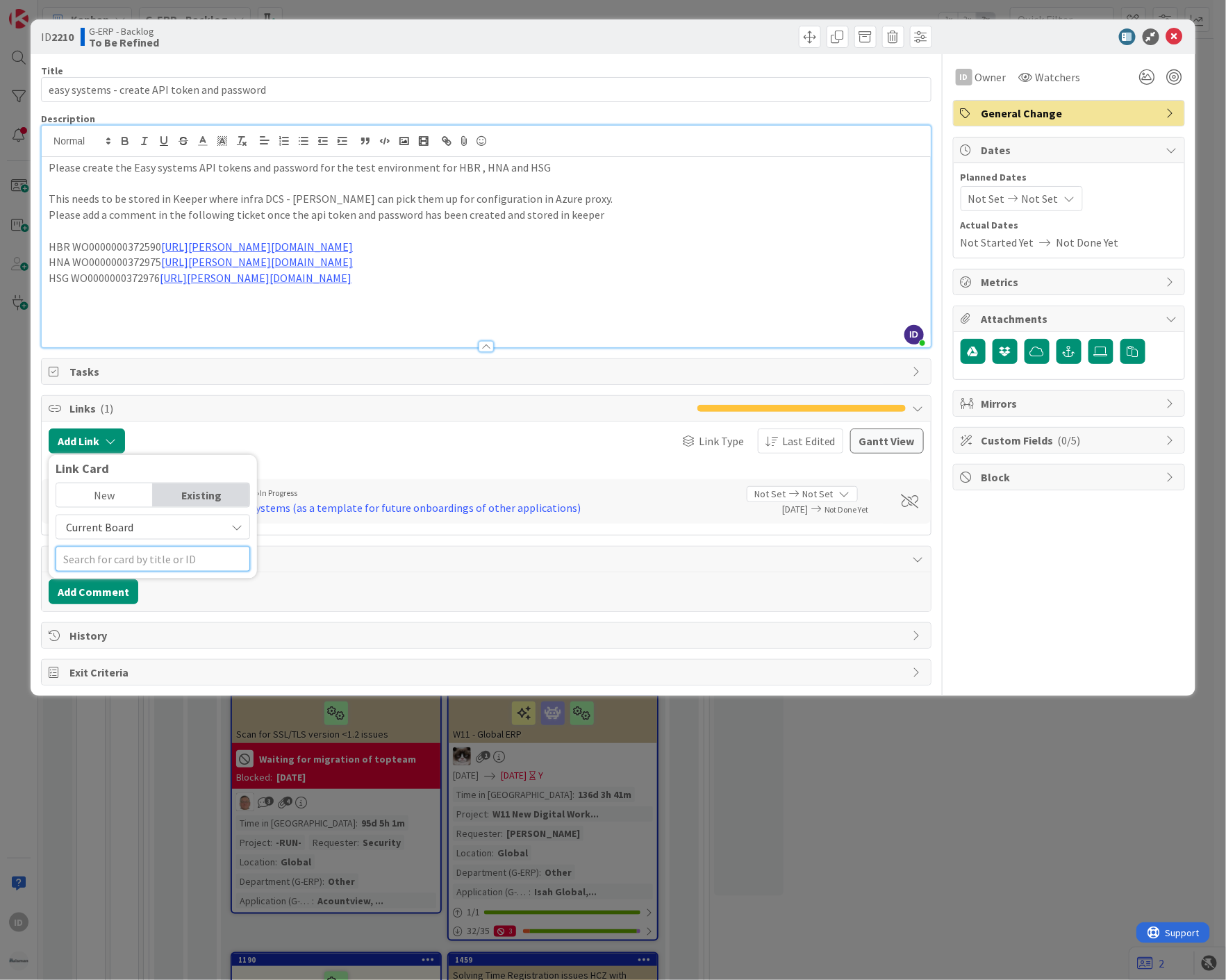
click at [137, 564] on input "text" at bounding box center [153, 558] width 195 height 25
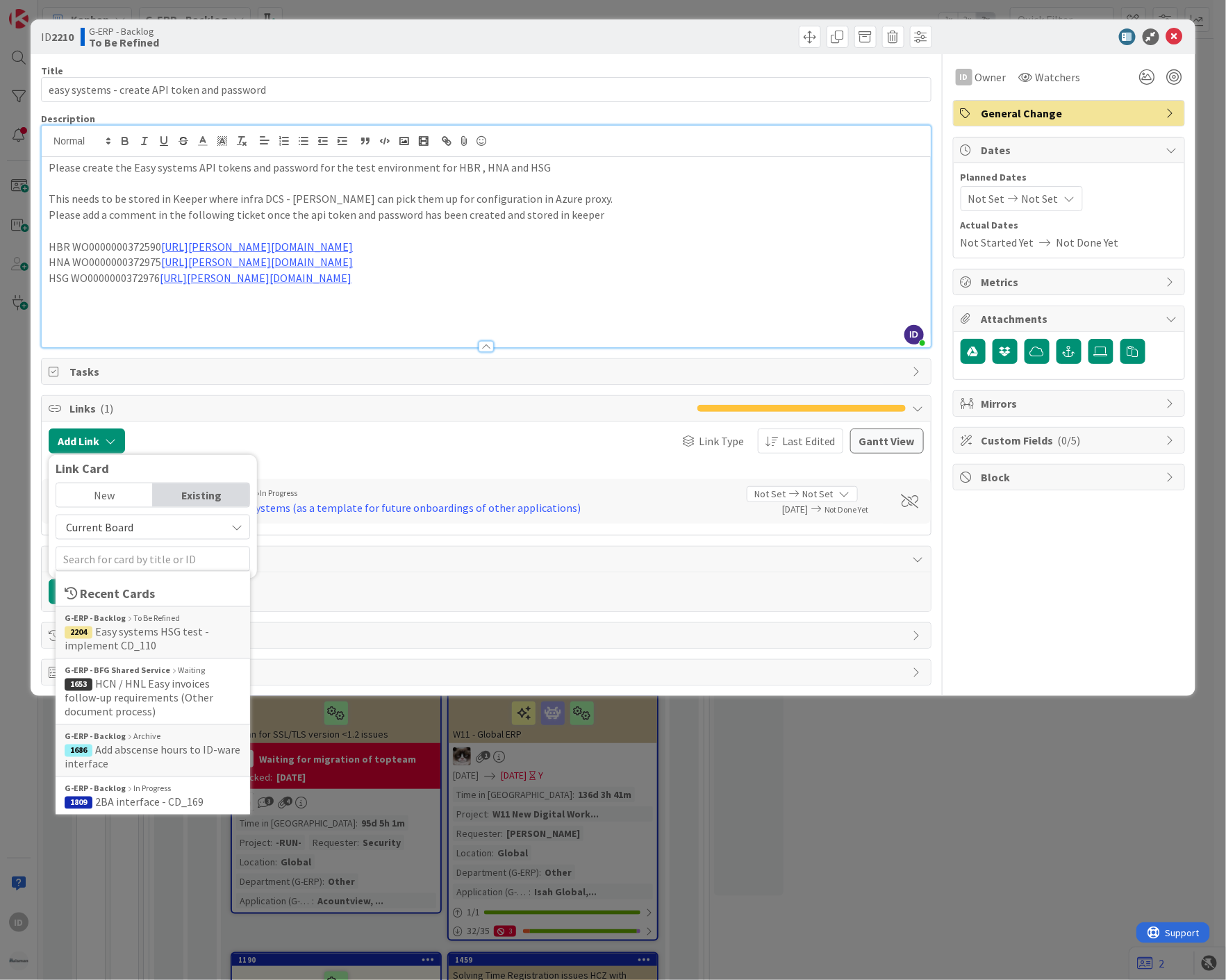
click at [545, 598] on div "Add Comment" at bounding box center [486, 592] width 875 height 25
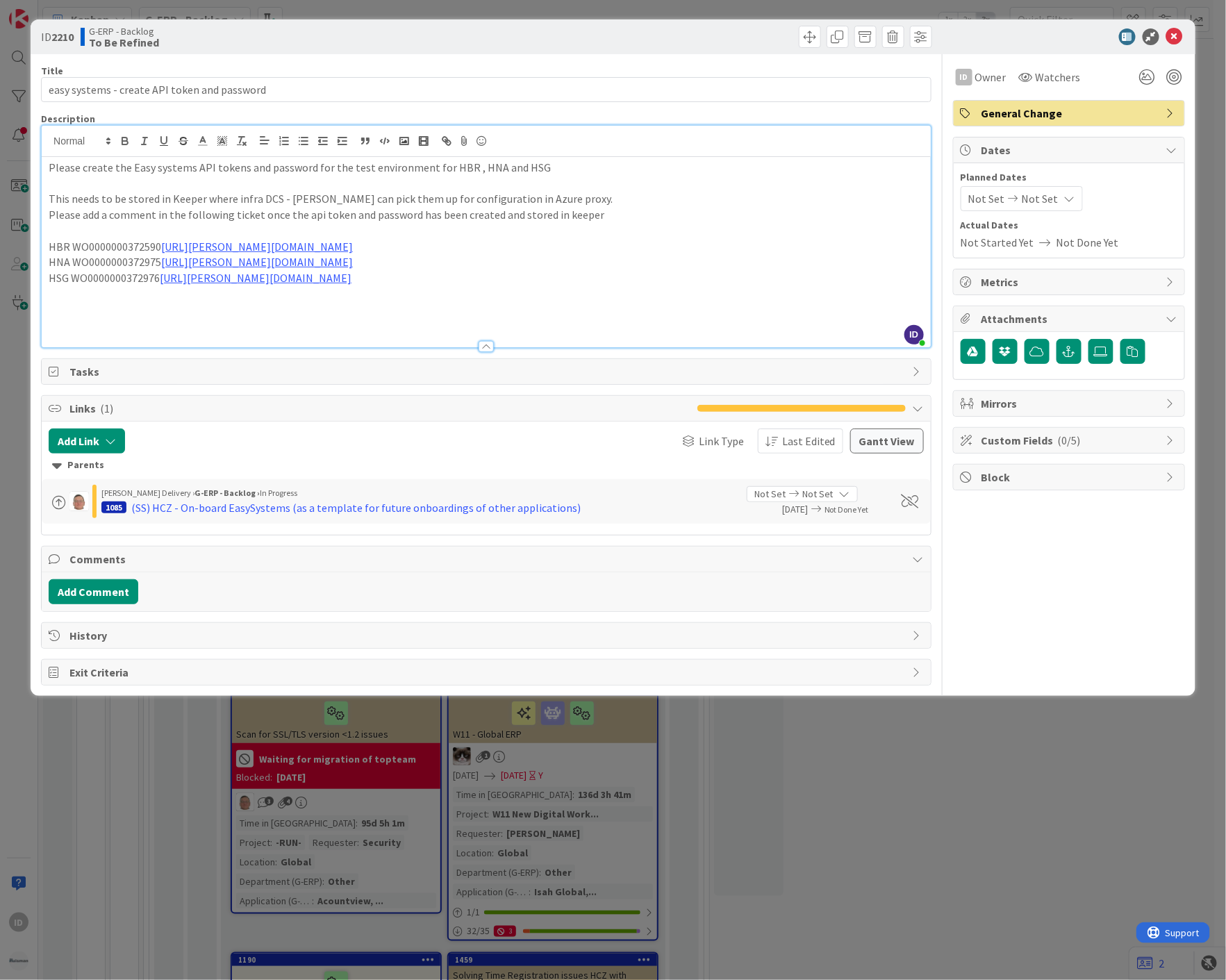
click at [1132, 604] on div "ID Owner Watchers General Change Dates Planned Dates Not Set Not Set Actual Dat…" at bounding box center [1069, 370] width 232 height 632
click at [227, 625] on div "History" at bounding box center [487, 635] width 890 height 25
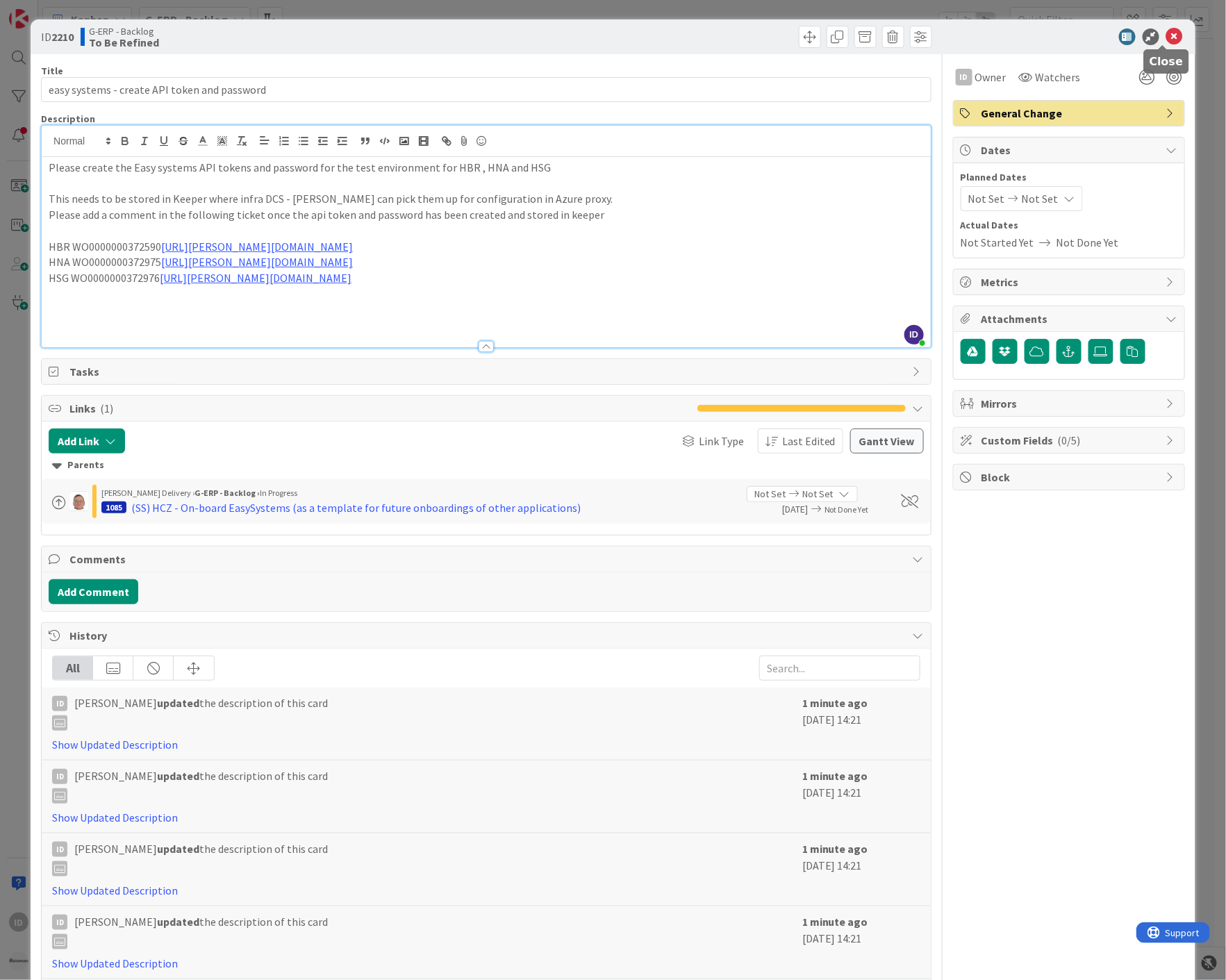
click at [1166, 42] on icon at bounding box center [1175, 37] width 17 height 17
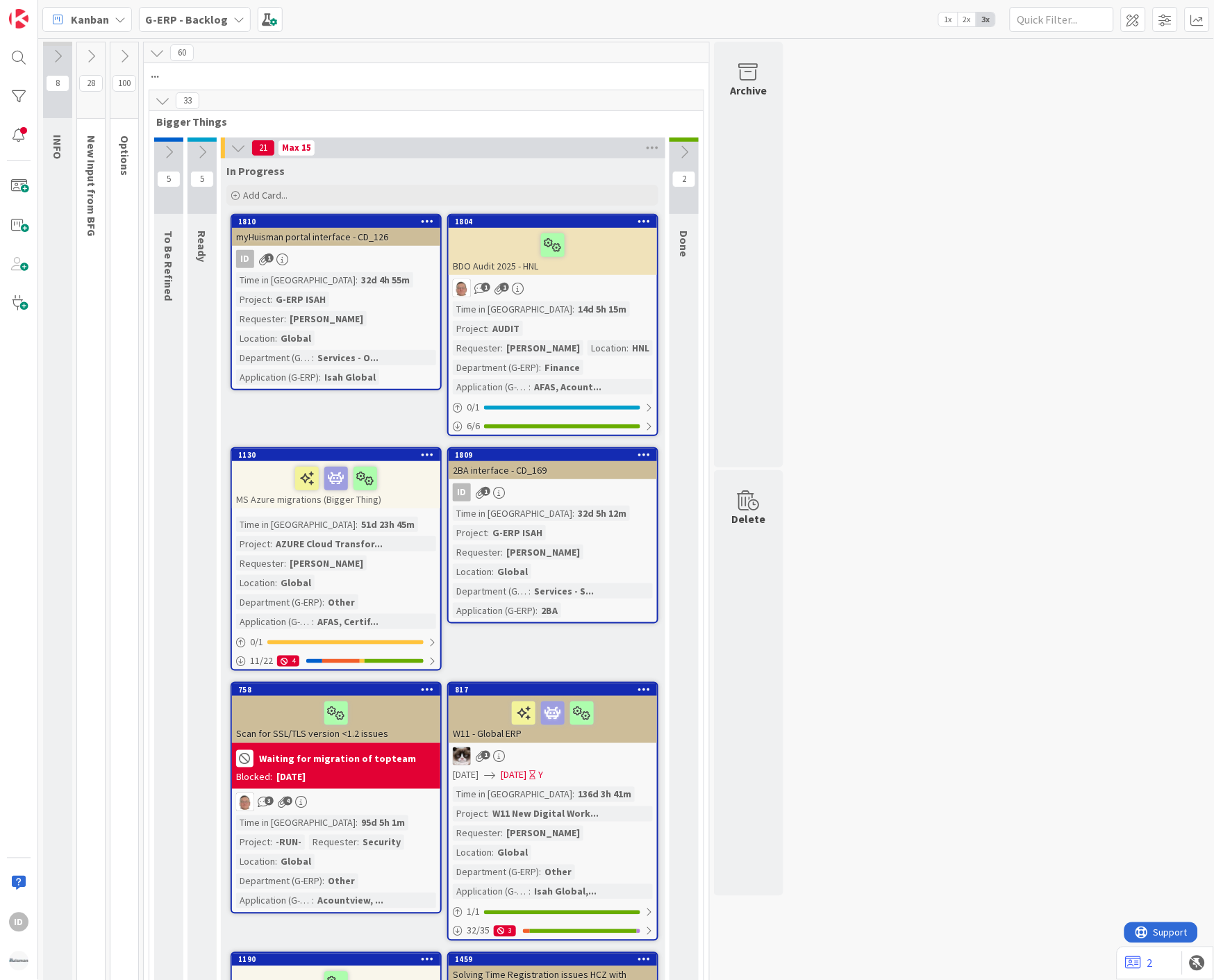
click at [169, 156] on icon at bounding box center [169, 152] width 15 height 15
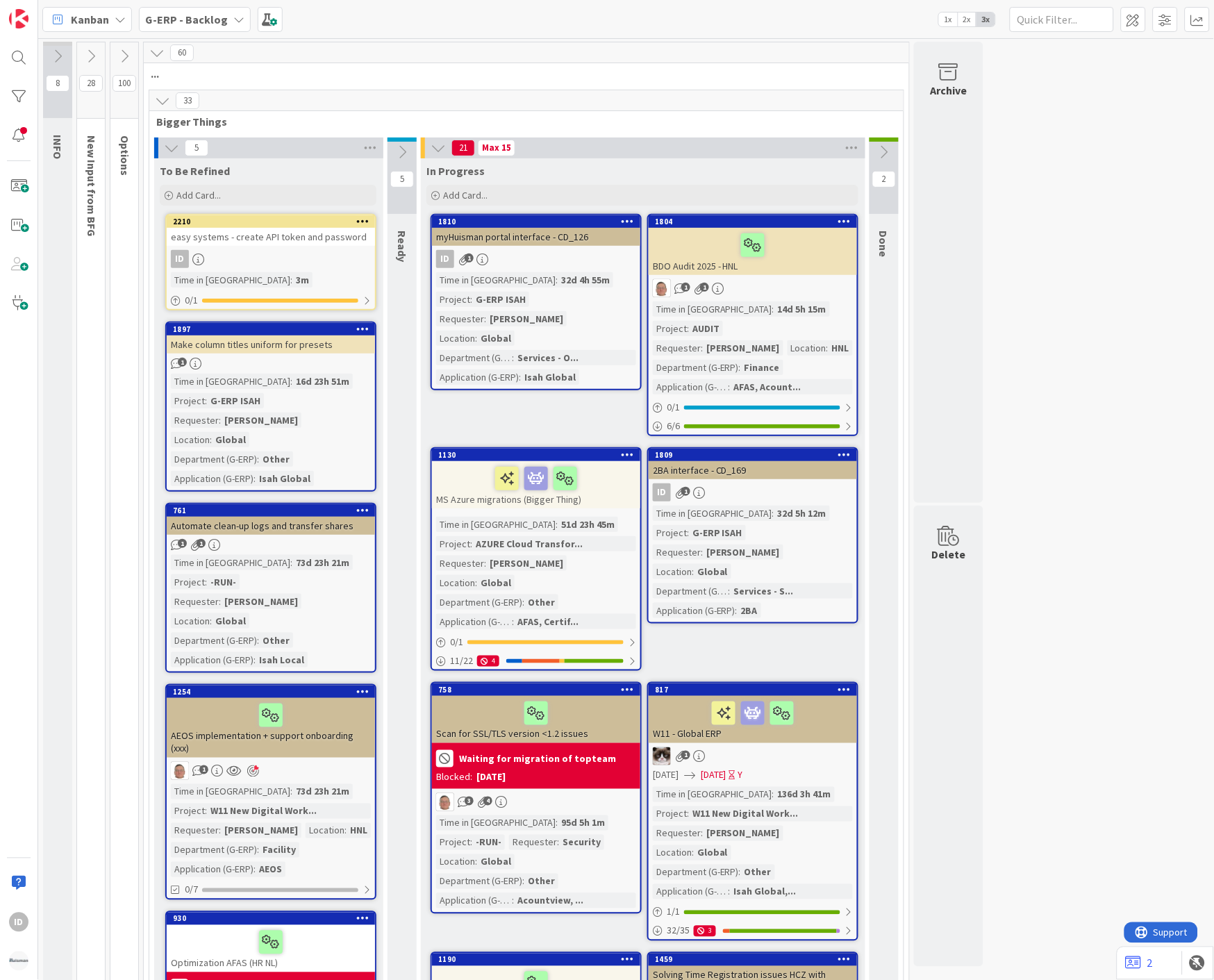
click at [404, 147] on icon at bounding box center [402, 152] width 15 height 15
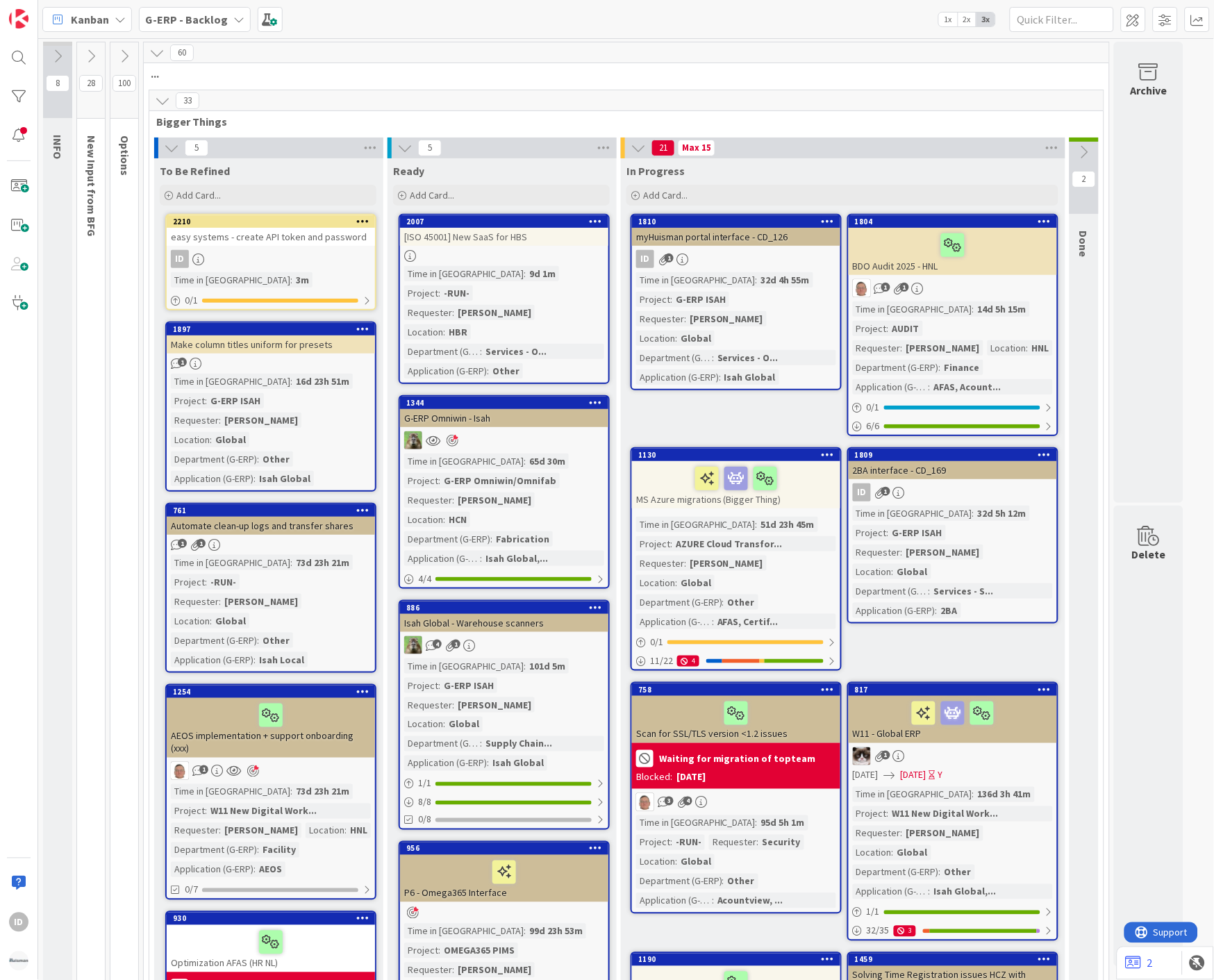
click at [3, 53] on div "ID" at bounding box center [19, 490] width 38 height 980
click at [21, 62] on div at bounding box center [19, 57] width 28 height 28
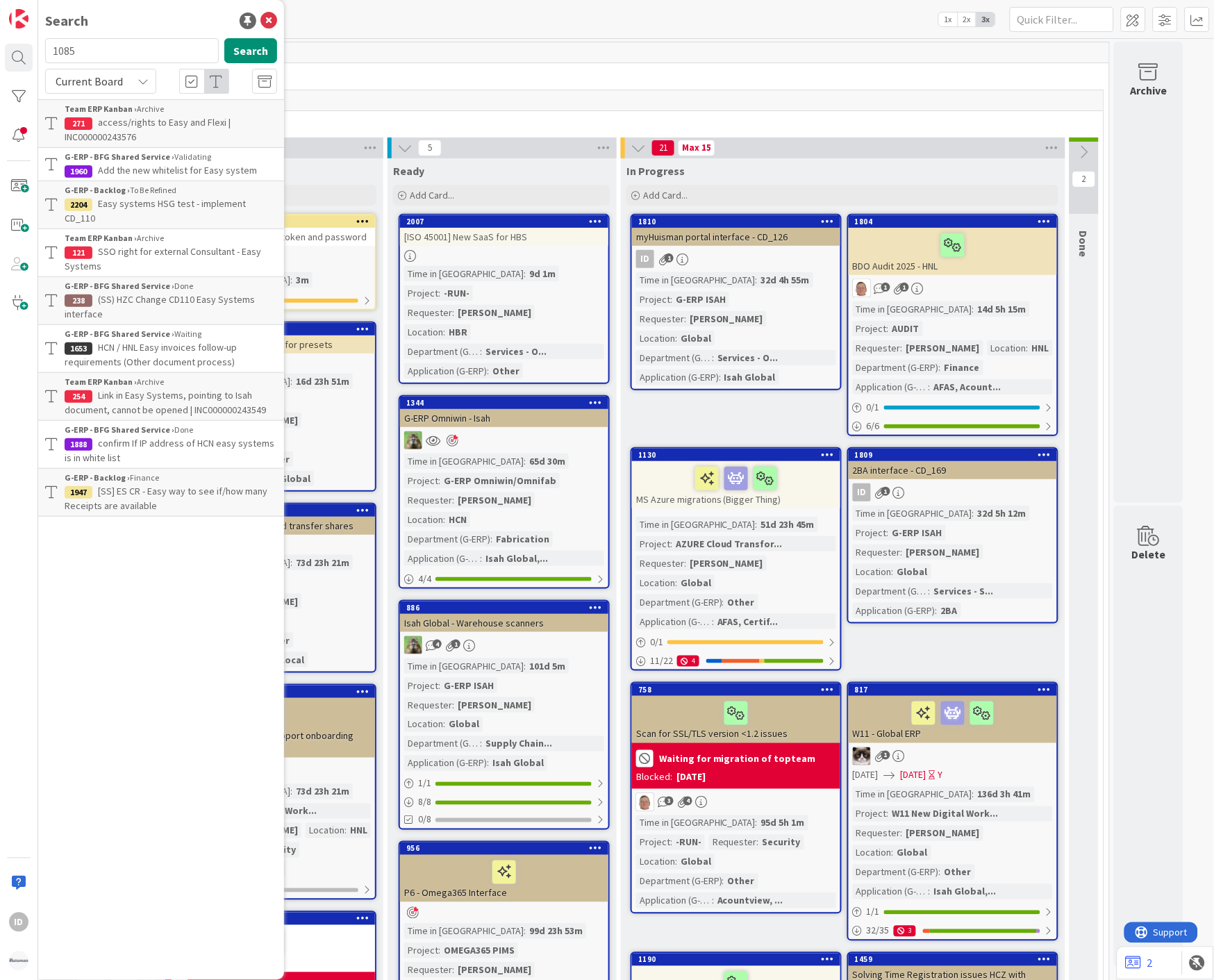
drag, startPoint x: 93, startPoint y: 49, endPoint x: -26, endPoint y: 53, distance: 119.1
click at [0, 53] on html "ID Search 1085 Search Current Board Team ERP Kanban › Archive 271 access/rights…" at bounding box center [607, 490] width 1214 height 980
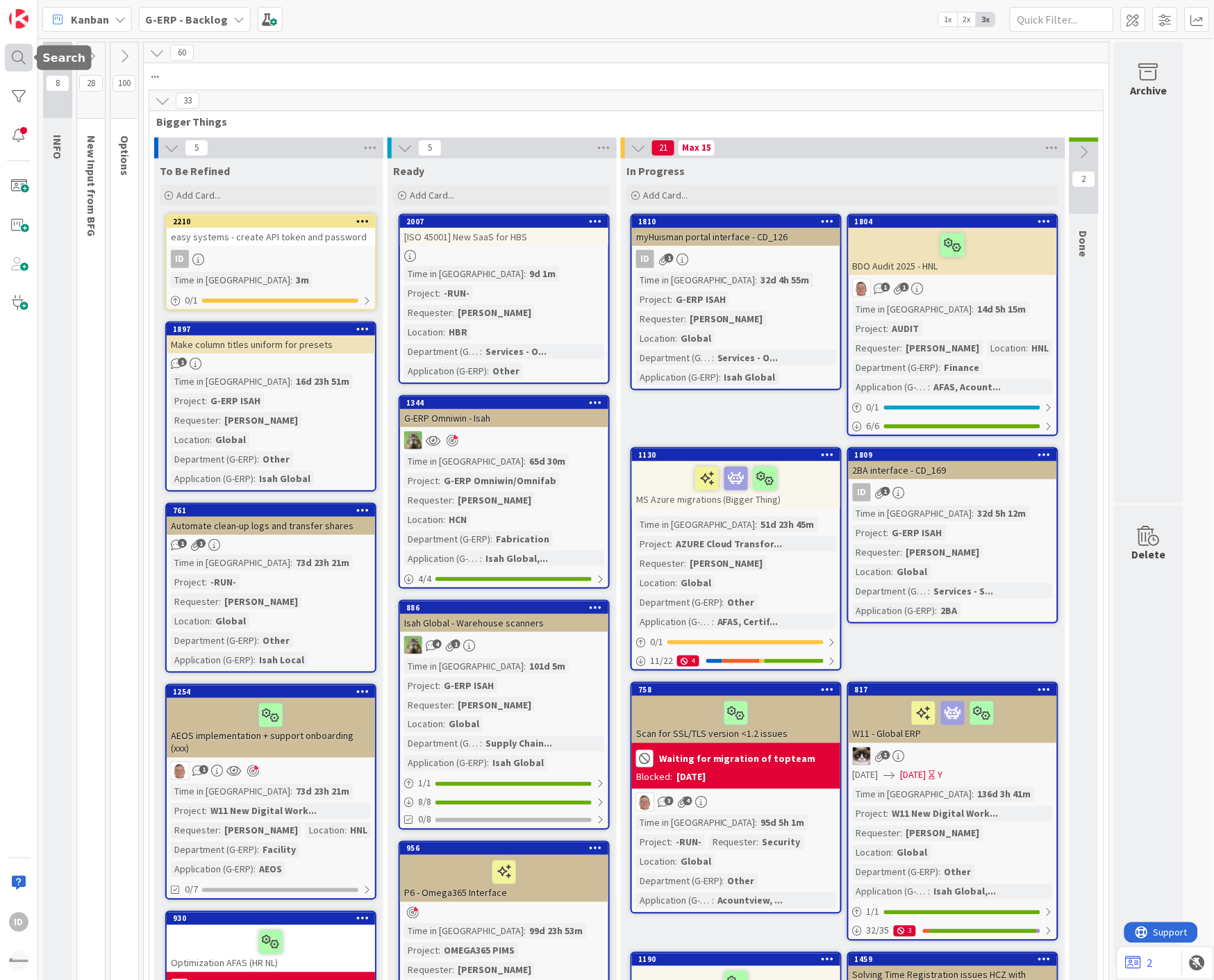
click at [11, 59] on div at bounding box center [19, 57] width 28 height 28
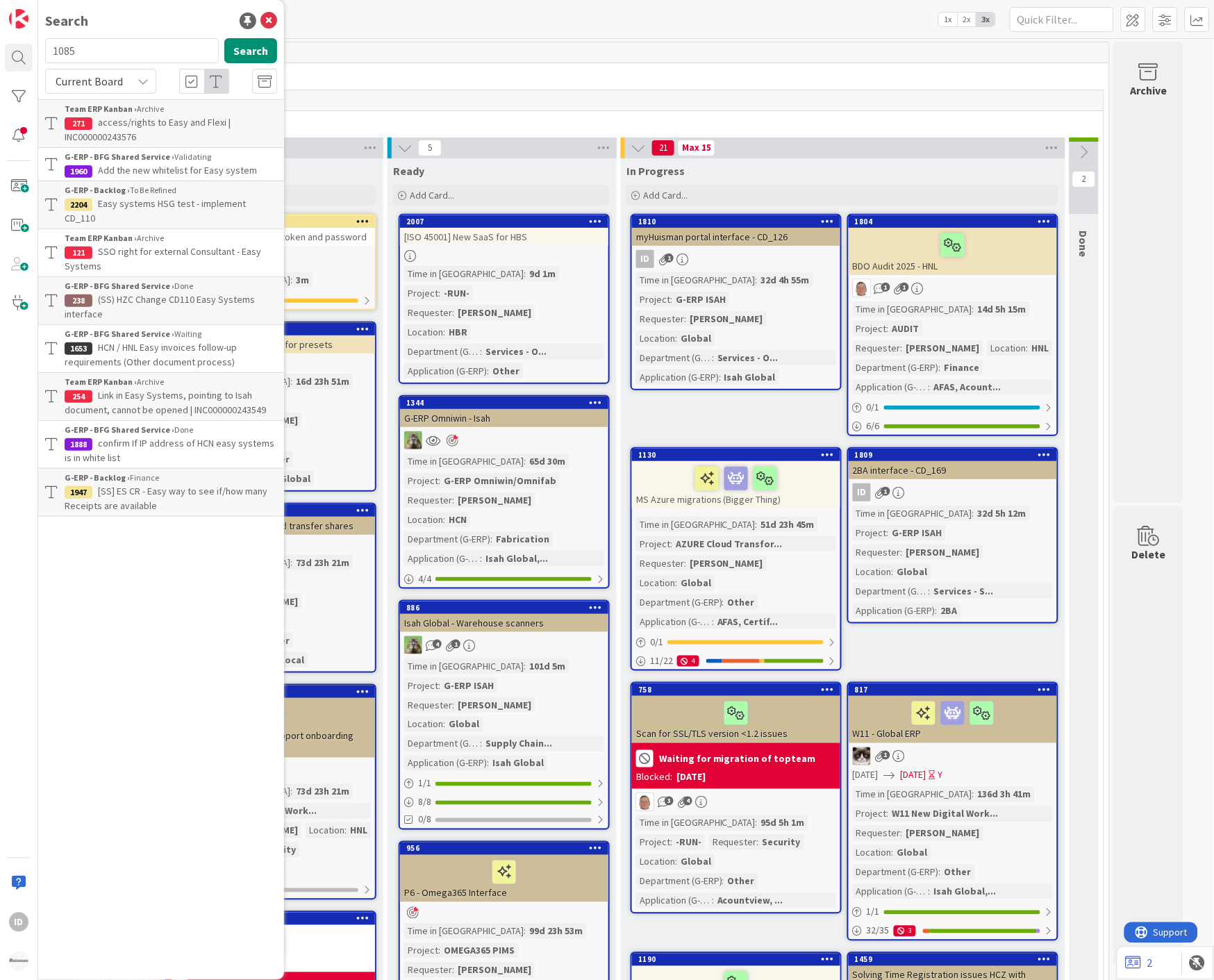
click at [130, 54] on input "1085" at bounding box center [131, 50] width 173 height 25
type input "2204"
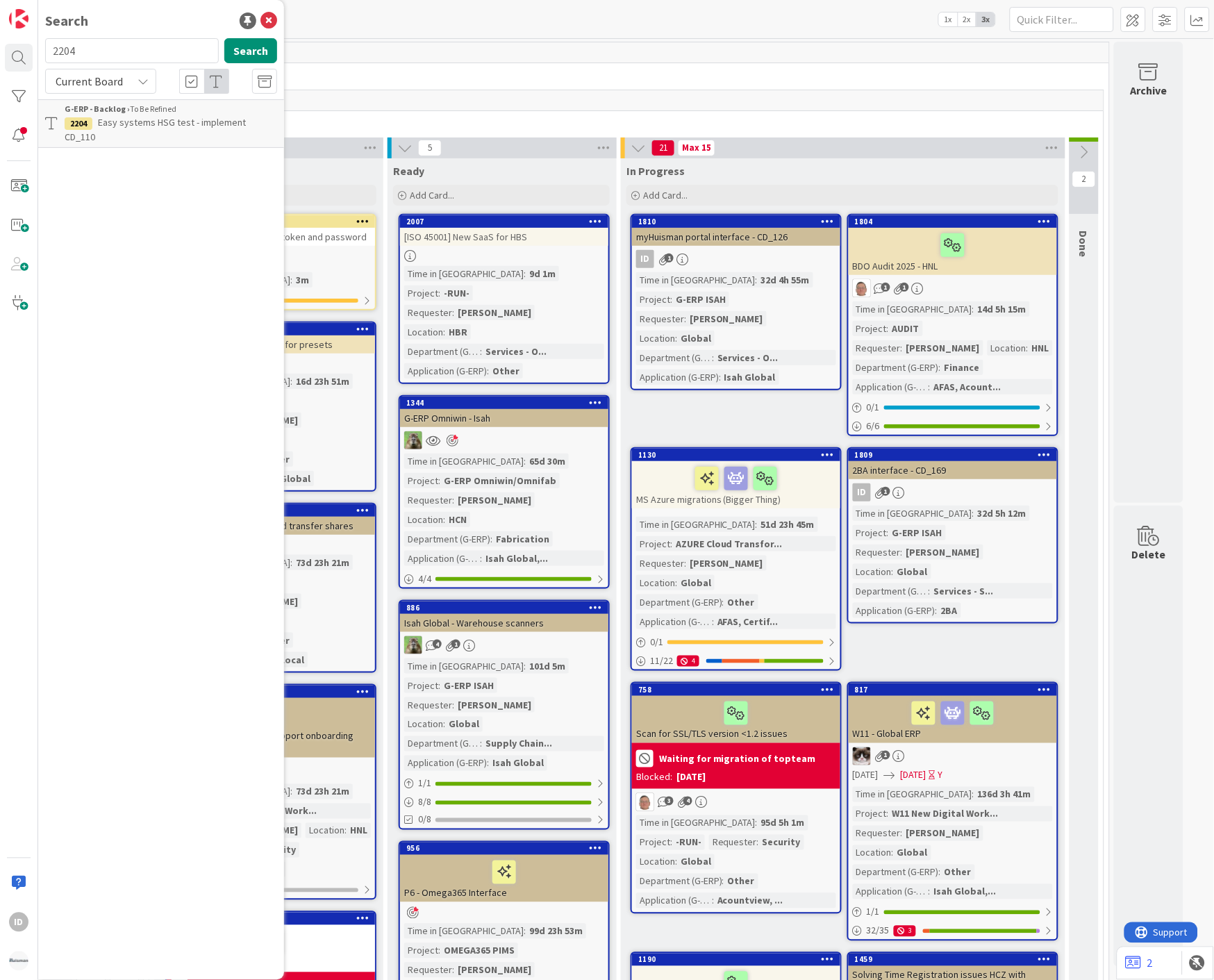
click at [153, 108] on div "G-ERP - Backlog › To Be Refined" at bounding box center [171, 108] width 213 height 13
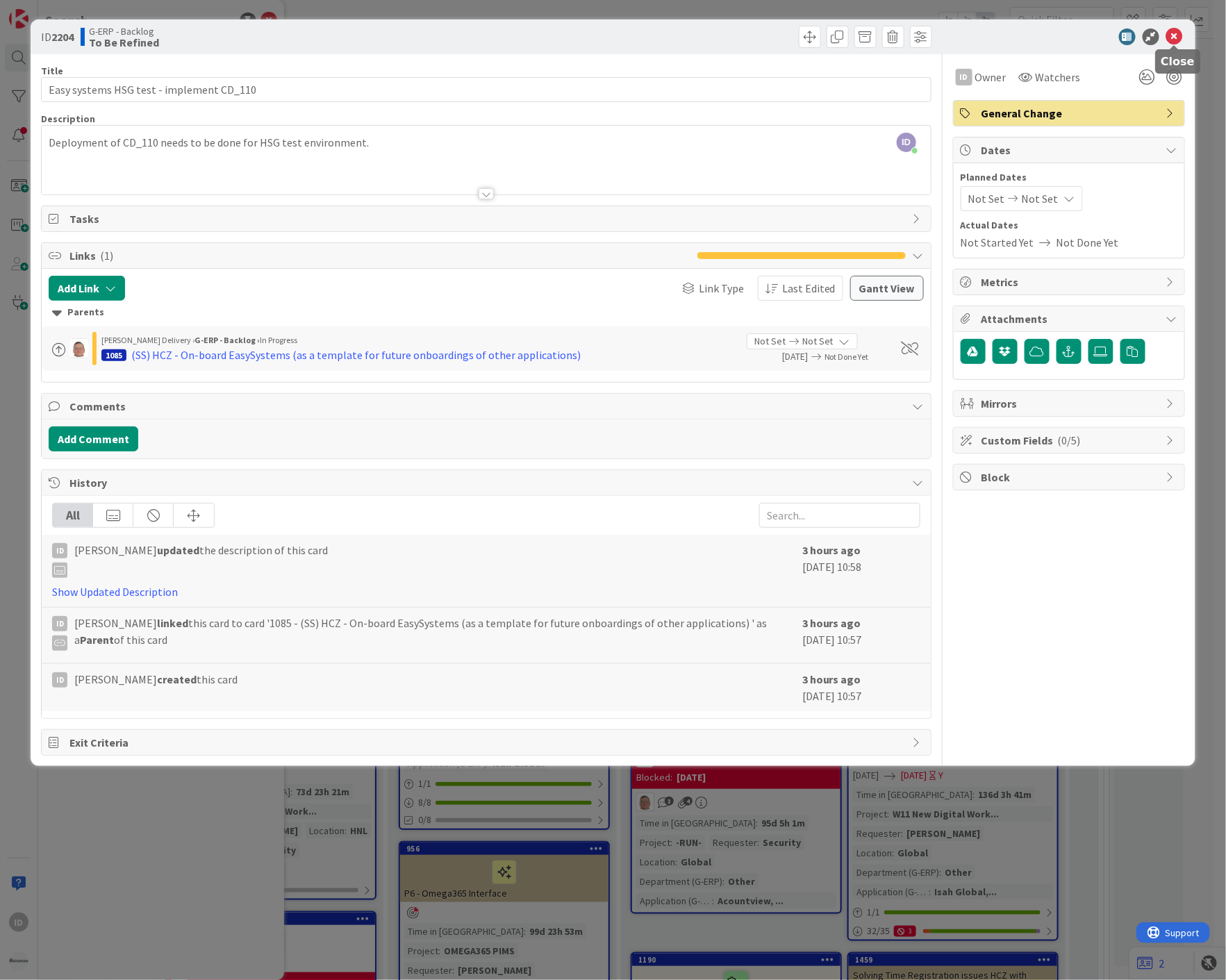
click at [1174, 40] on icon at bounding box center [1175, 37] width 17 height 17
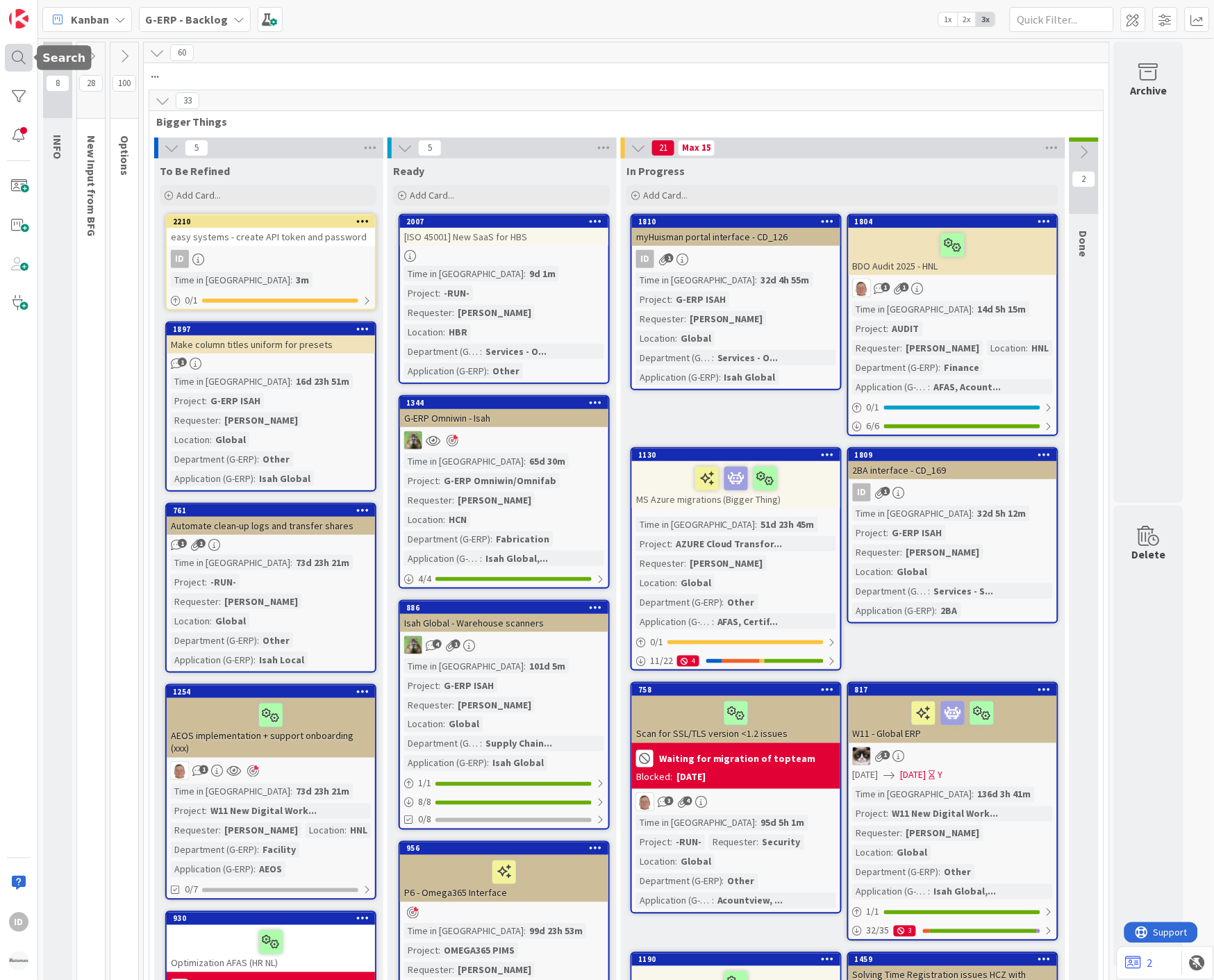
click at [19, 57] on div at bounding box center [19, 57] width 28 height 28
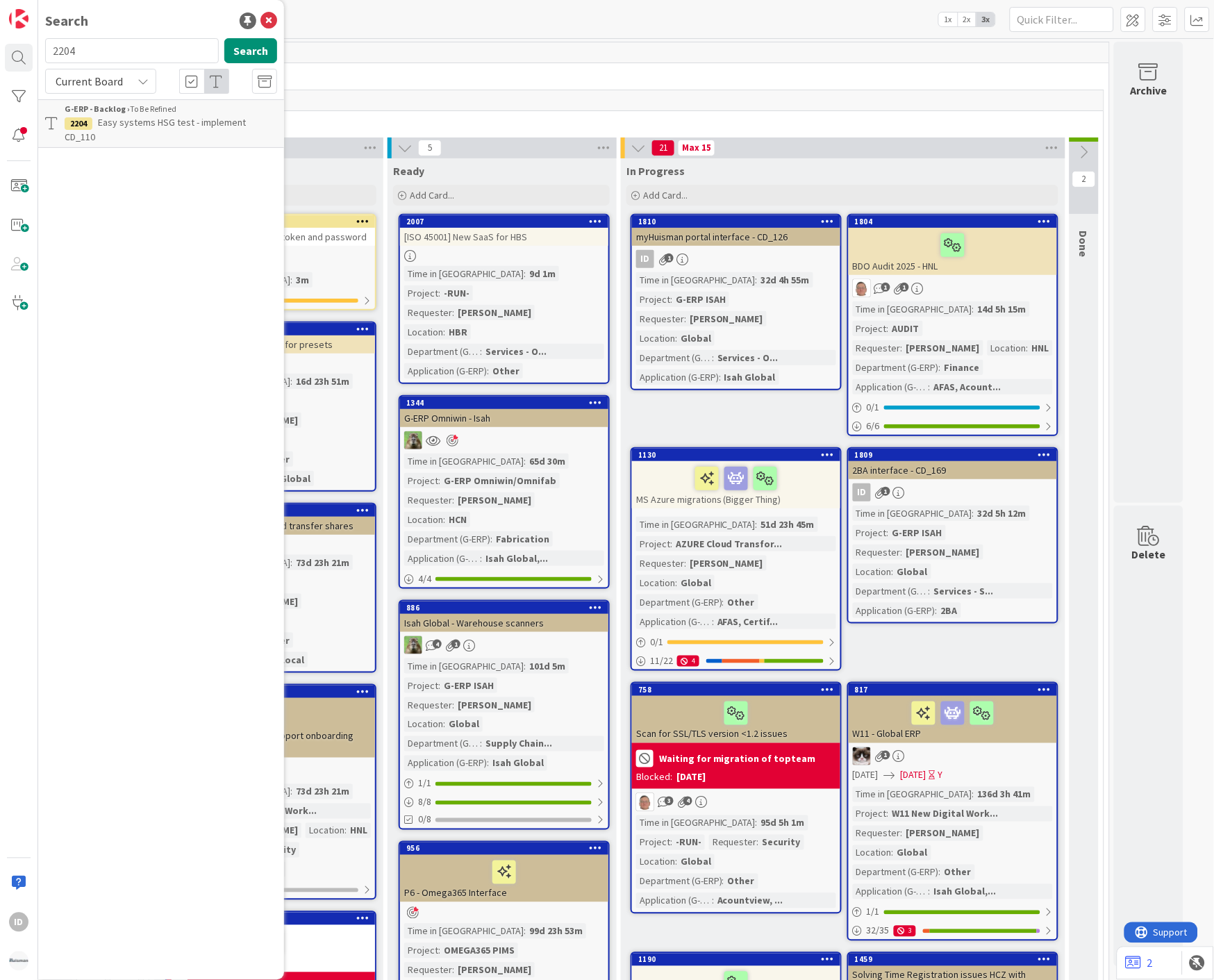
click at [163, 115] on p "Easy systems HSG test - implement CD_110" at bounding box center [171, 130] width 213 height 29
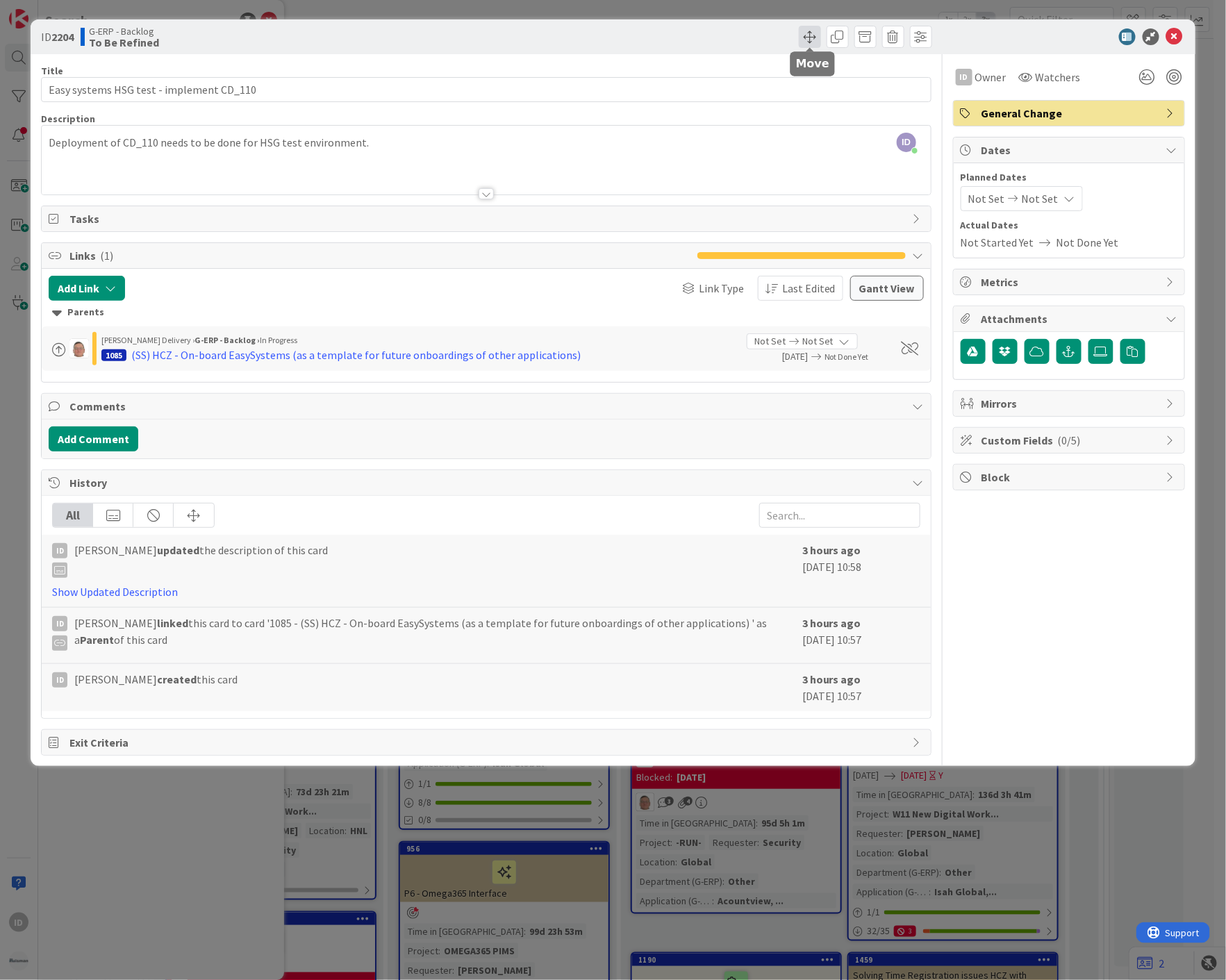
click at [808, 32] on span at bounding box center [810, 37] width 22 height 22
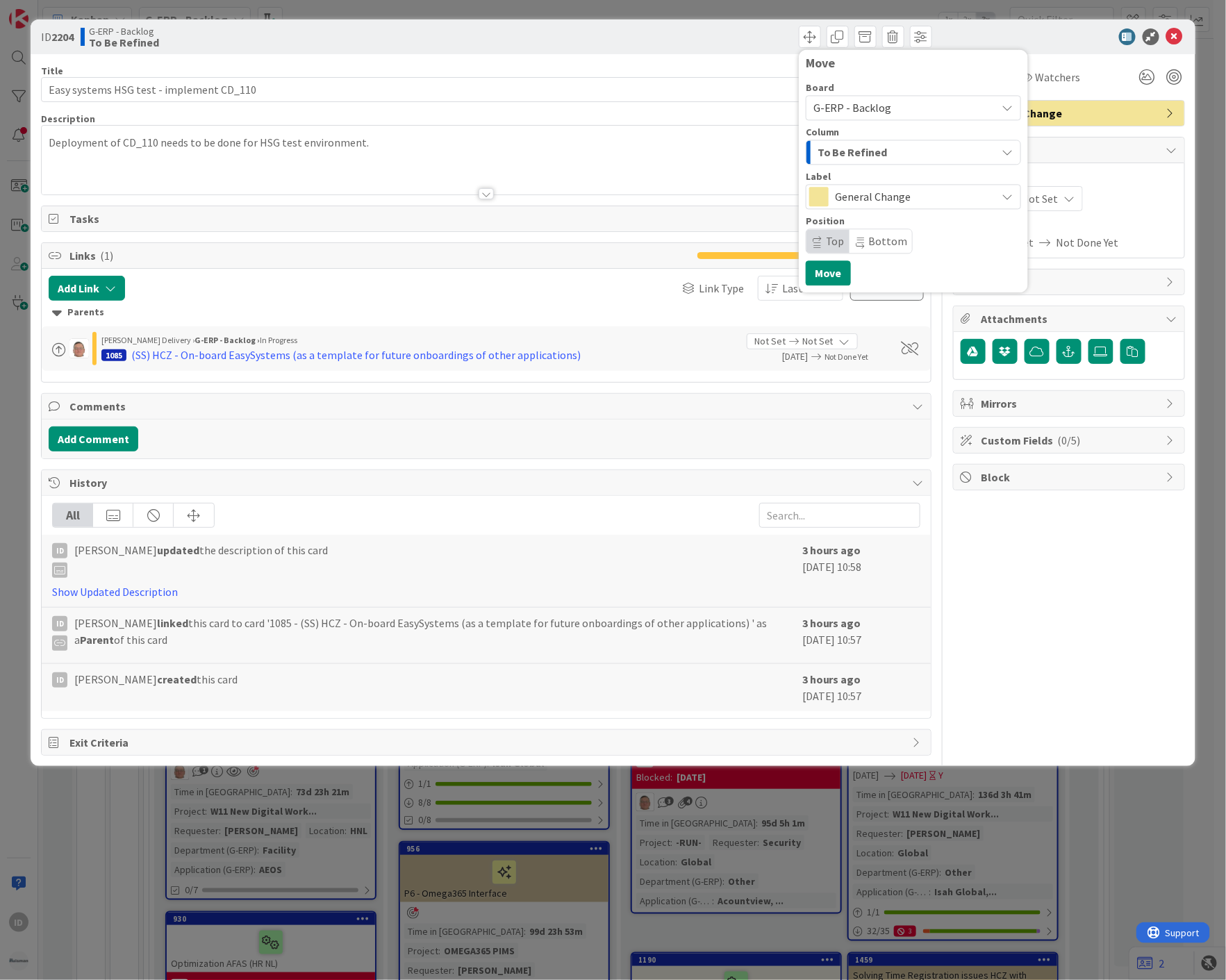
click at [886, 113] on span "G-ERP - Backlog" at bounding box center [853, 108] width 79 height 14
click at [886, 106] on span "G-ERP - Backlog" at bounding box center [853, 108] width 79 height 14
click at [1176, 37] on icon at bounding box center [1175, 37] width 17 height 17
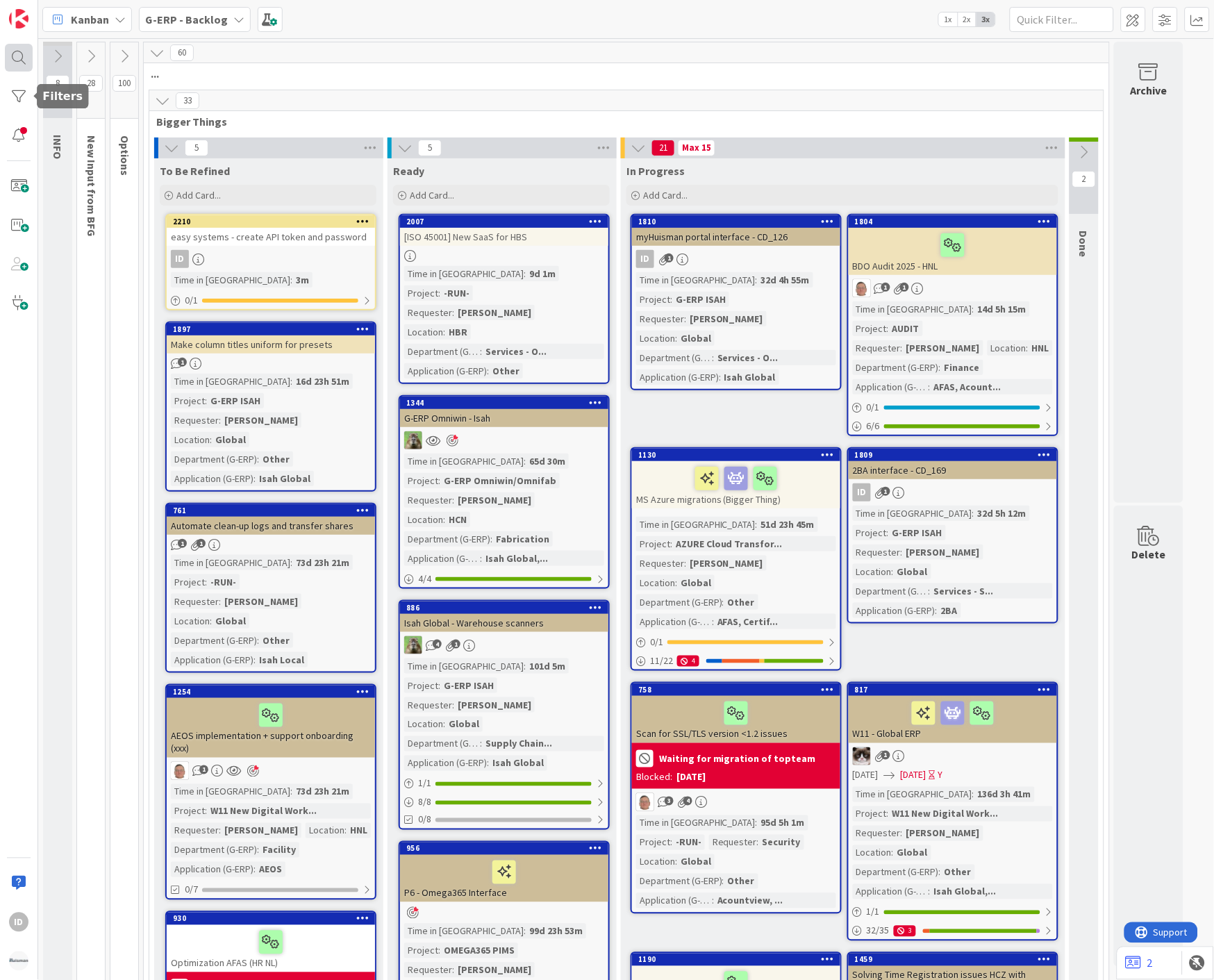
click at [25, 70] on div at bounding box center [19, 57] width 28 height 28
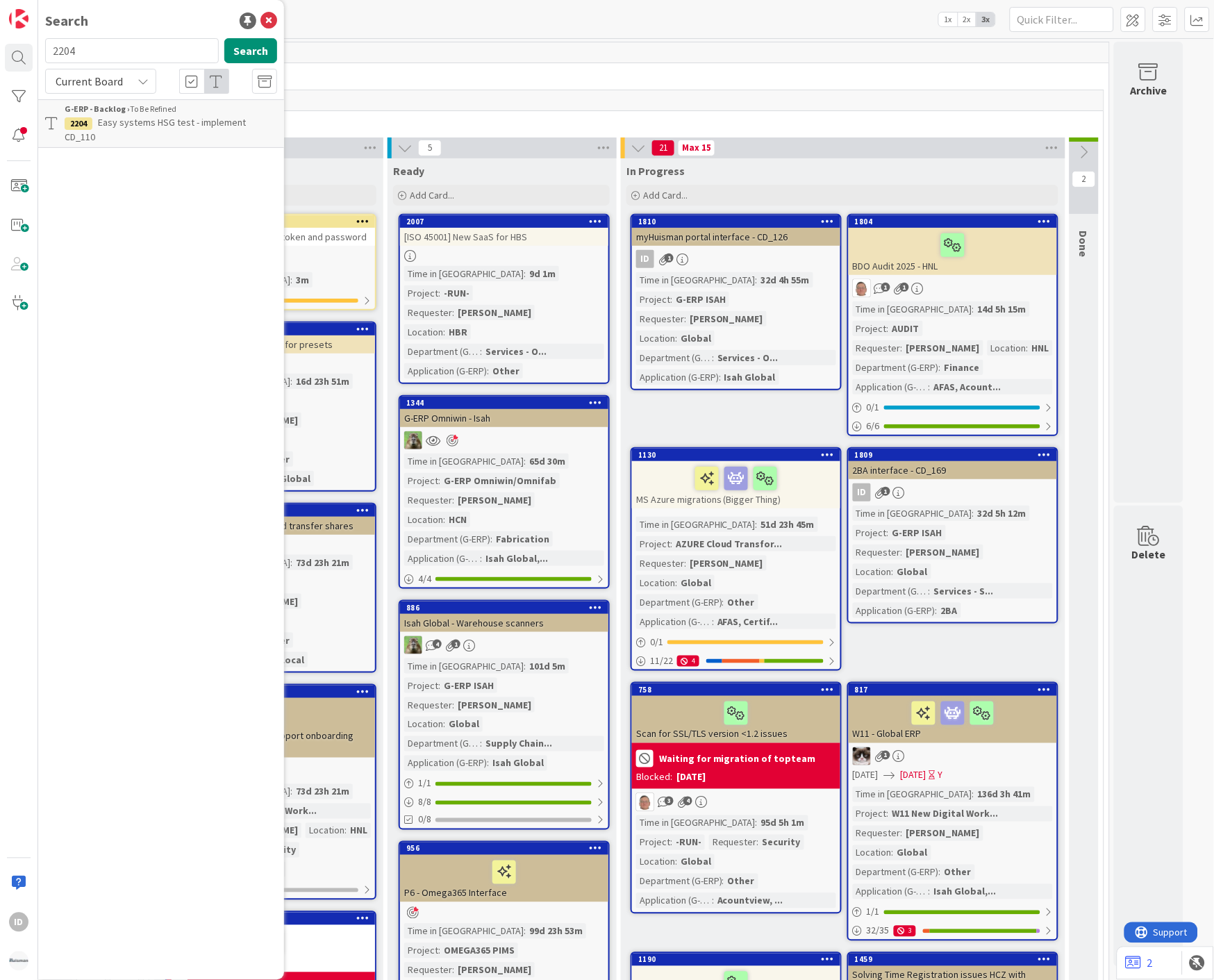
click at [120, 116] on span "Easy systems HSG test - implement CD_110" at bounding box center [155, 130] width 181 height 27
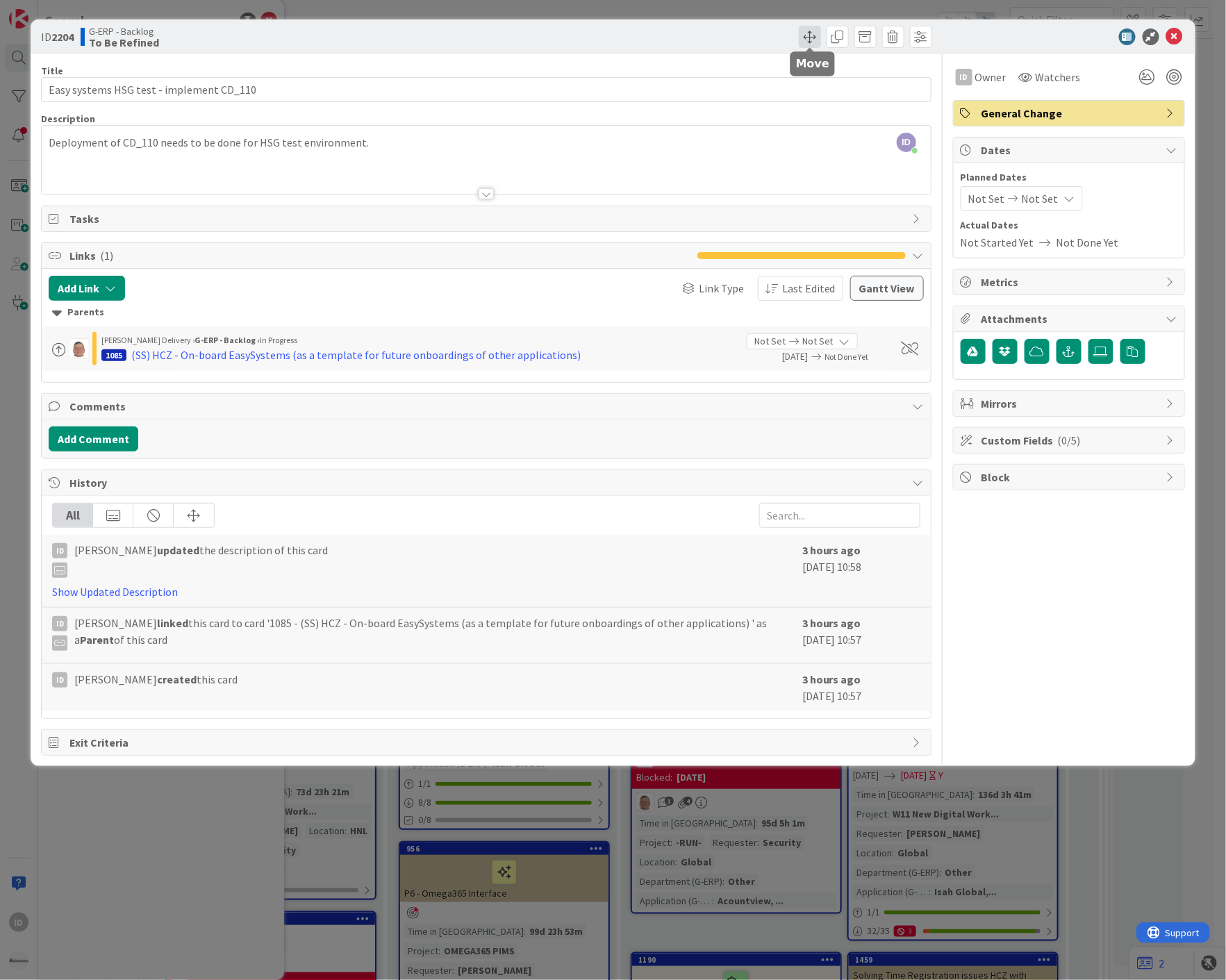
click at [810, 32] on span at bounding box center [810, 37] width 22 height 22
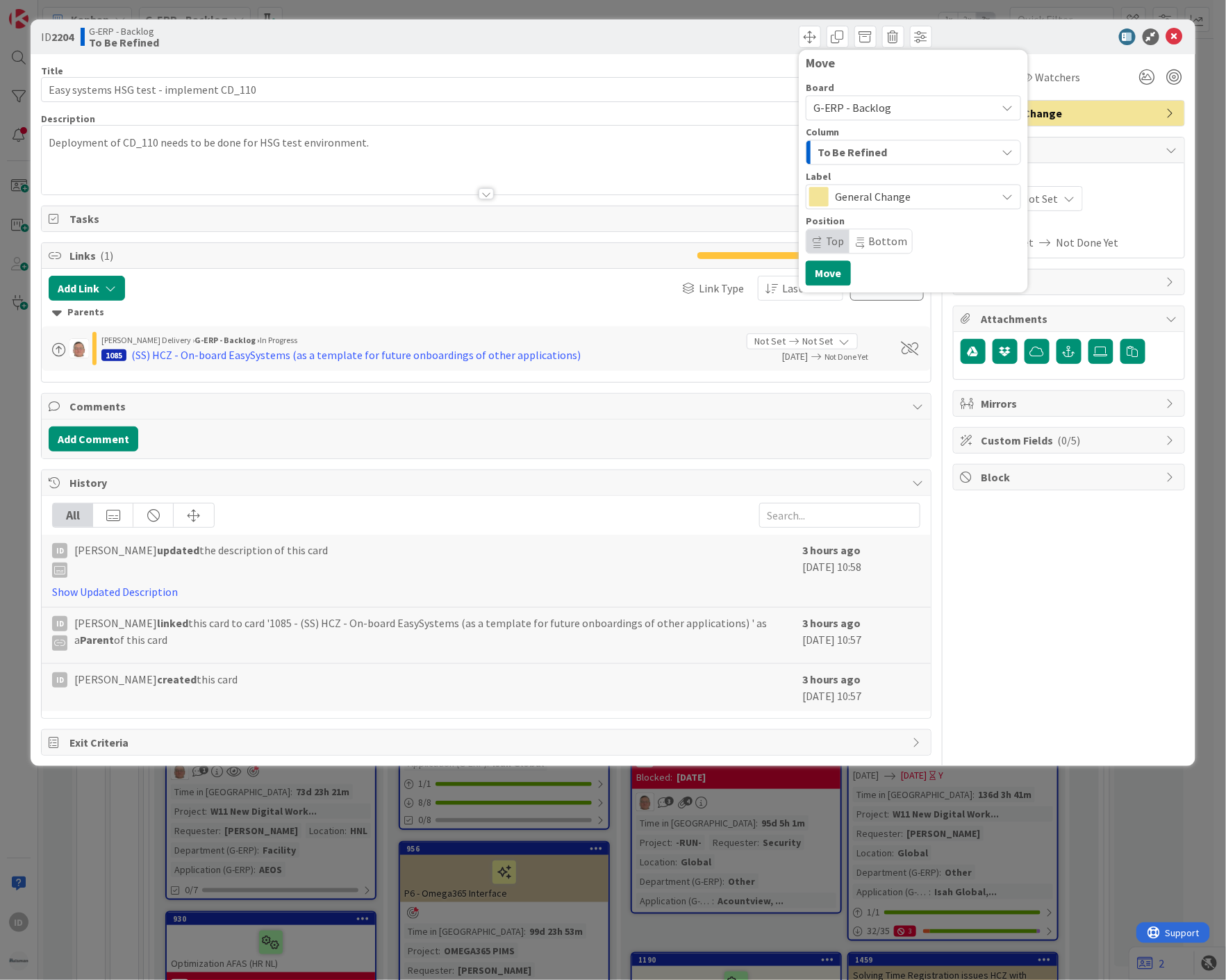
click at [910, 106] on span "G-ERP - Backlog" at bounding box center [902, 108] width 177 height 20
click at [940, 114] on span "G-ERP - Backlog" at bounding box center [902, 108] width 177 height 20
click at [954, 155] on div "To Be Refined" at bounding box center [906, 152] width 183 height 22
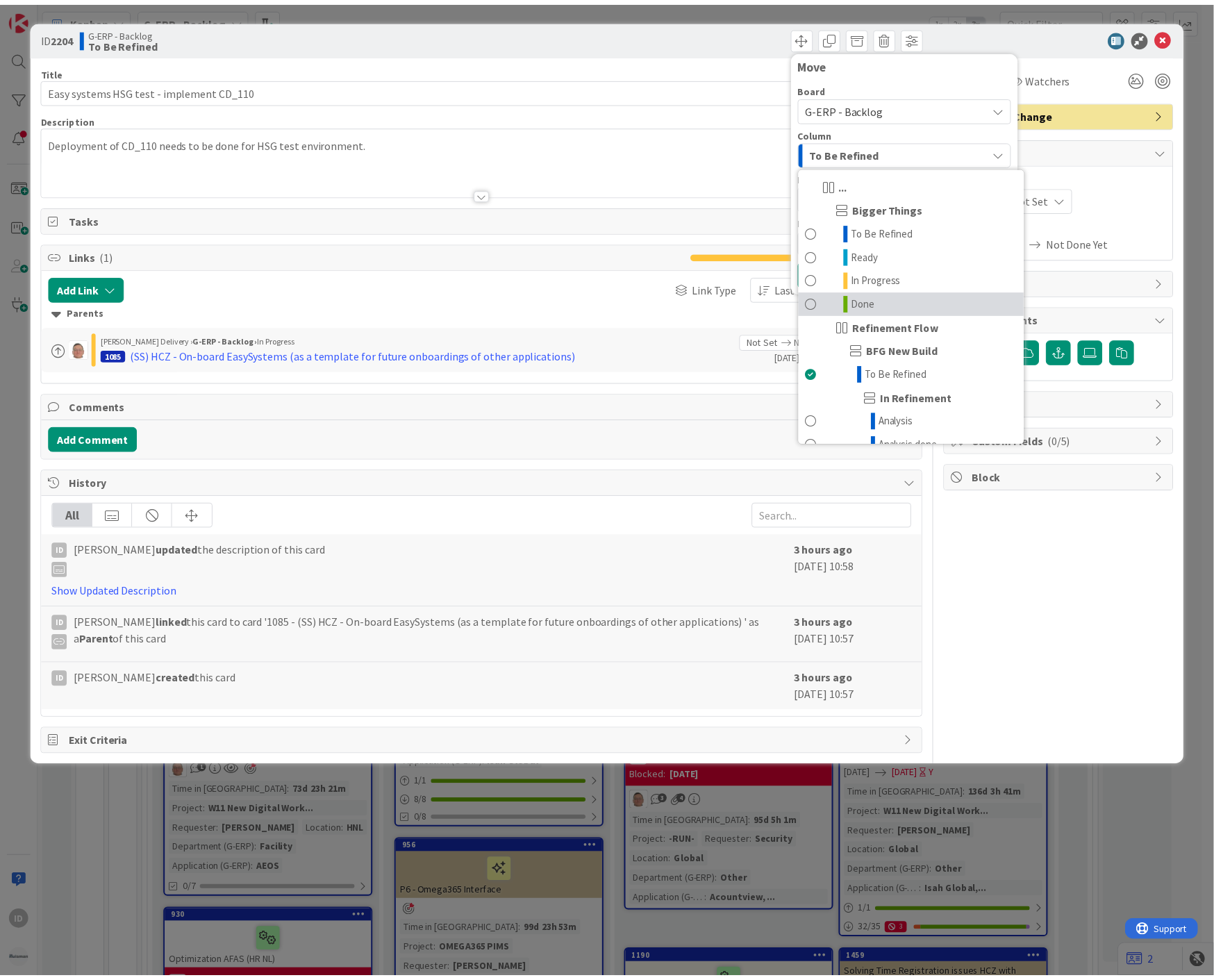
scroll to position [768, 0]
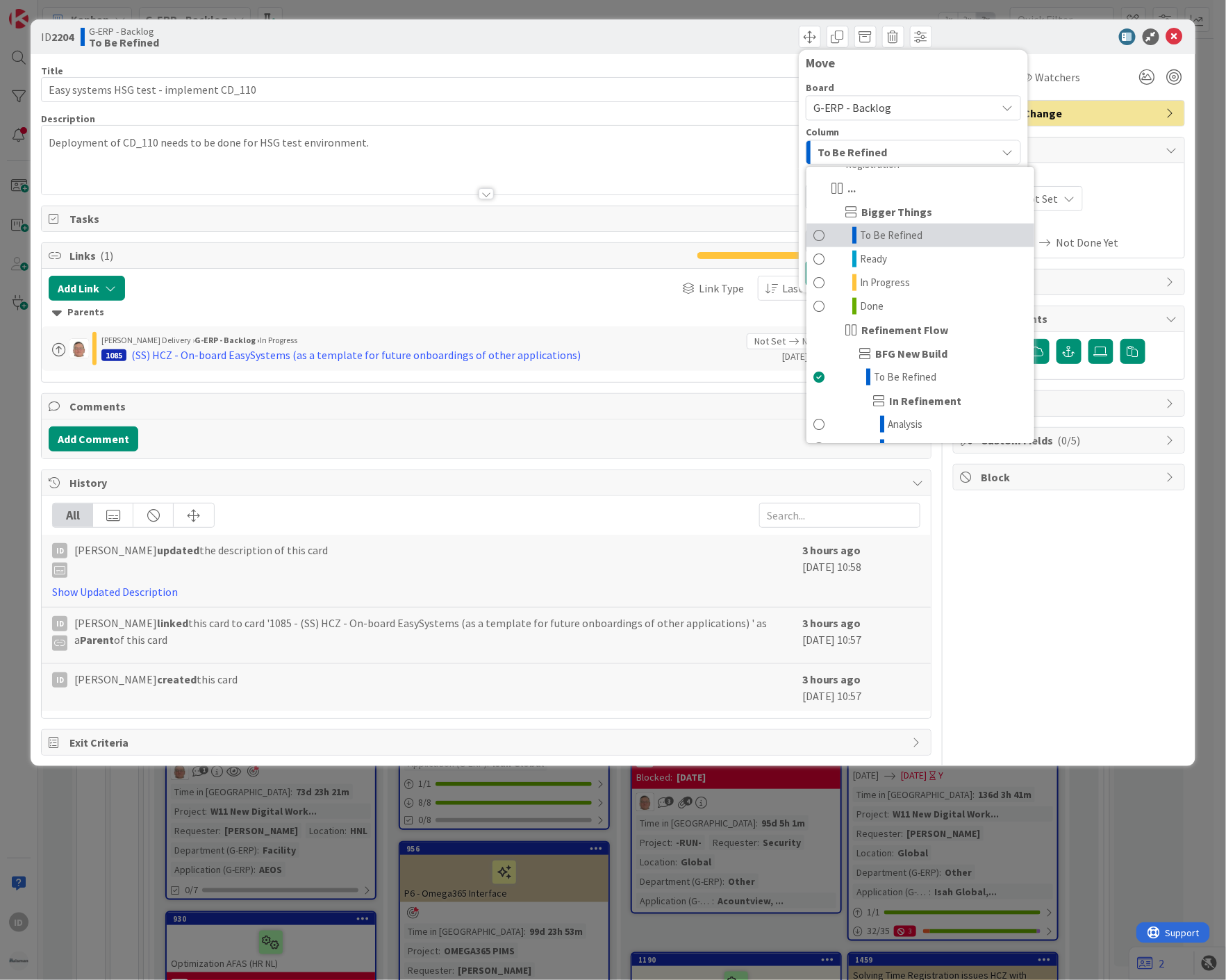
click at [931, 248] on link "To Be Refined" at bounding box center [920, 236] width 228 height 24
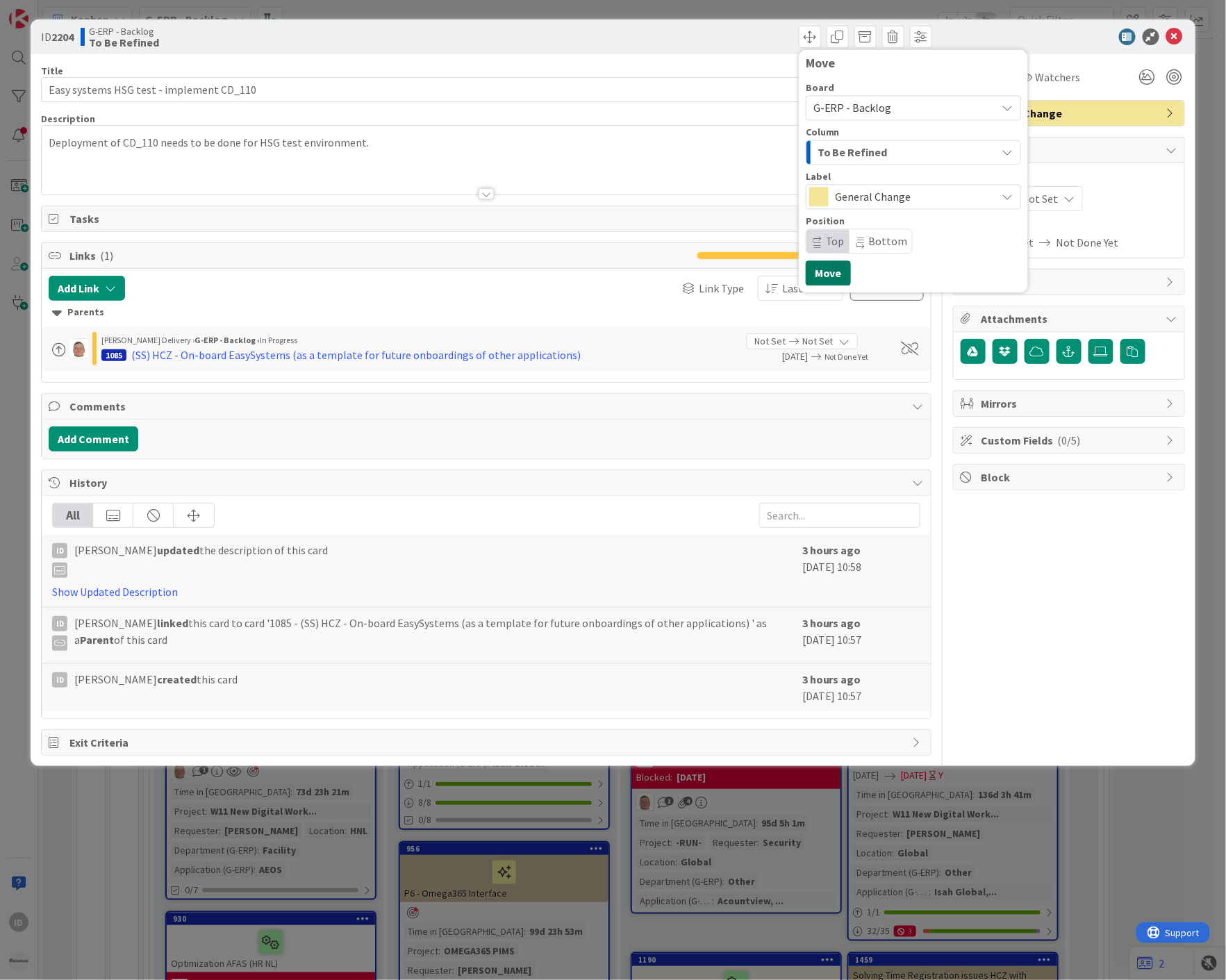
click at [838, 274] on button "Move" at bounding box center [828, 272] width 45 height 25
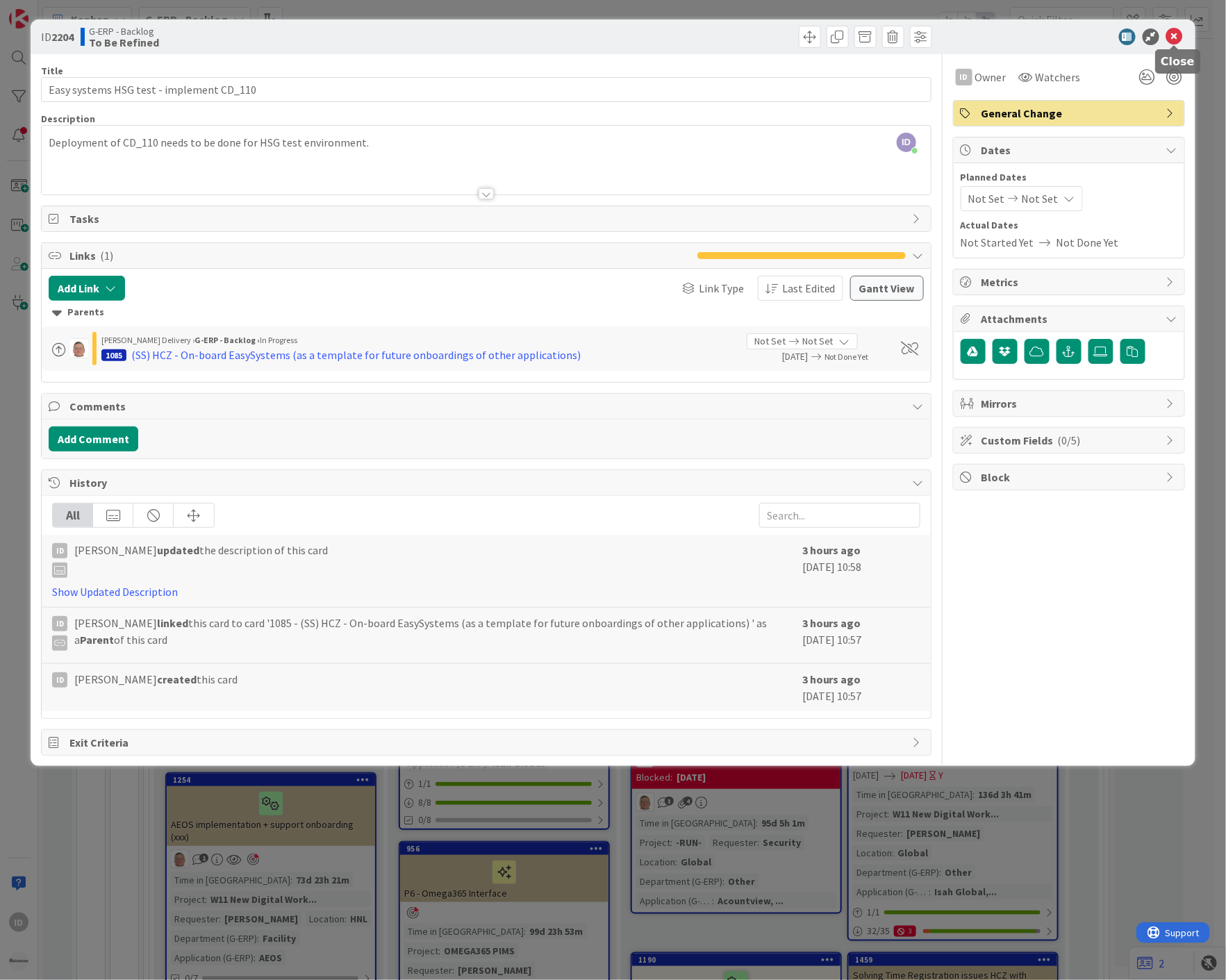
click at [1176, 36] on icon at bounding box center [1175, 37] width 17 height 17
